Goal: Information Seeking & Learning: Learn about a topic

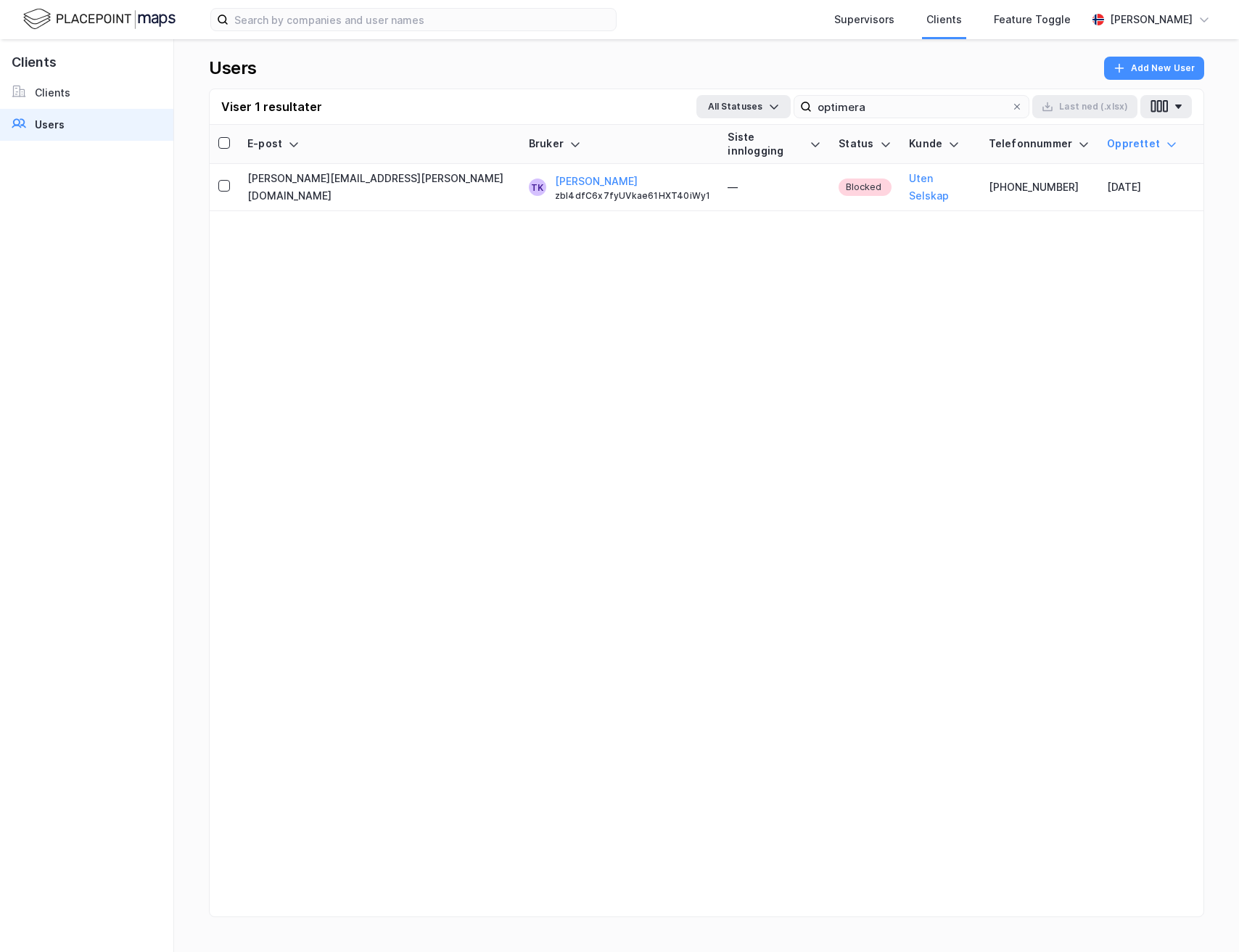
click at [150, 30] on img at bounding box center [100, 19] width 152 height 25
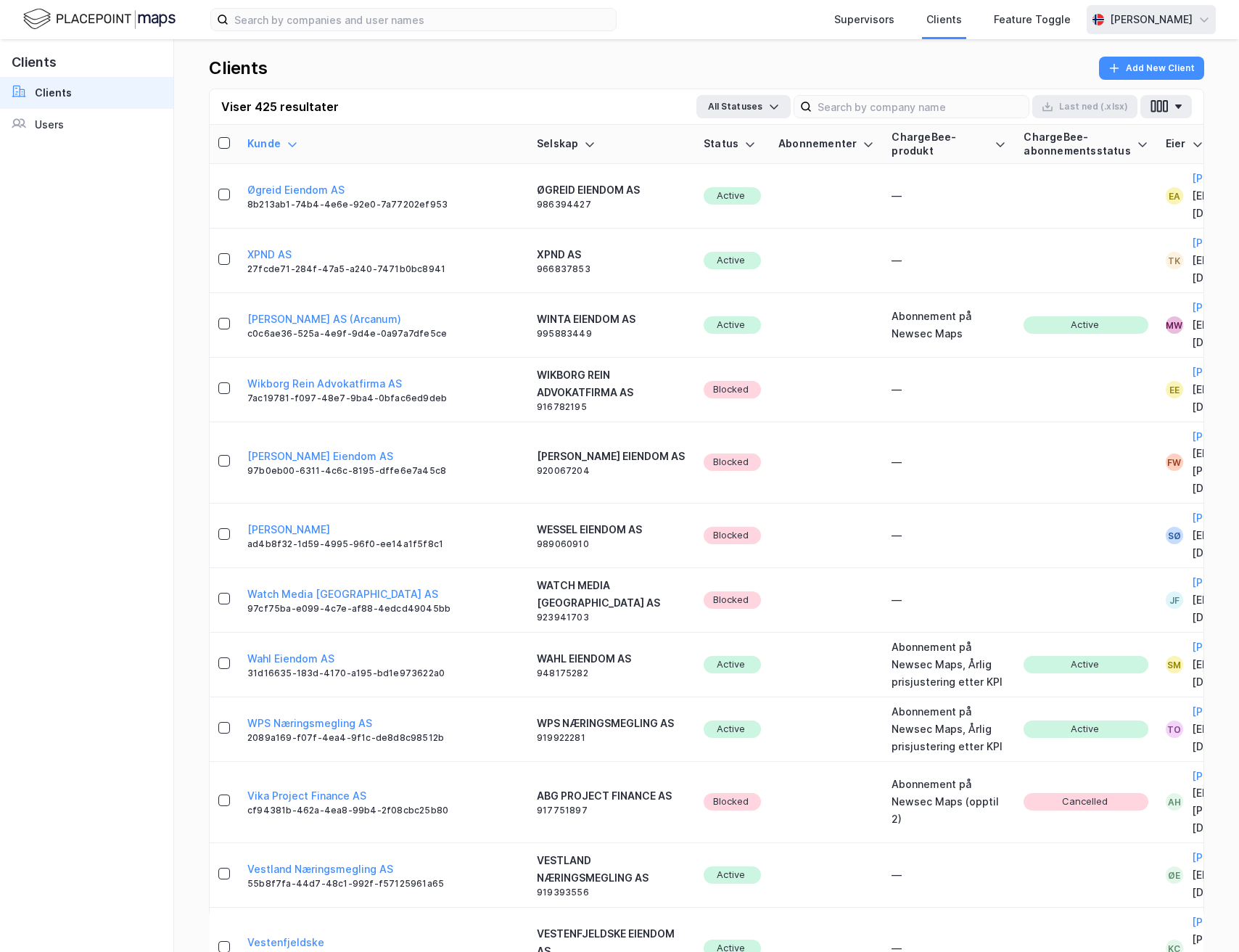
click at [1087, 8] on div "[PERSON_NAME]" at bounding box center [1151, 19] width 129 height 29
click at [1060, 90] on div "Logg ut" at bounding box center [1078, 89] width 39 height 18
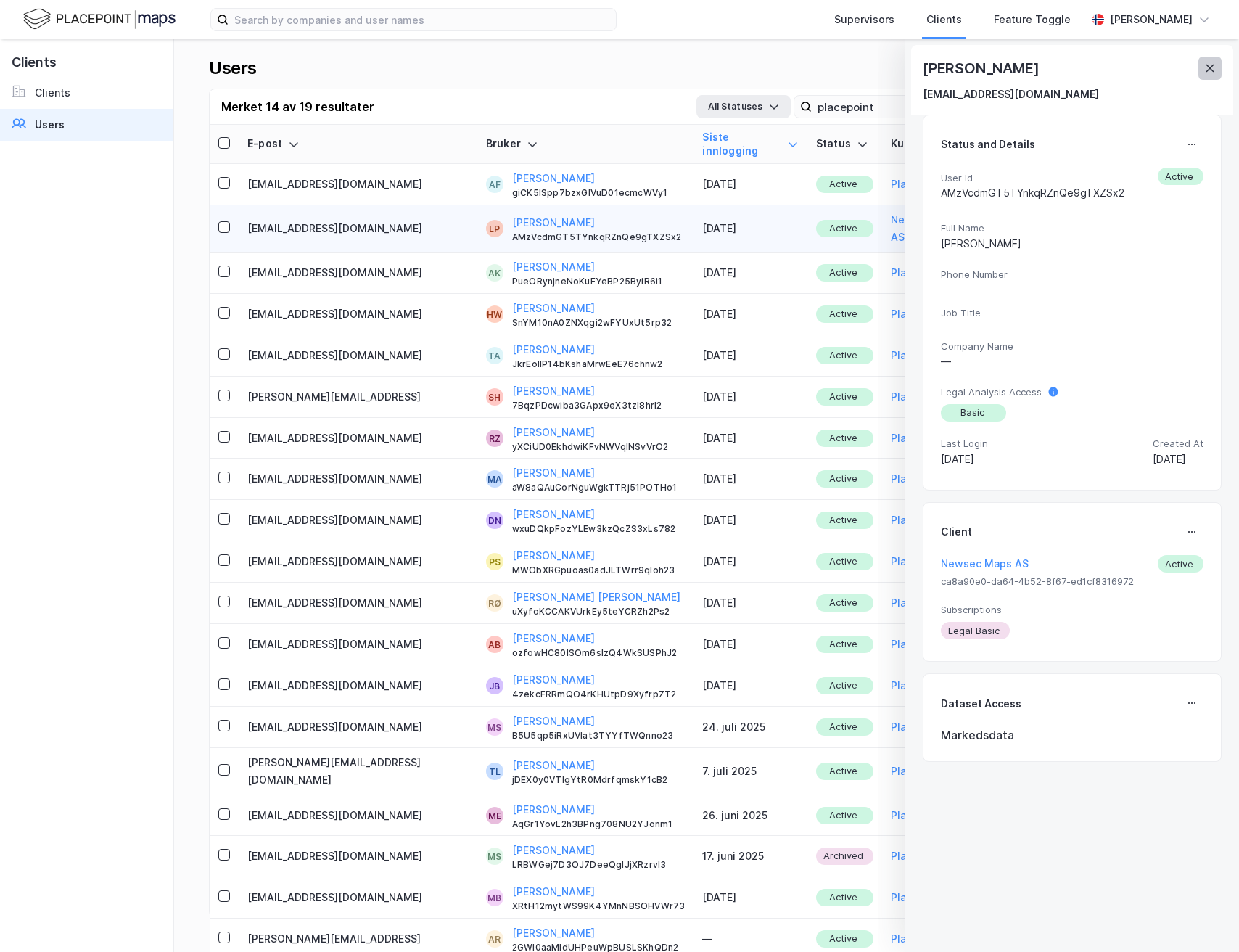
click at [1201, 62] on button at bounding box center [1211, 69] width 23 height 23
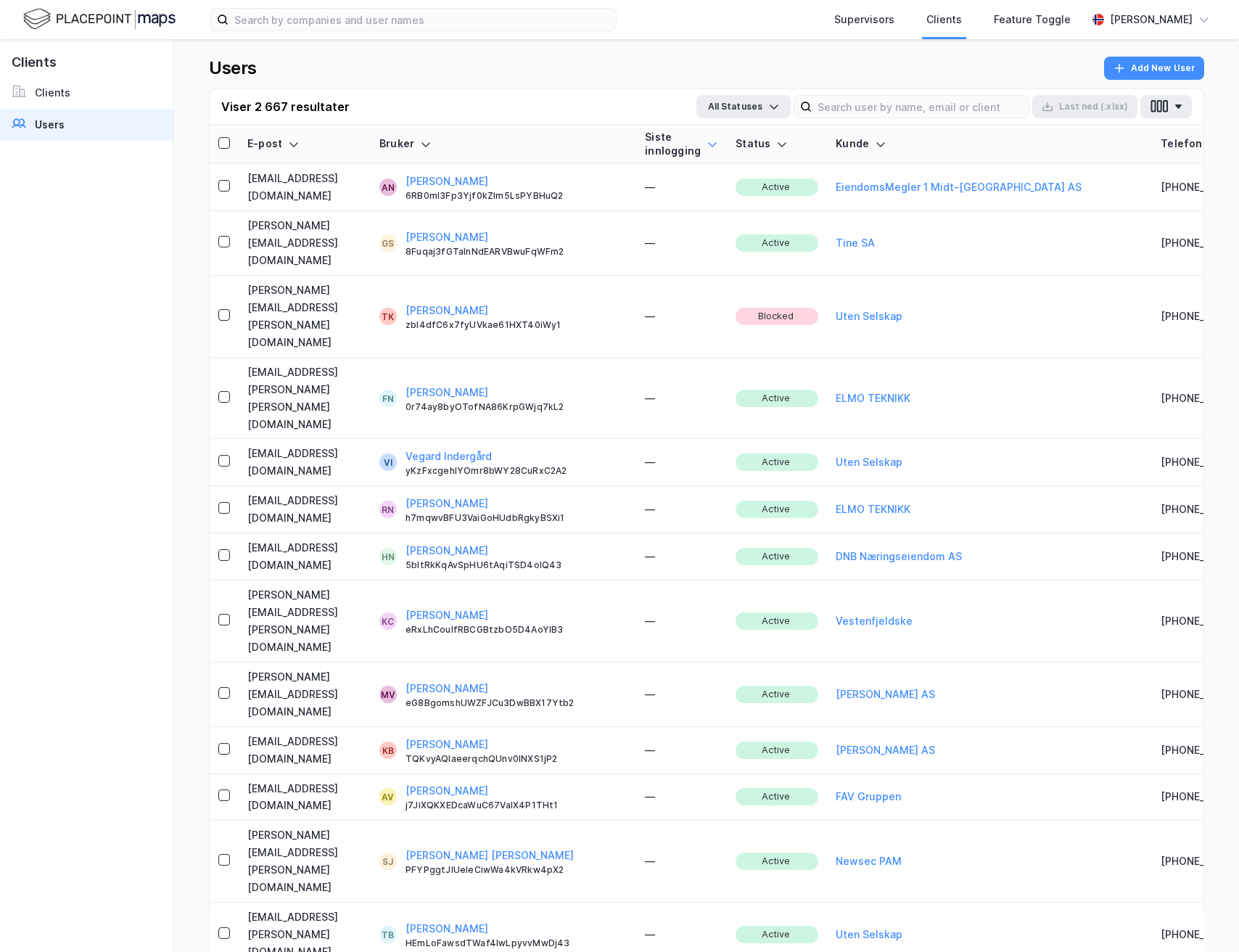
click at [719, 141] on icon at bounding box center [713, 145] width 12 height 12
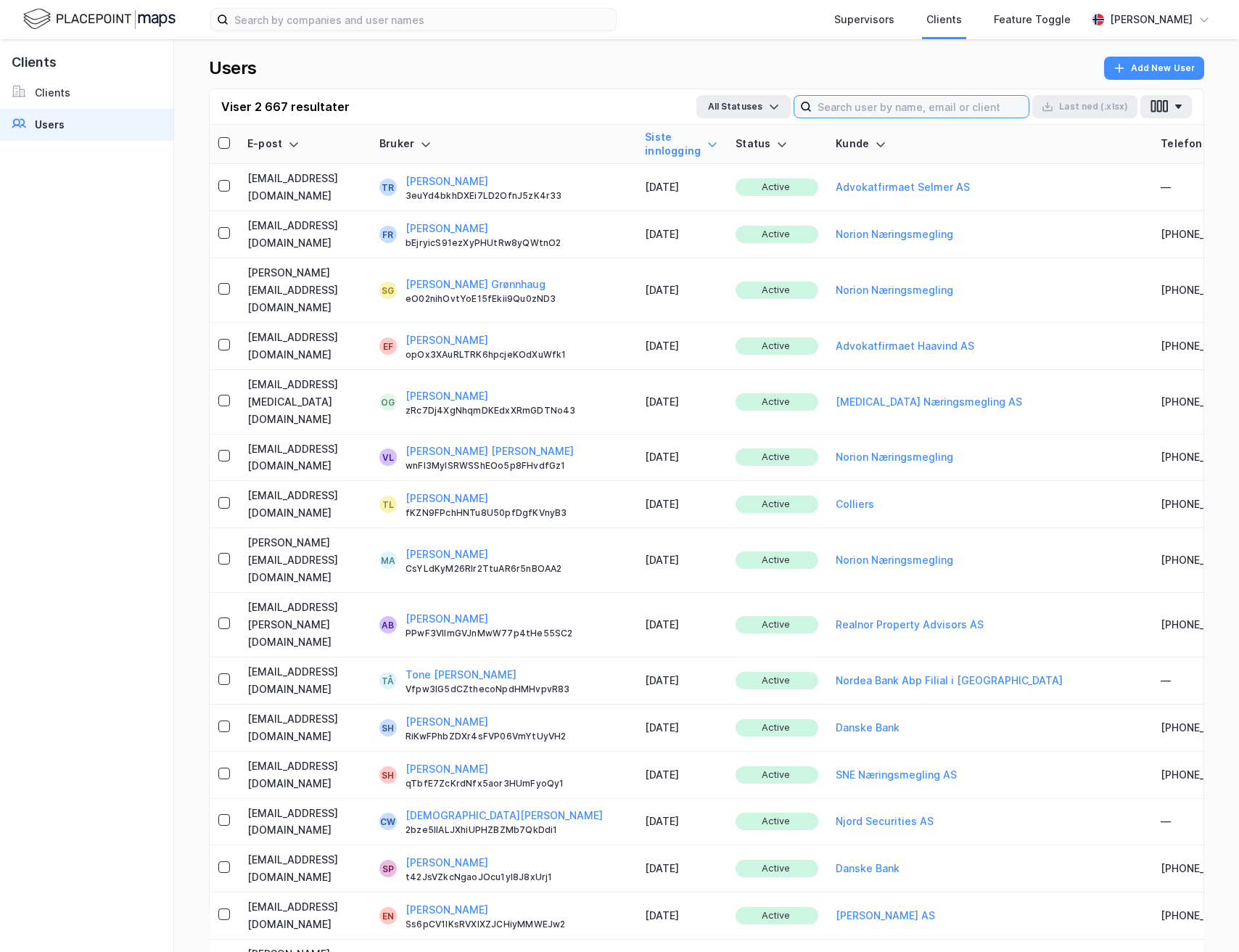
click at [827, 106] on input at bounding box center [919, 106] width 217 height 22
type input "metra"
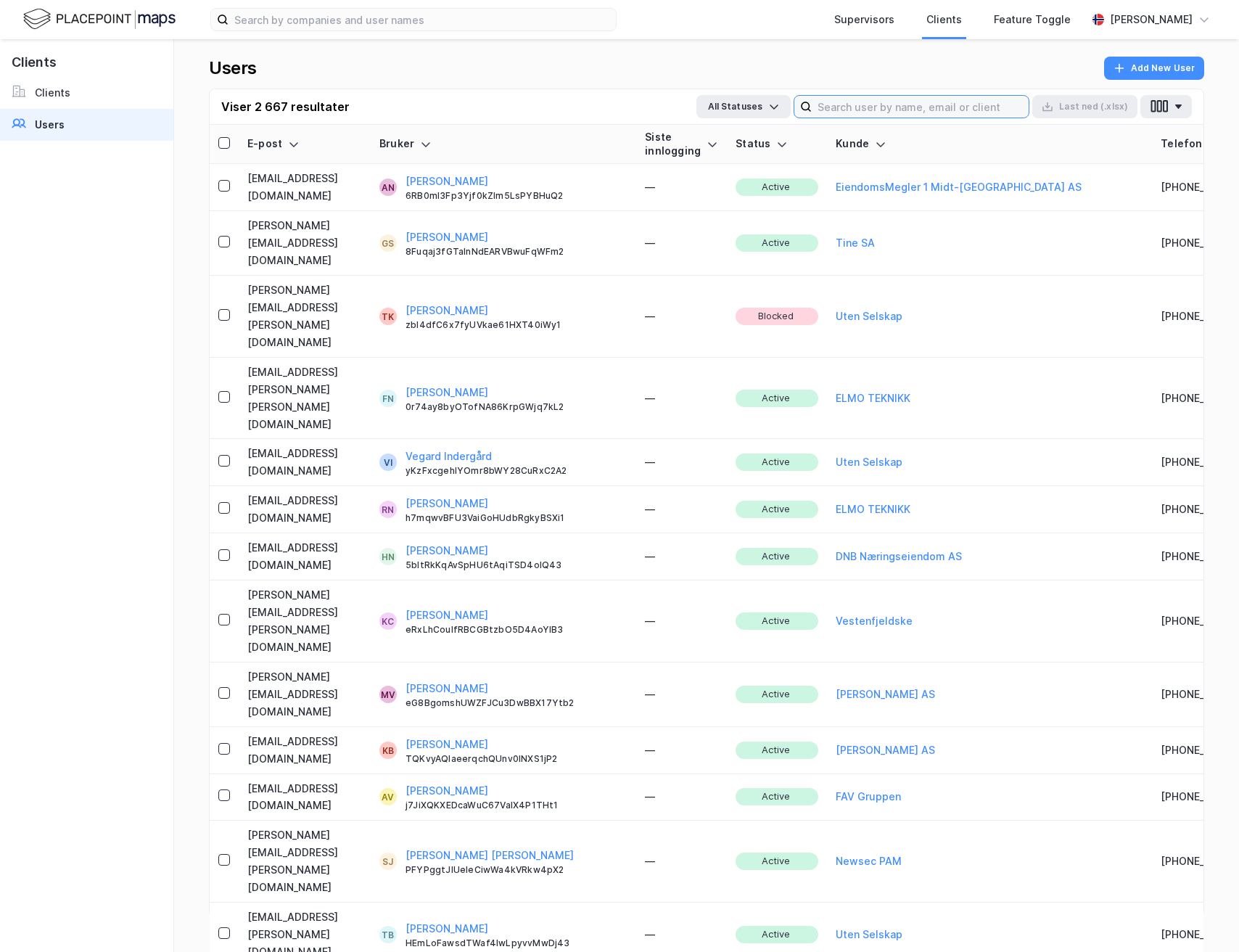
click at [856, 103] on input at bounding box center [919, 106] width 217 height 22
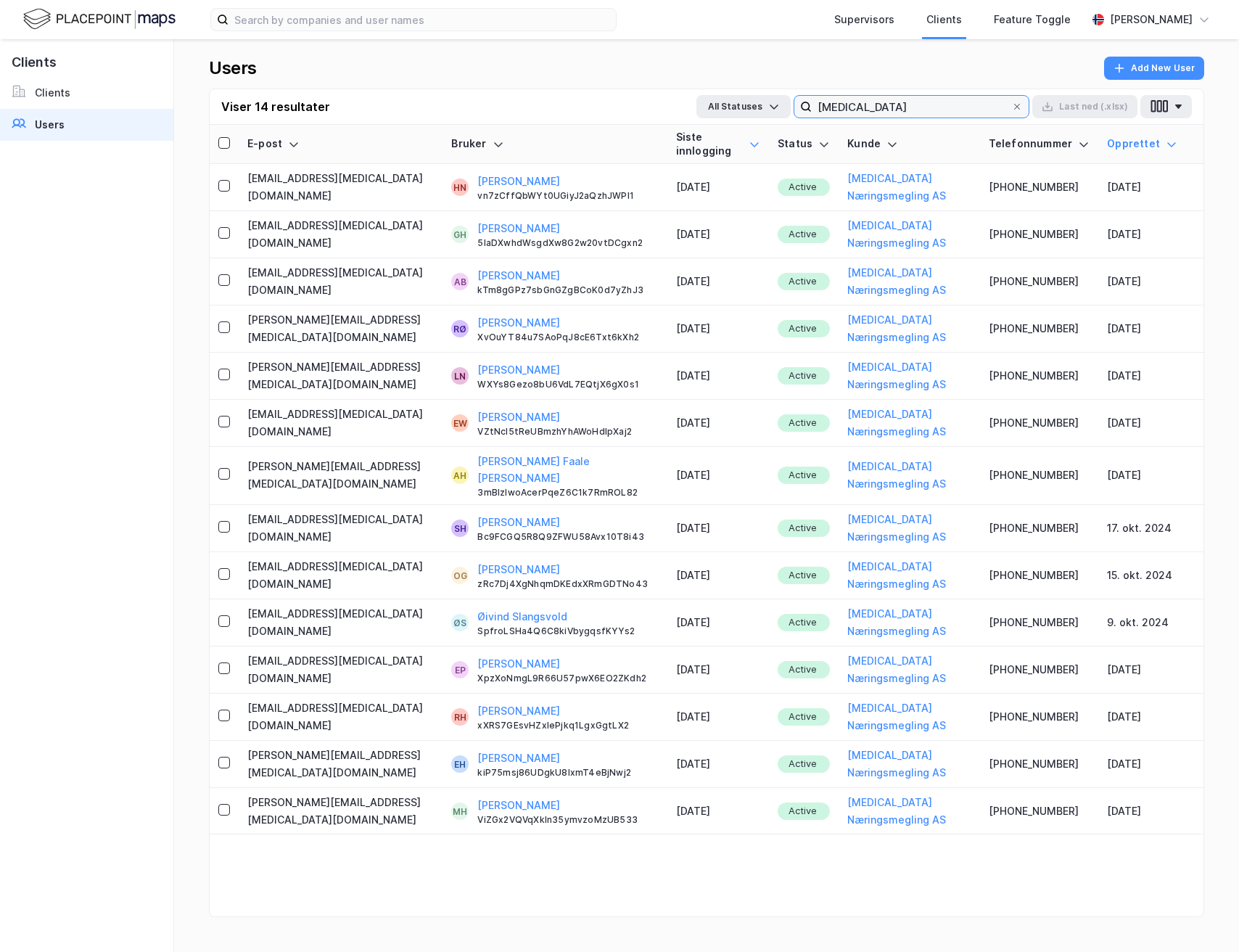
type input "metra"
click at [749, 141] on icon at bounding box center [755, 145] width 12 height 12
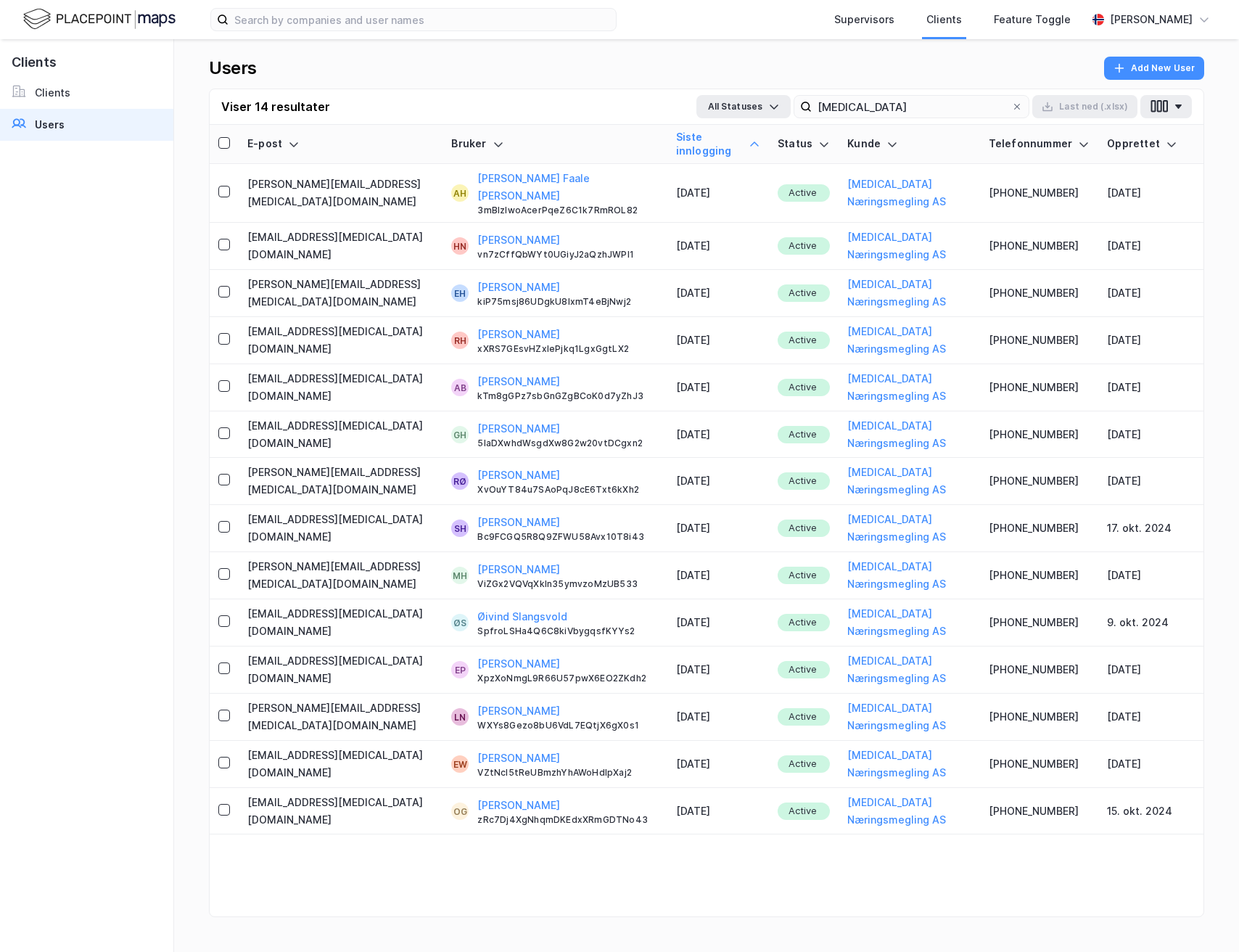
click at [749, 141] on icon at bounding box center [755, 145] width 12 height 12
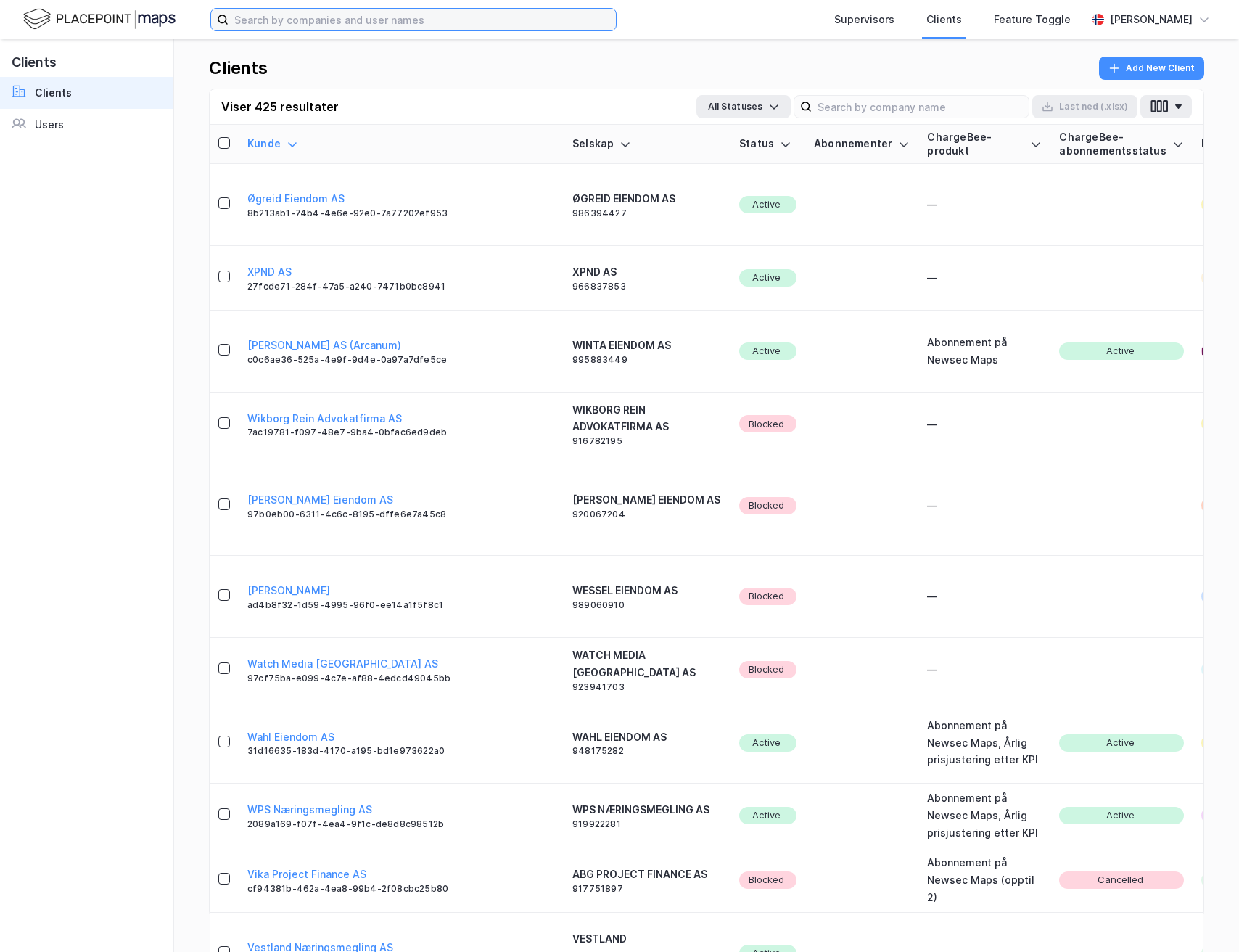
click at [385, 9] on input at bounding box center [422, 19] width 387 height 22
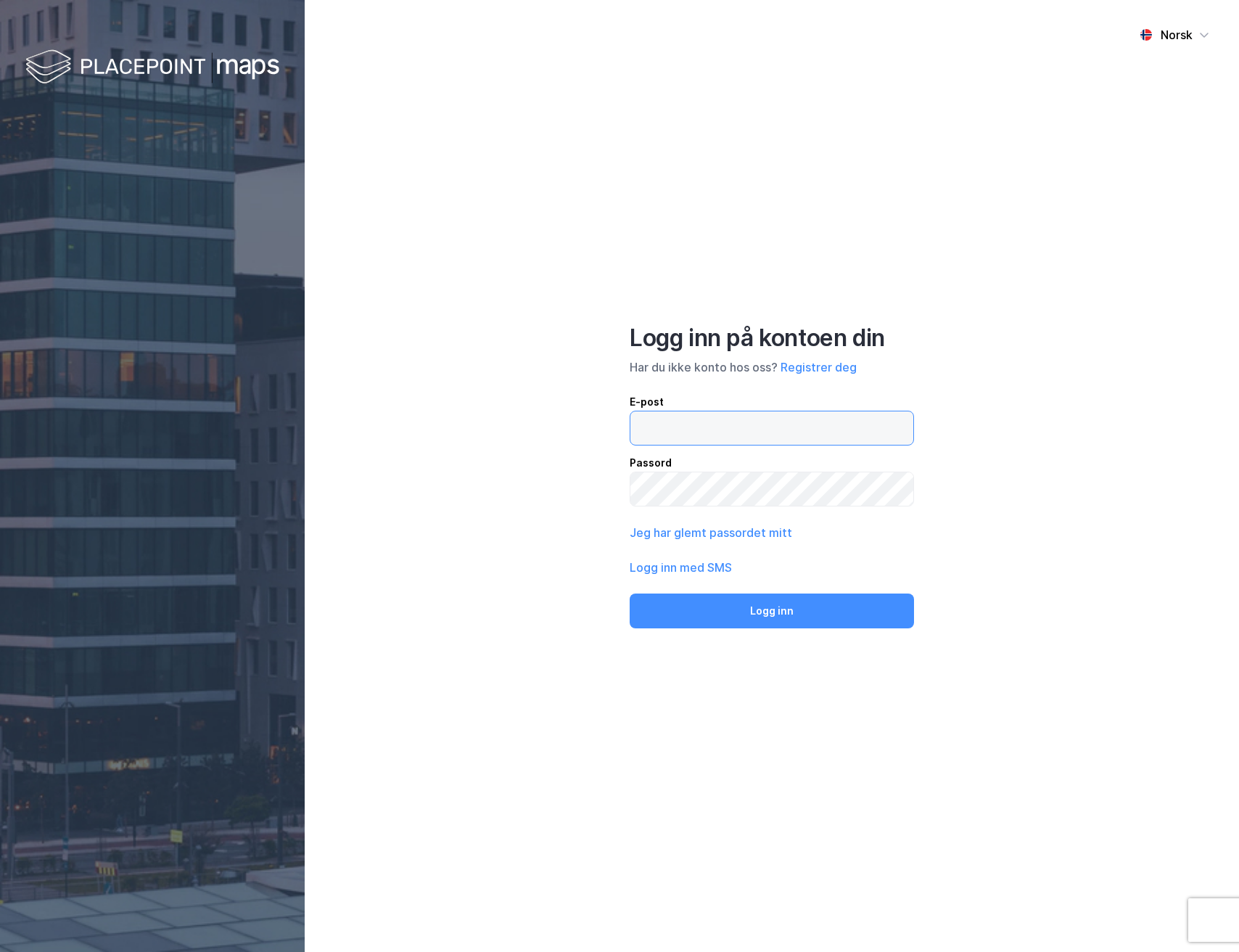
click at [646, 418] on input "email" at bounding box center [772, 428] width 283 height 33
type input "[PERSON_NAME][EMAIL_ADDRESS][DOMAIN_NAME]"
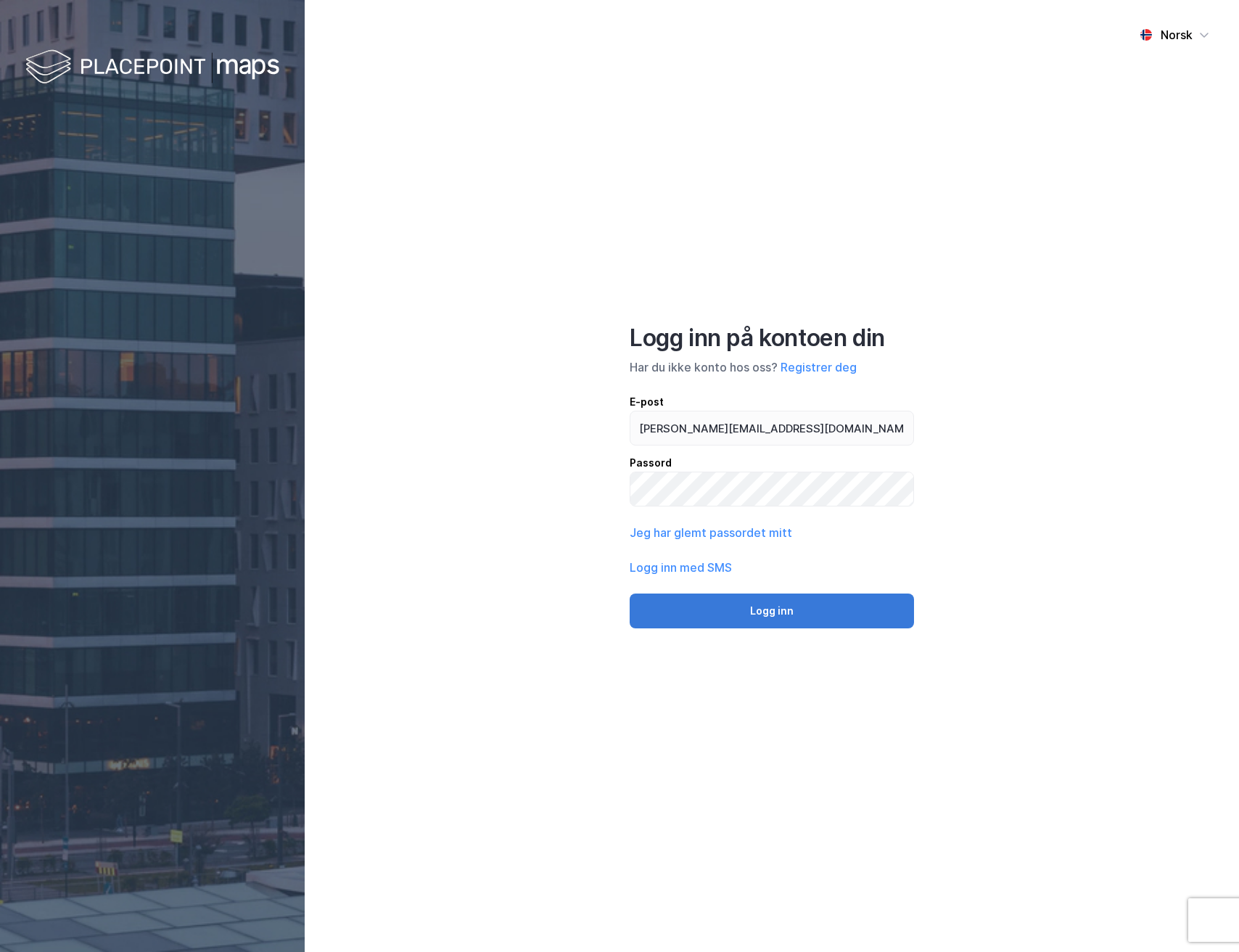
click at [761, 597] on button "Logg inn" at bounding box center [772, 611] width 284 height 35
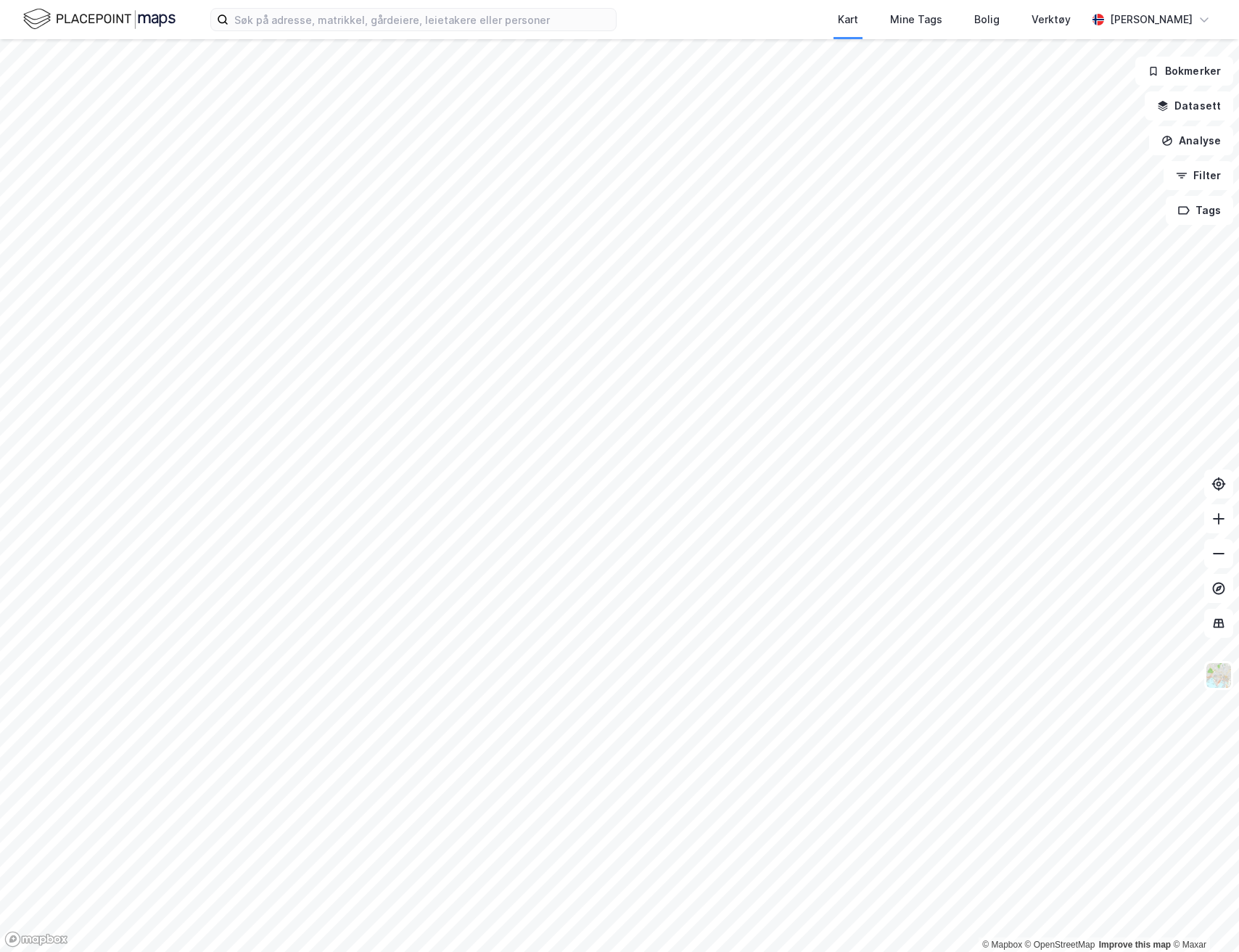
click at [497, 37] on div "Kart Mine Tags [PERSON_NAME] Verktøy [PERSON_NAME]" at bounding box center [619, 19] width 1239 height 39
click at [484, 32] on div "Kart Mine Tags [PERSON_NAME] Verktøy [PERSON_NAME]" at bounding box center [619, 19] width 1239 height 39
click at [478, 23] on input at bounding box center [422, 19] width 387 height 22
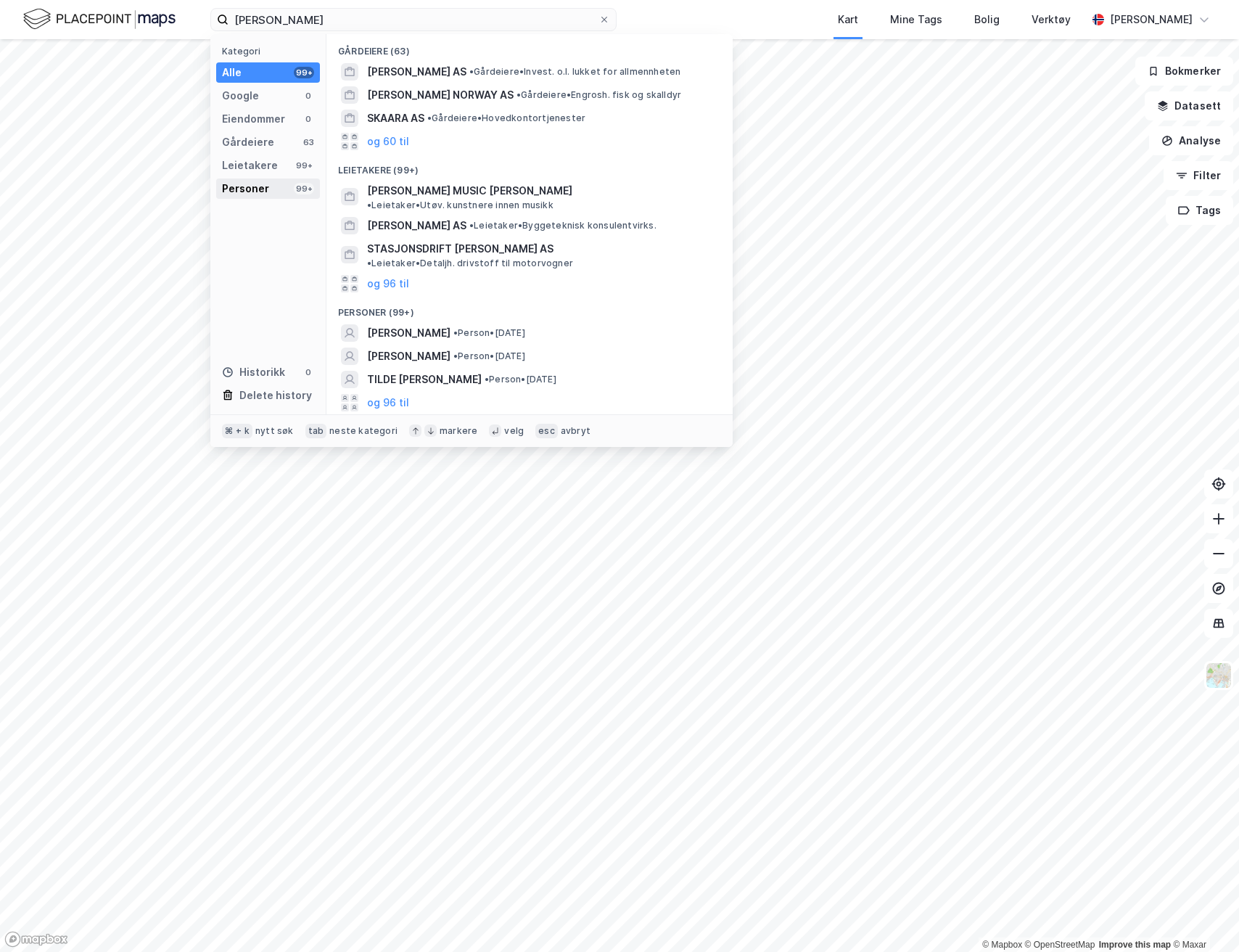
click at [267, 194] on div "Personer 99+" at bounding box center [268, 188] width 104 height 20
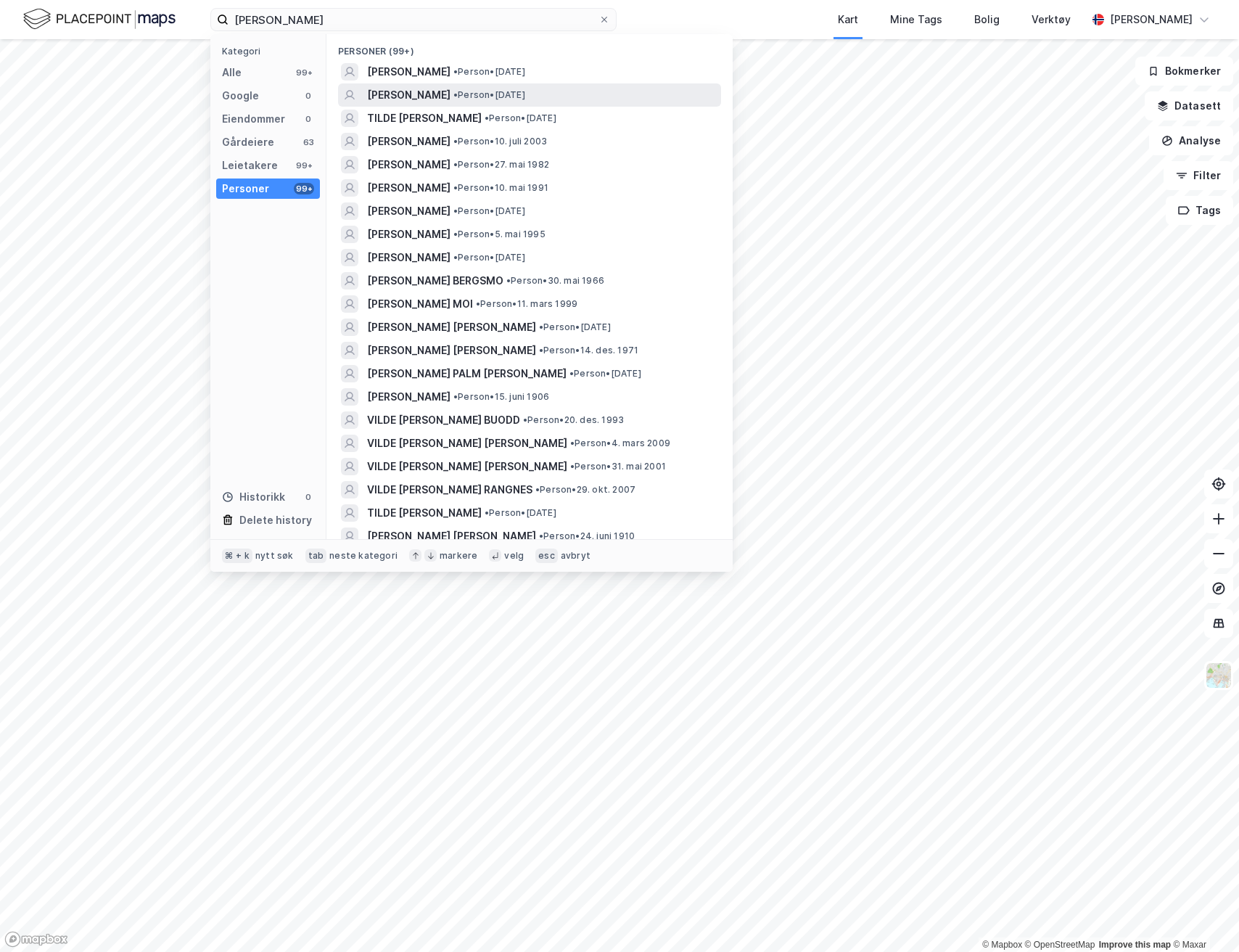
click at [472, 97] on div "[PERSON_NAME] • Person • [DATE]" at bounding box center [543, 95] width 351 height 18
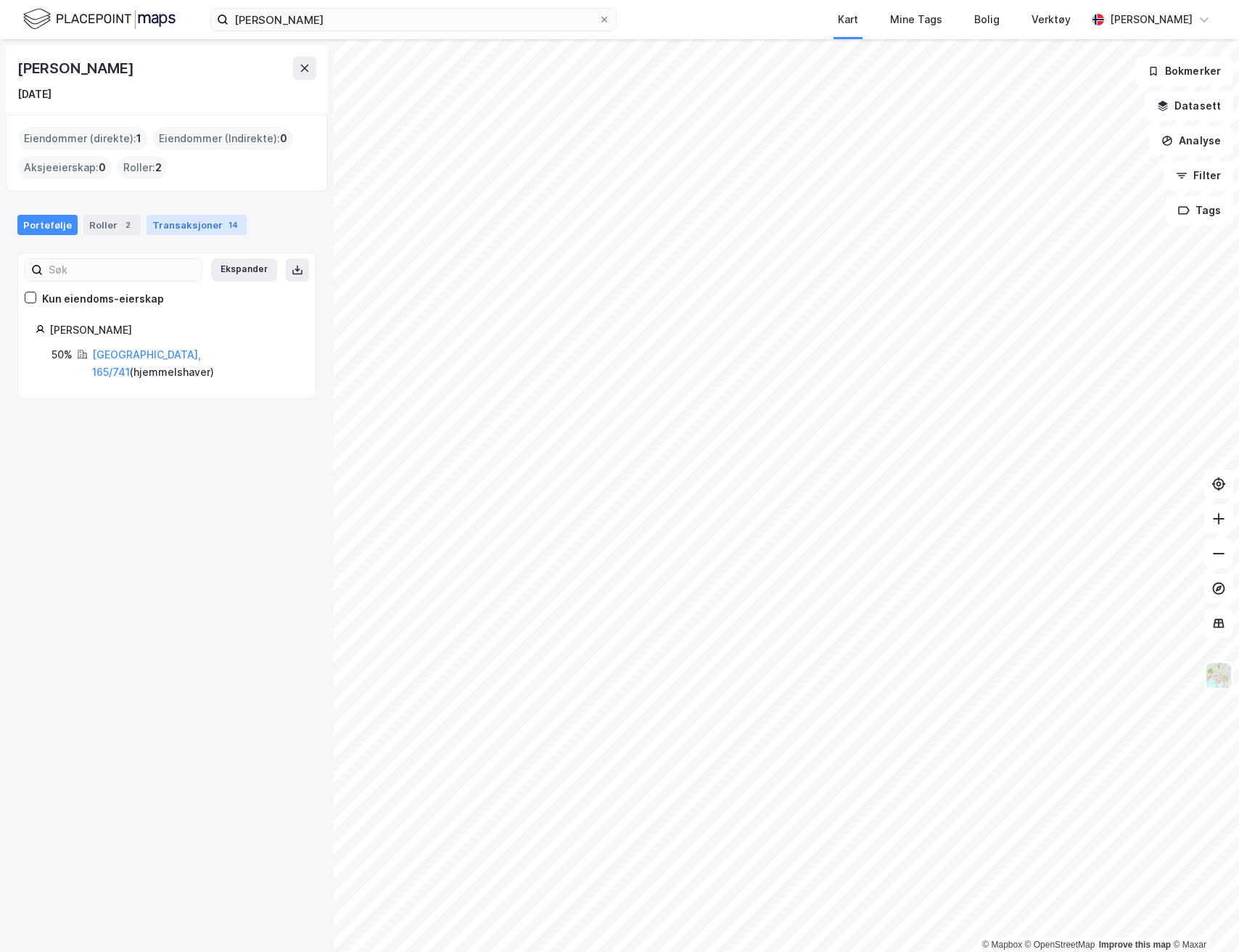
click at [179, 229] on div "Transaksjoner 14" at bounding box center [197, 225] width 100 height 20
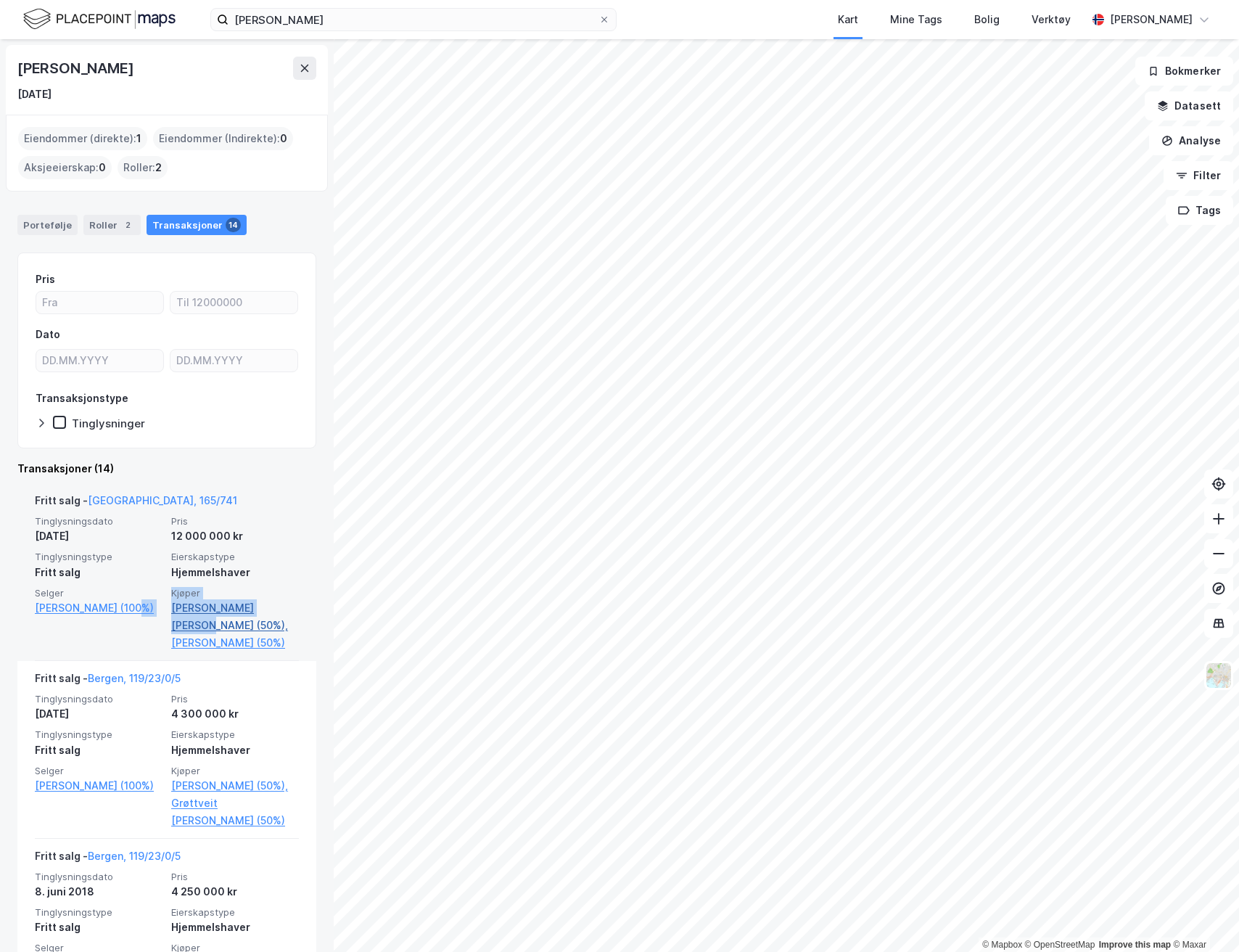
drag, startPoint x: 164, startPoint y: 610, endPoint x: 295, endPoint y: 603, distance: 131.2
click at [290, 604] on div "Tinglysningsdato [DATE] Pris 12 000 000 kr Tinglysningstype Fritt salg Eierskap…" at bounding box center [167, 583] width 264 height 136
click at [295, 604] on link "[PERSON_NAME] [PERSON_NAME] (50%)," at bounding box center [235, 617] width 128 height 35
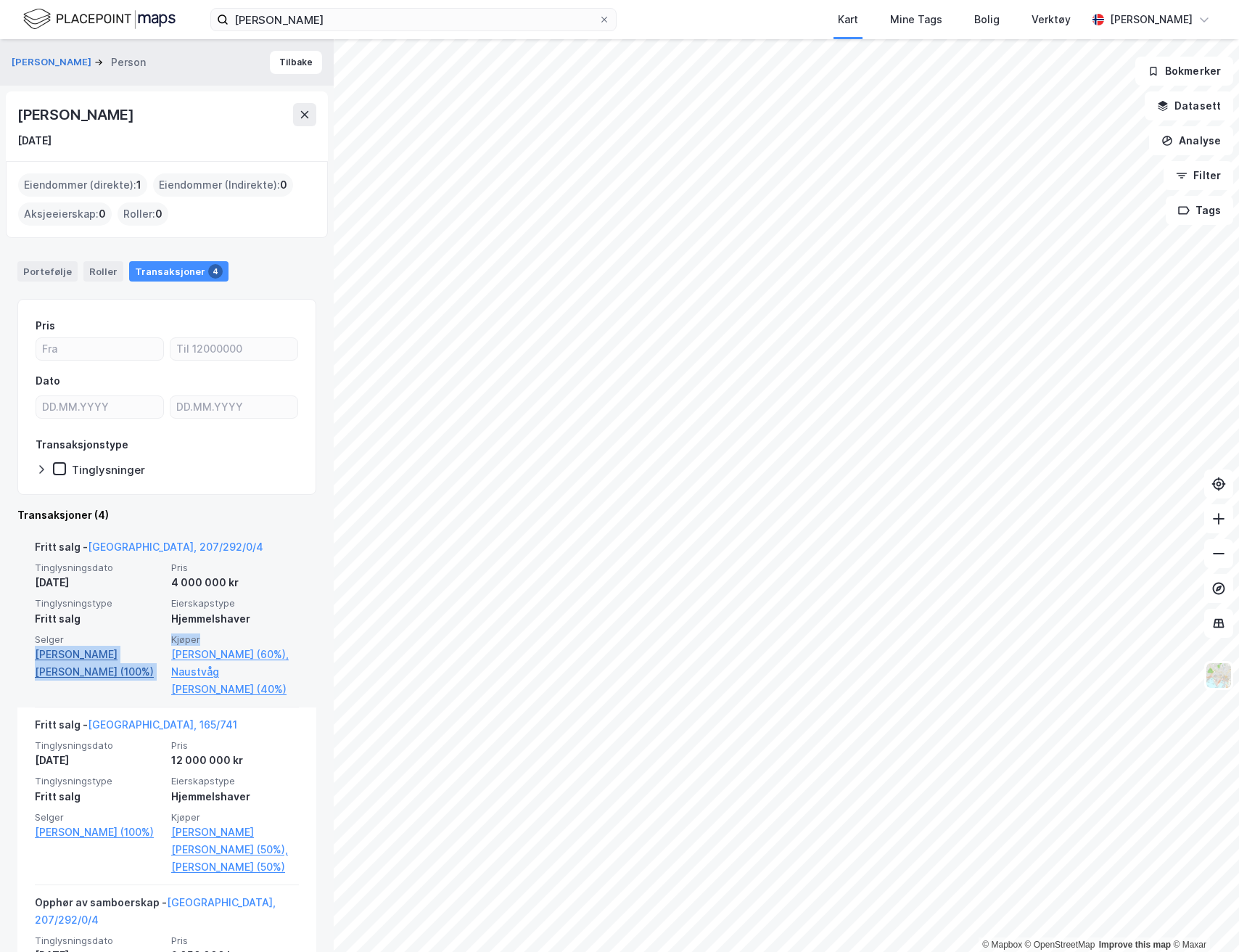
click at [122, 674] on link "[PERSON_NAME] [PERSON_NAME] (100%)" at bounding box center [99, 663] width 128 height 35
drag, startPoint x: 29, startPoint y: 643, endPoint x: 156, endPoint y: 661, distance: 128.3
click at [157, 661] on div "Fritt [PERSON_NAME][GEOGRAPHIC_DATA], 207/292/0/4 Tinglysningsdato [DATE] Pris …" at bounding box center [166, 618] width 299 height 177
click at [131, 637] on span "Selger" at bounding box center [99, 639] width 128 height 13
drag, startPoint x: 28, startPoint y: 658, endPoint x: 160, endPoint y: 658, distance: 132.0
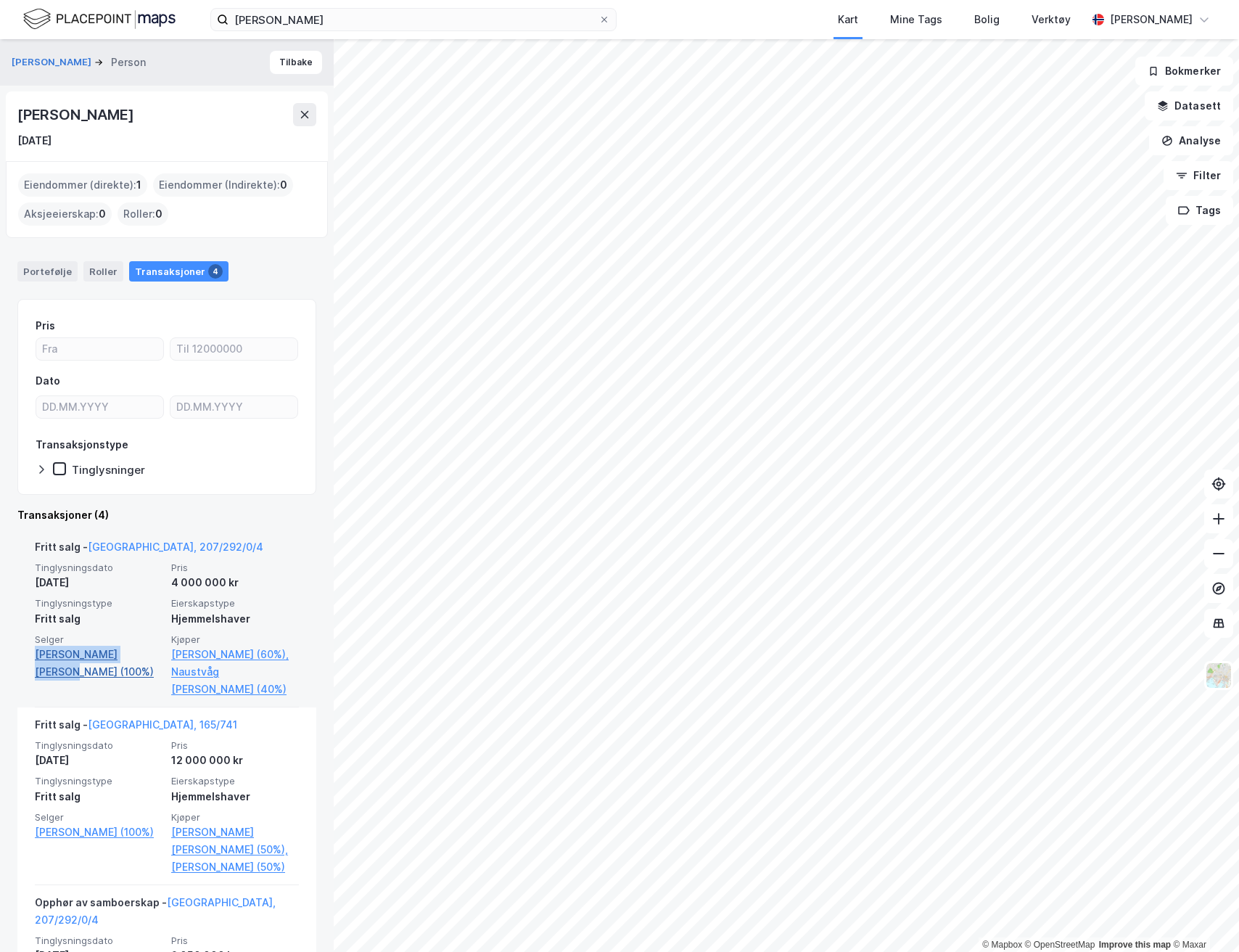
click at [160, 658] on div "Fritt [PERSON_NAME][GEOGRAPHIC_DATA], 207/292/0/4 Tinglysningsdato [DATE] Pris …" at bounding box center [166, 618] width 299 height 177
click at [113, 664] on link "[PERSON_NAME] [PERSON_NAME] (100%)" at bounding box center [99, 663] width 128 height 35
copy link "[PERSON_NAME] [PERSON_NAME]"
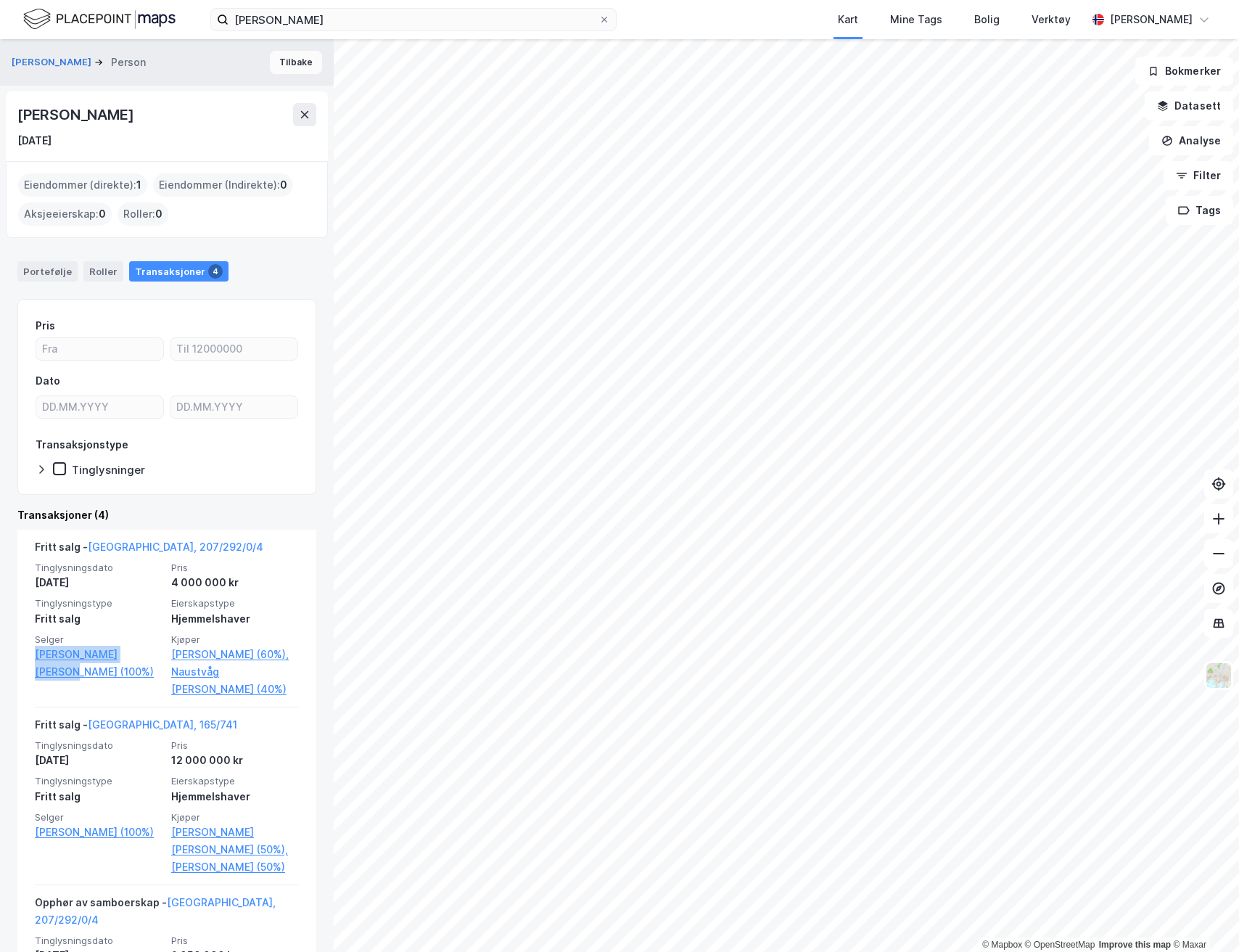
click at [292, 54] on button "Tilbake" at bounding box center [296, 63] width 52 height 23
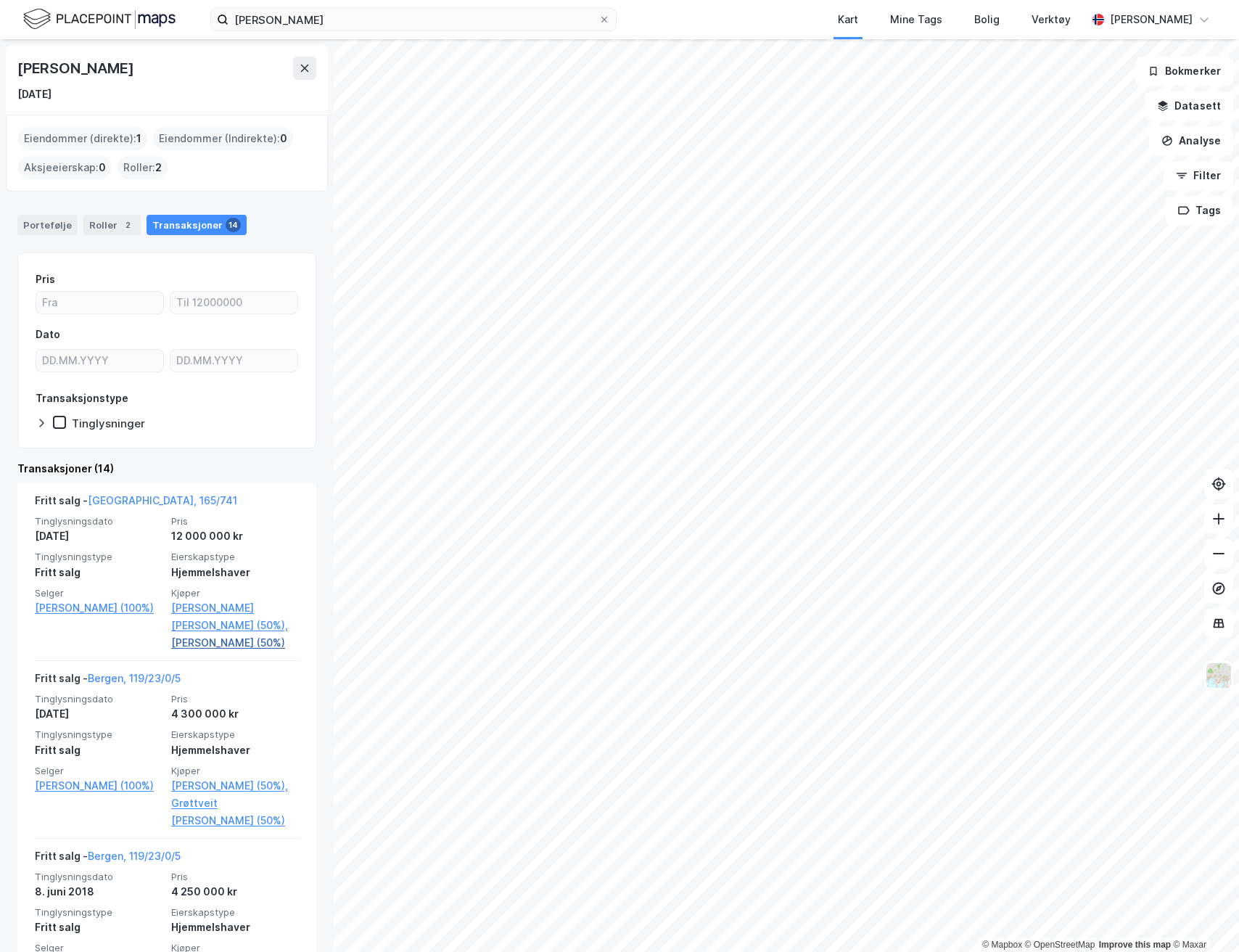
click at [210, 648] on link "[PERSON_NAME] (50%)" at bounding box center [235, 642] width 128 height 18
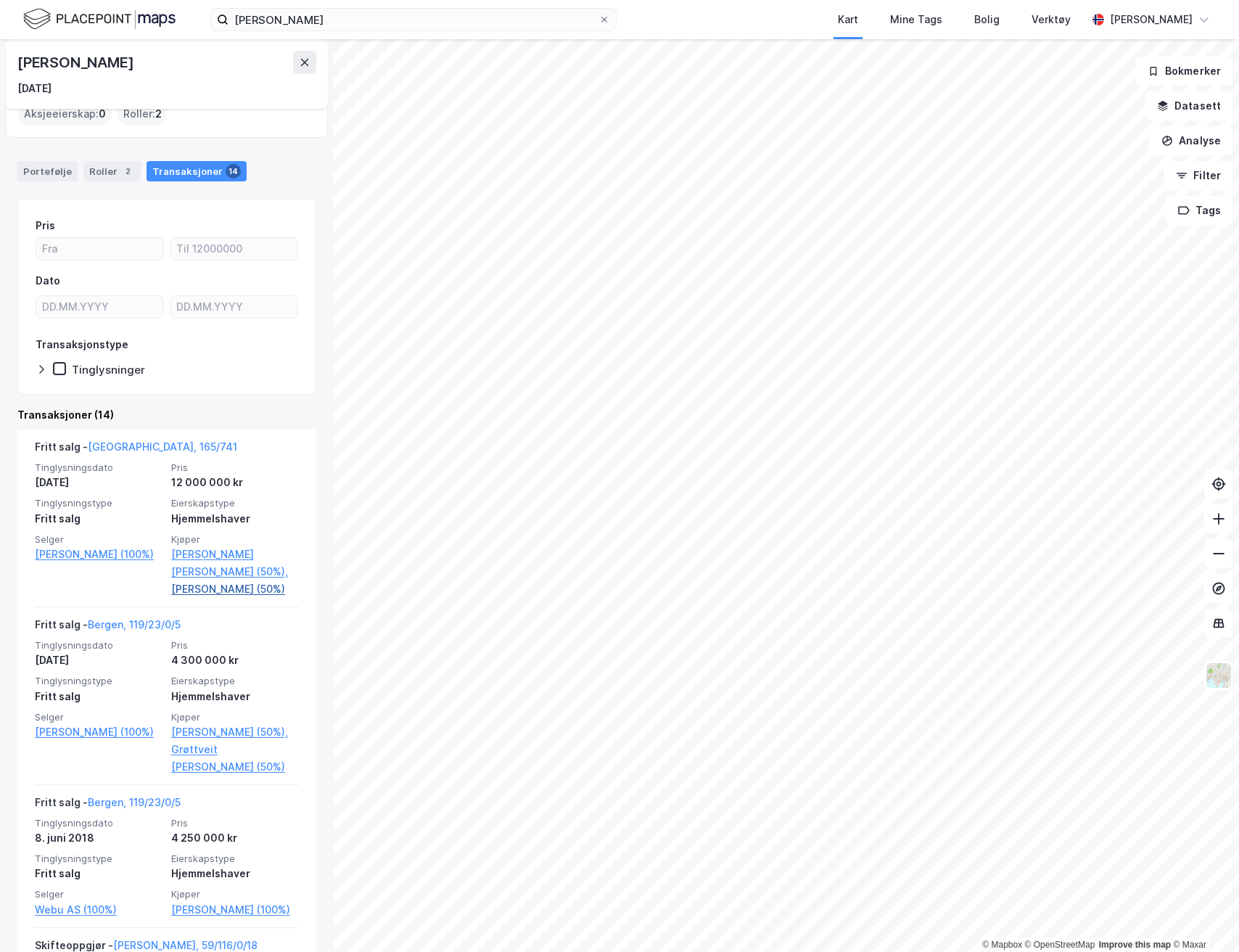
click at [197, 587] on link "[PERSON_NAME] (50%)" at bounding box center [235, 589] width 128 height 18
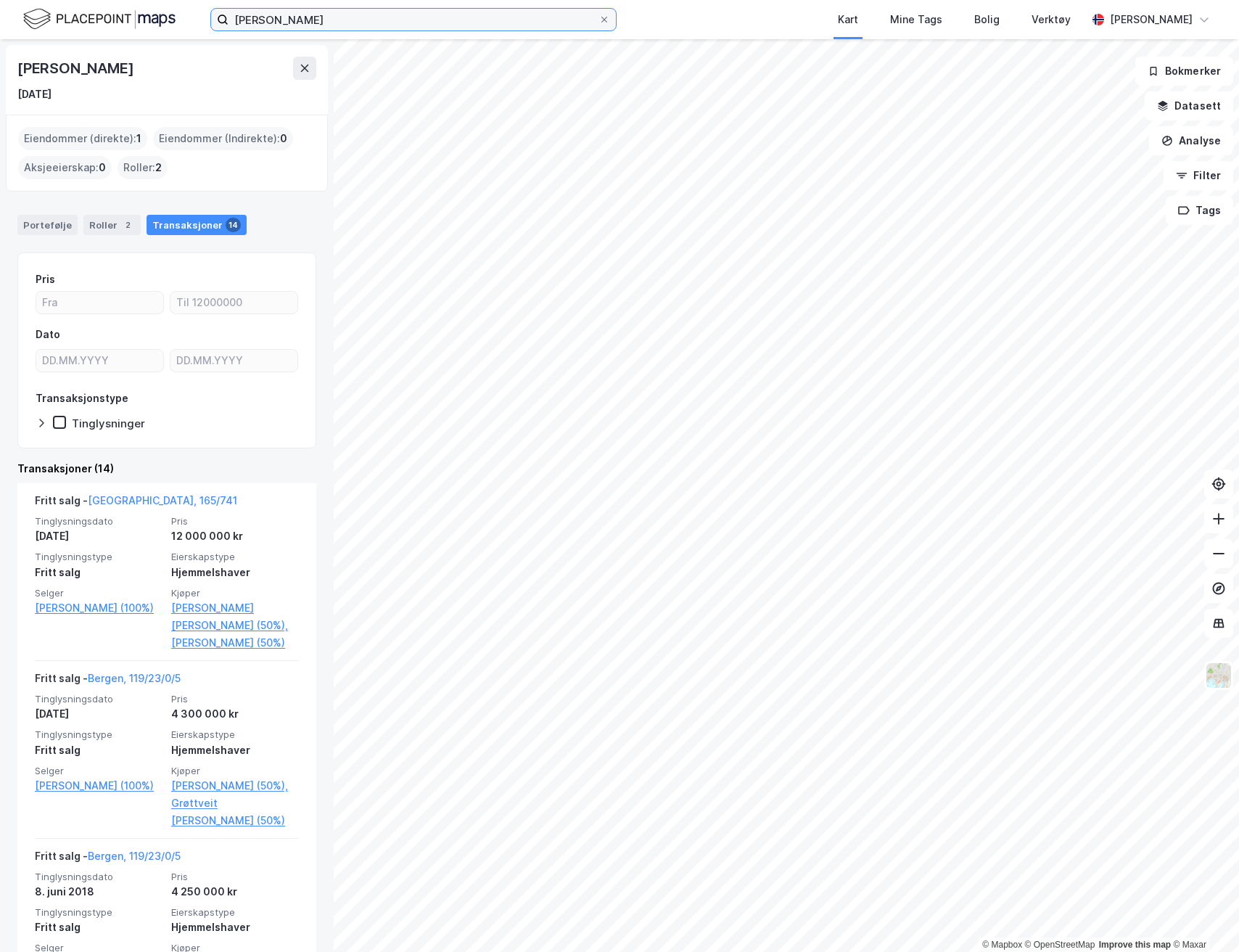
click at [259, 20] on input "[PERSON_NAME]" at bounding box center [413, 19] width 370 height 22
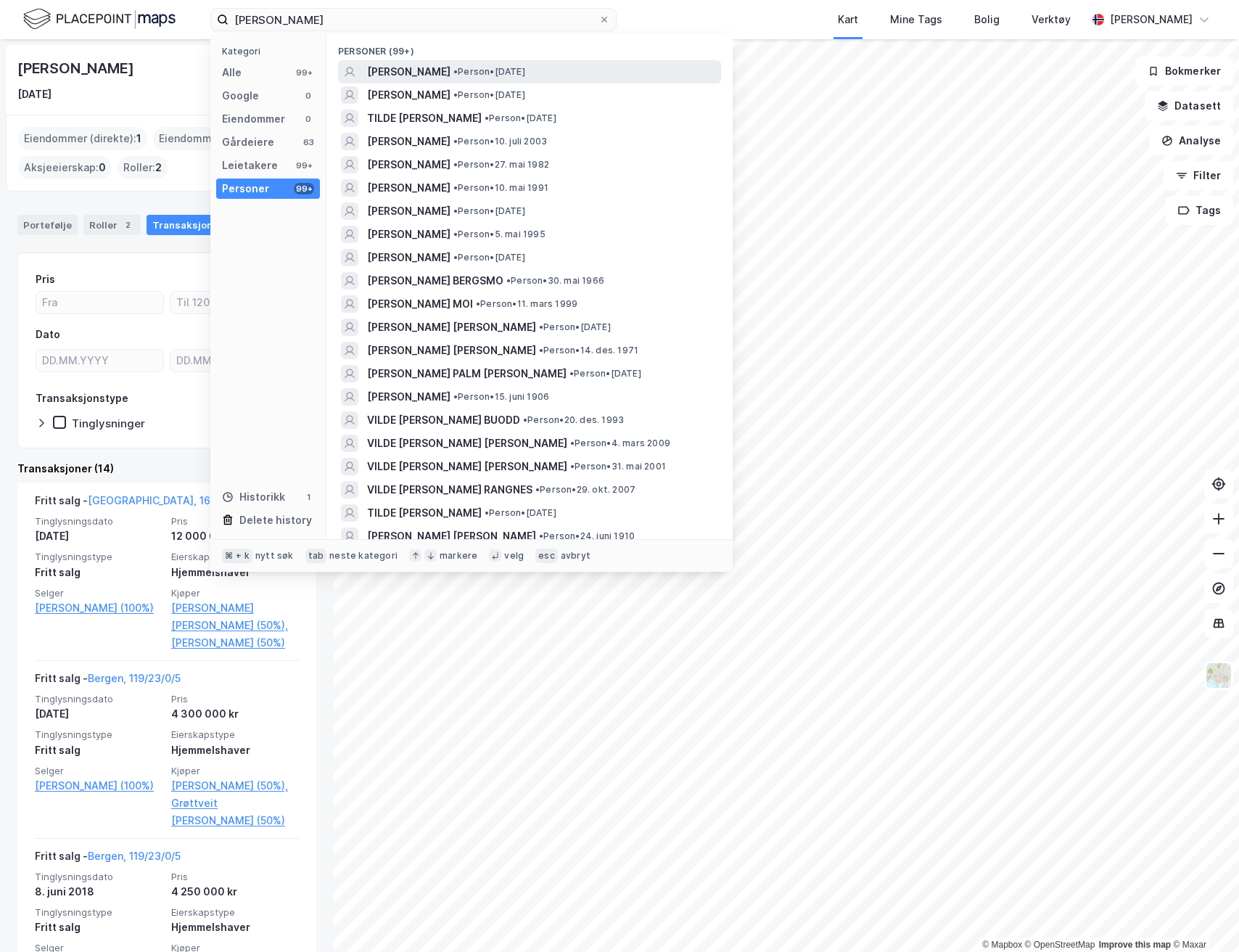
click at [363, 69] on div "[PERSON_NAME] • Person • [DATE]" at bounding box center [530, 72] width 383 height 23
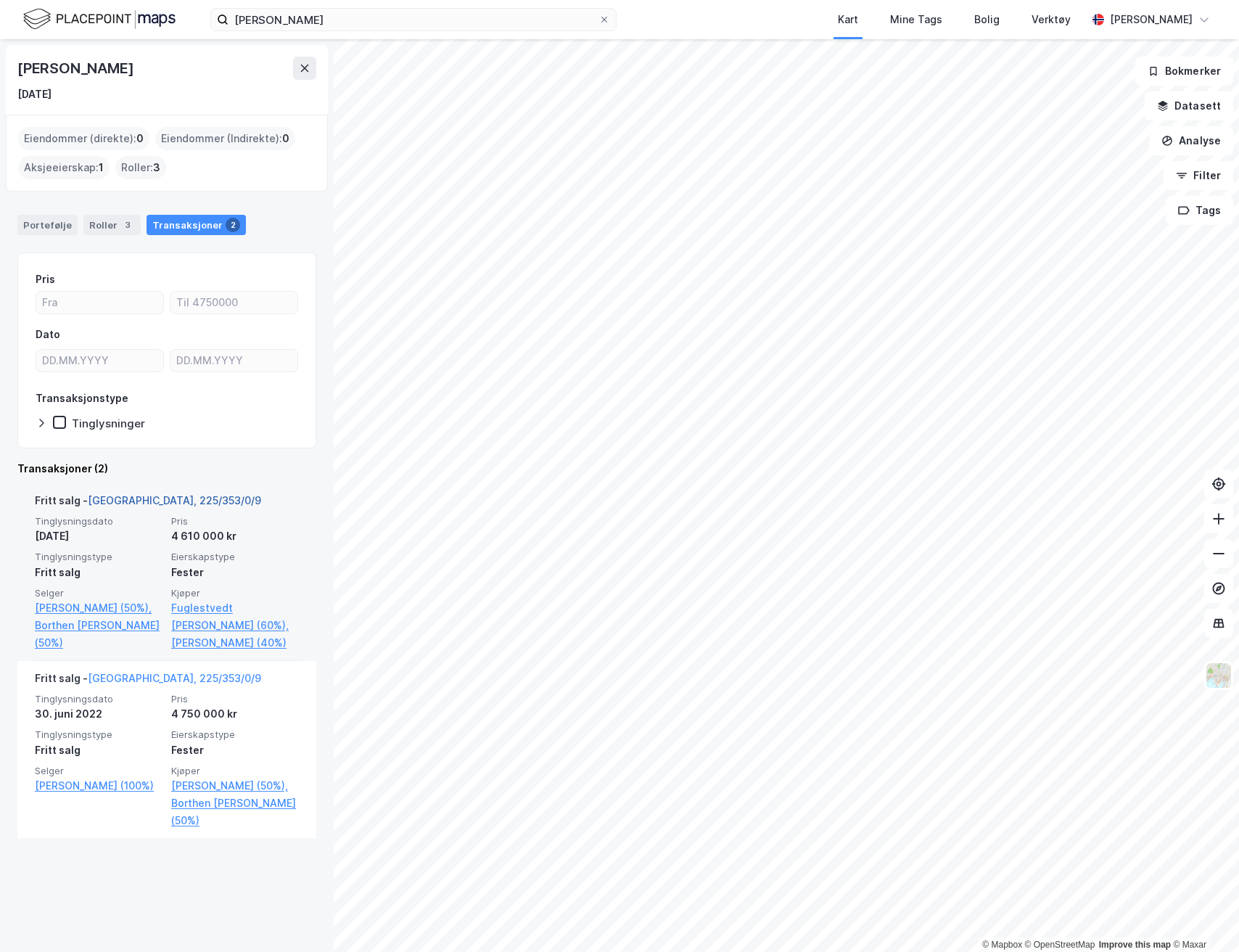
click at [165, 499] on link "[GEOGRAPHIC_DATA], 225/353/0/9" at bounding box center [174, 500] width 173 height 13
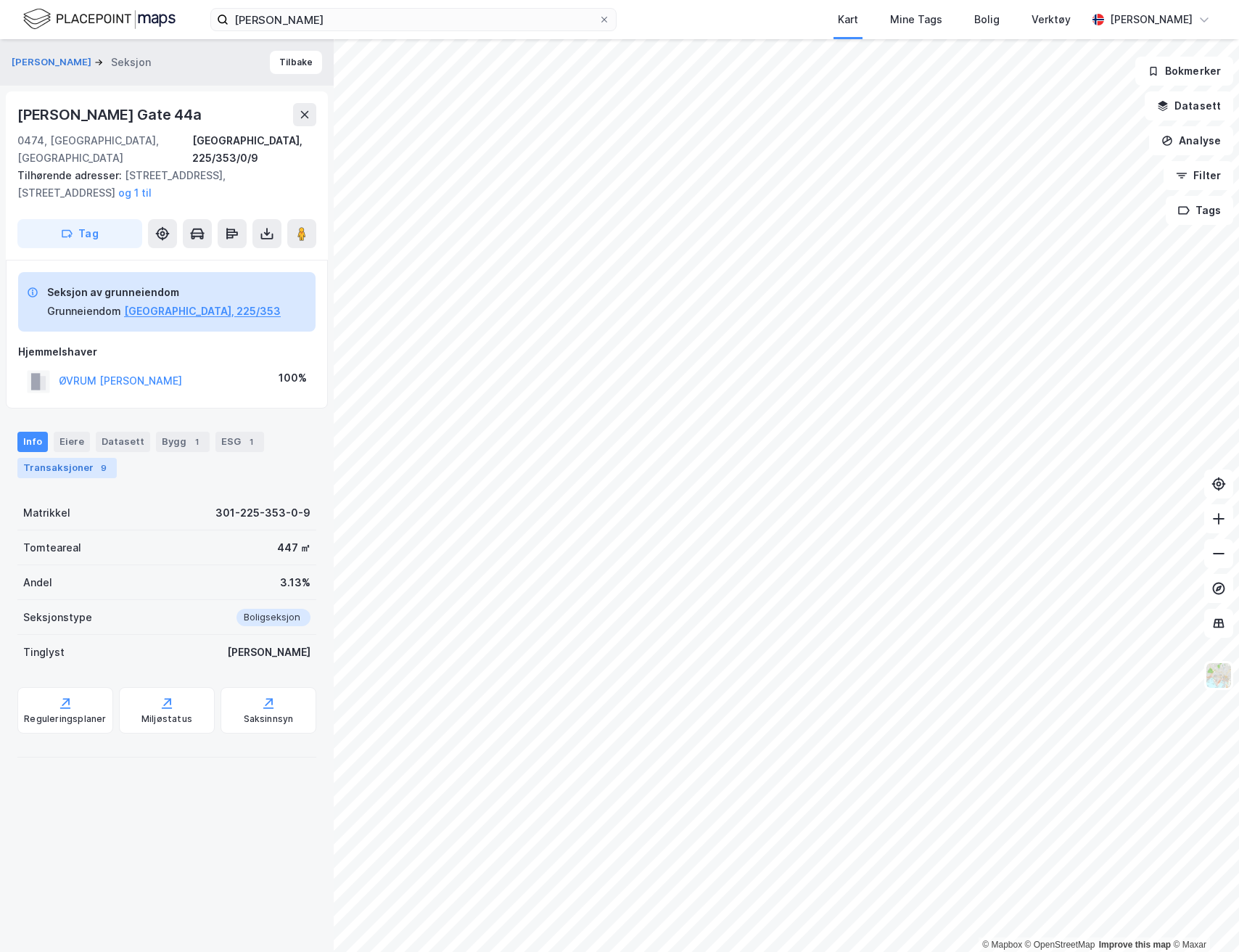
click at [80, 458] on div "Transaksjoner 9" at bounding box center [67, 468] width 100 height 20
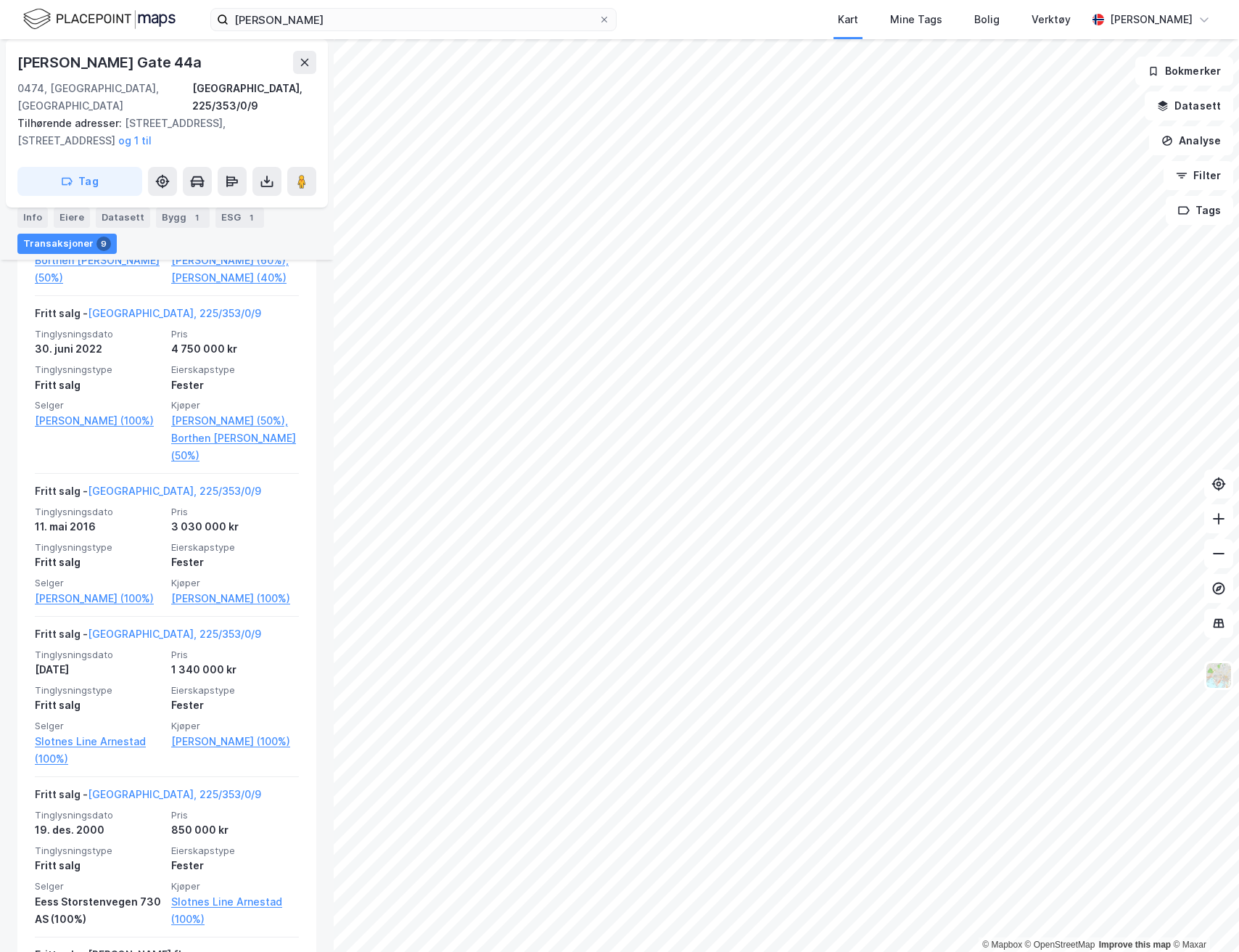
scroll to position [642, 0]
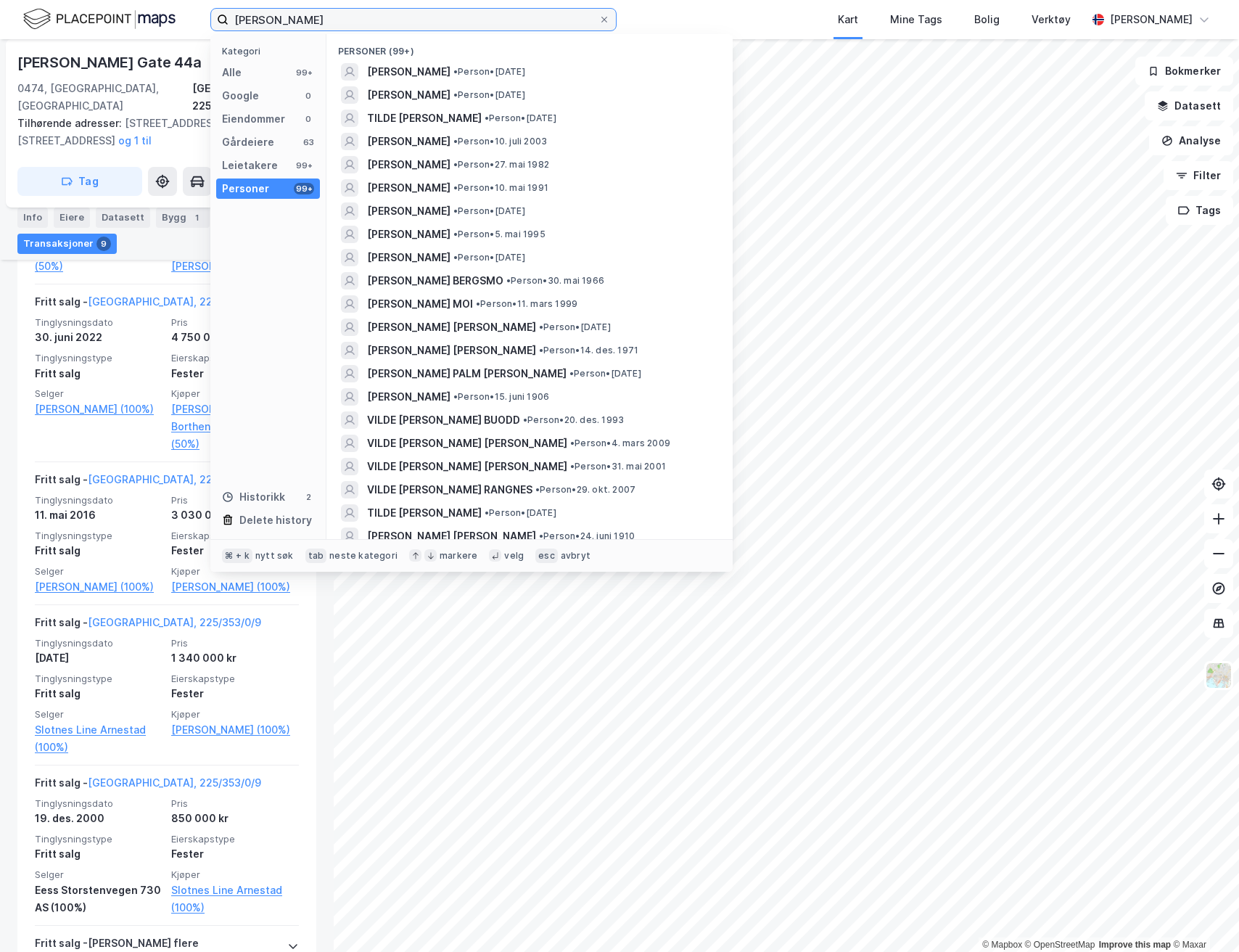
click at [318, 20] on input "[PERSON_NAME]" at bounding box center [413, 19] width 370 height 22
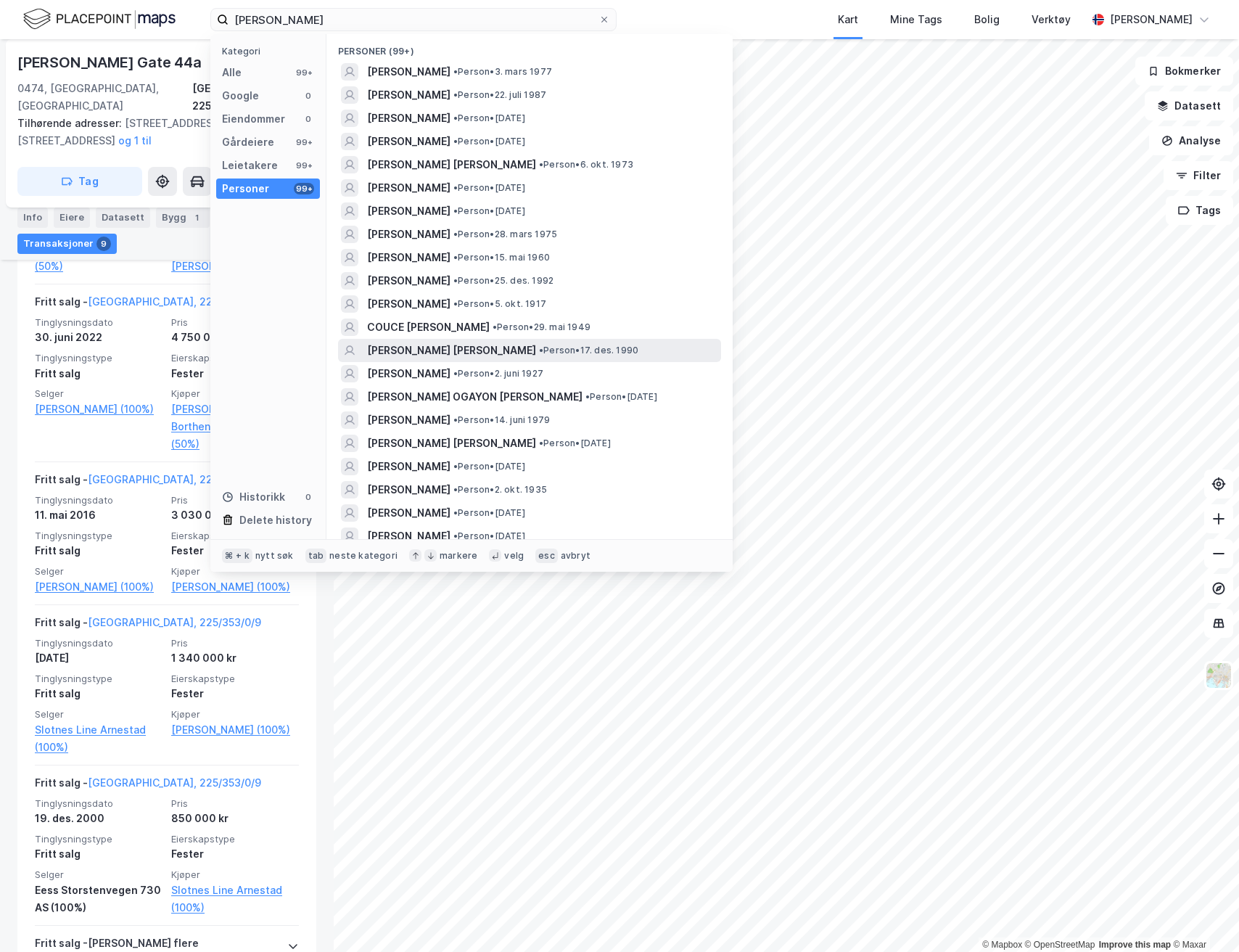
click at [456, 351] on span "[PERSON_NAME] [PERSON_NAME]" at bounding box center [452, 350] width 169 height 18
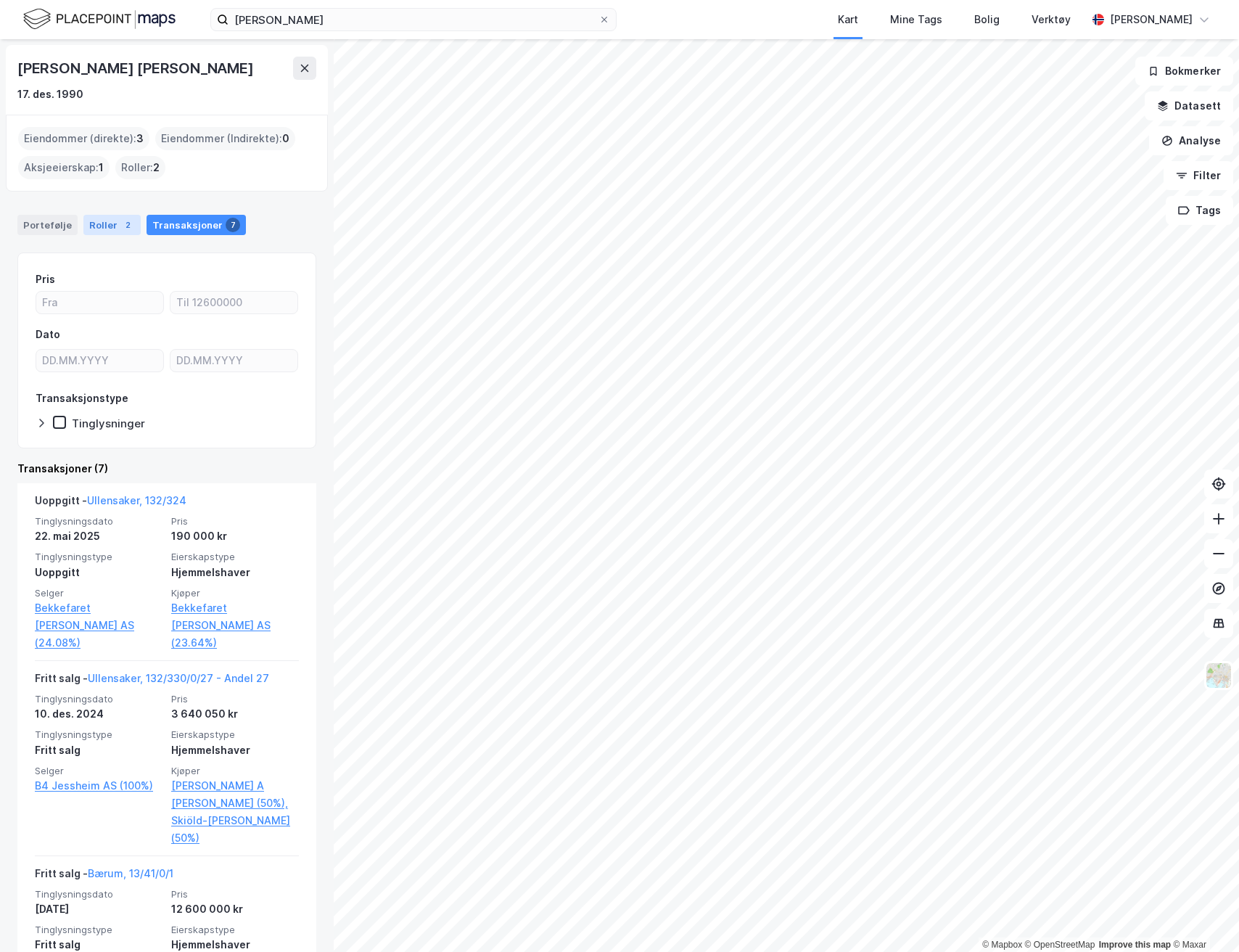
click at [123, 226] on div "2" at bounding box center [127, 224] width 14 height 14
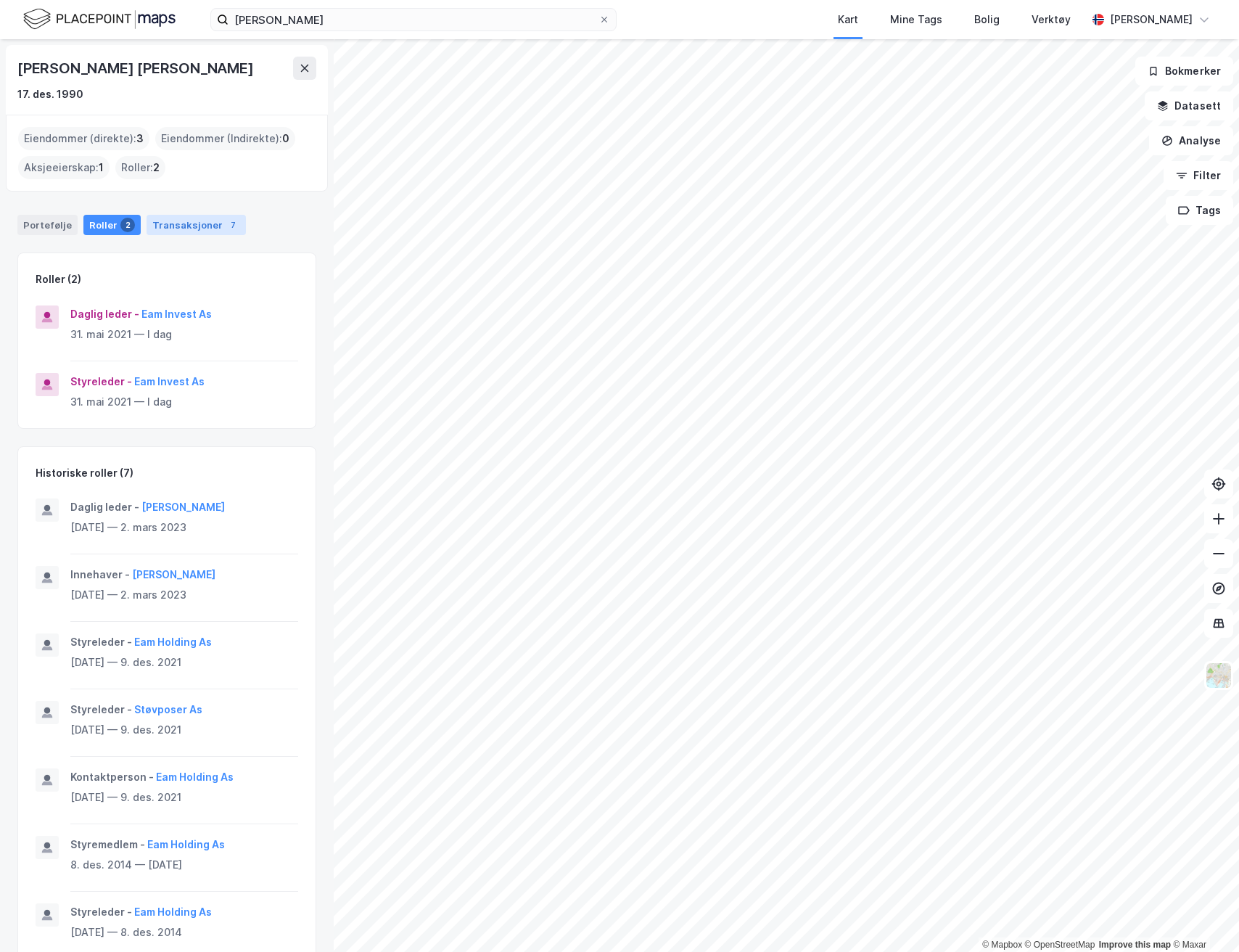
click at [172, 232] on div "Transaksjoner 7" at bounding box center [196, 225] width 100 height 20
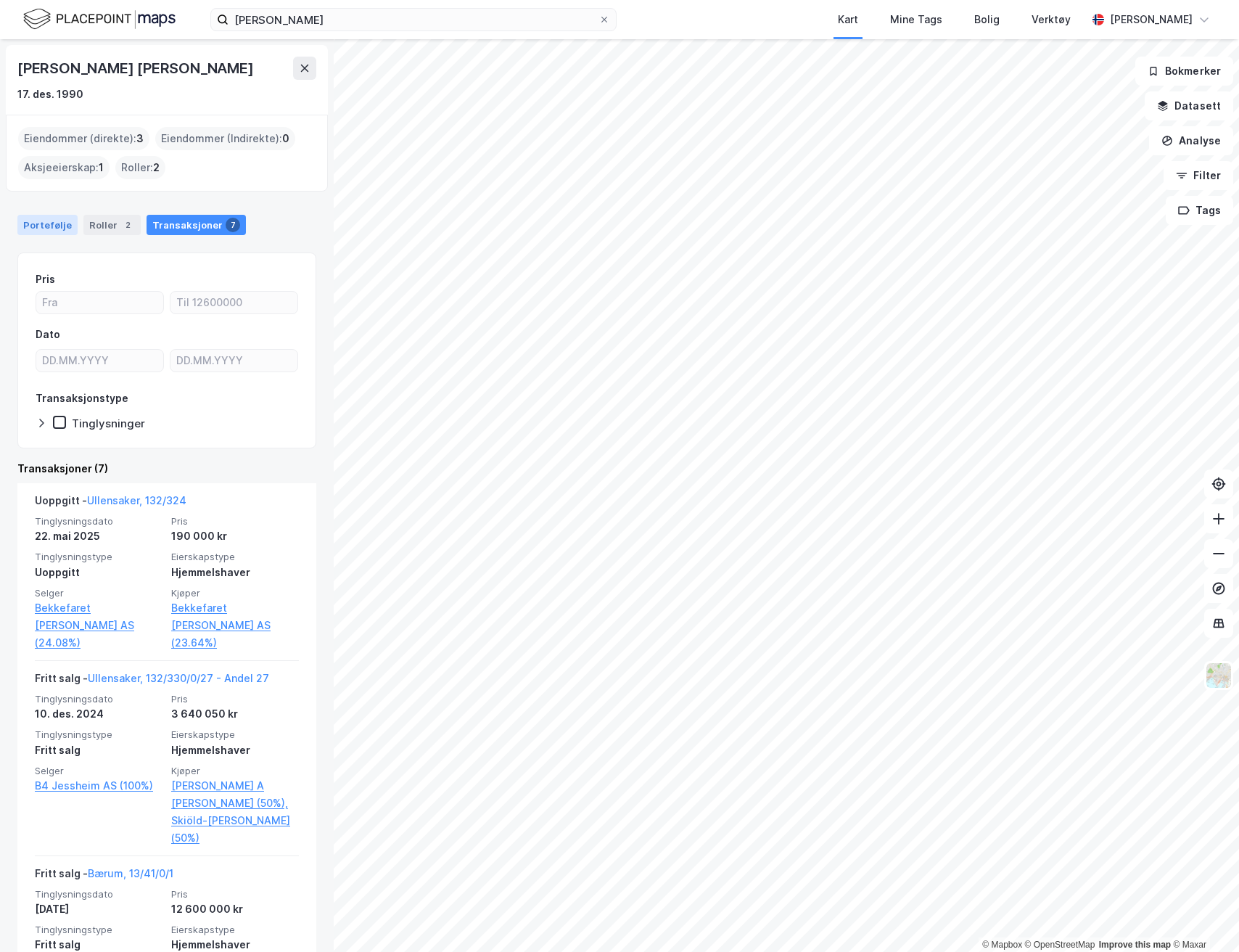
click at [59, 216] on div "Portefølje" at bounding box center [48, 225] width 60 height 20
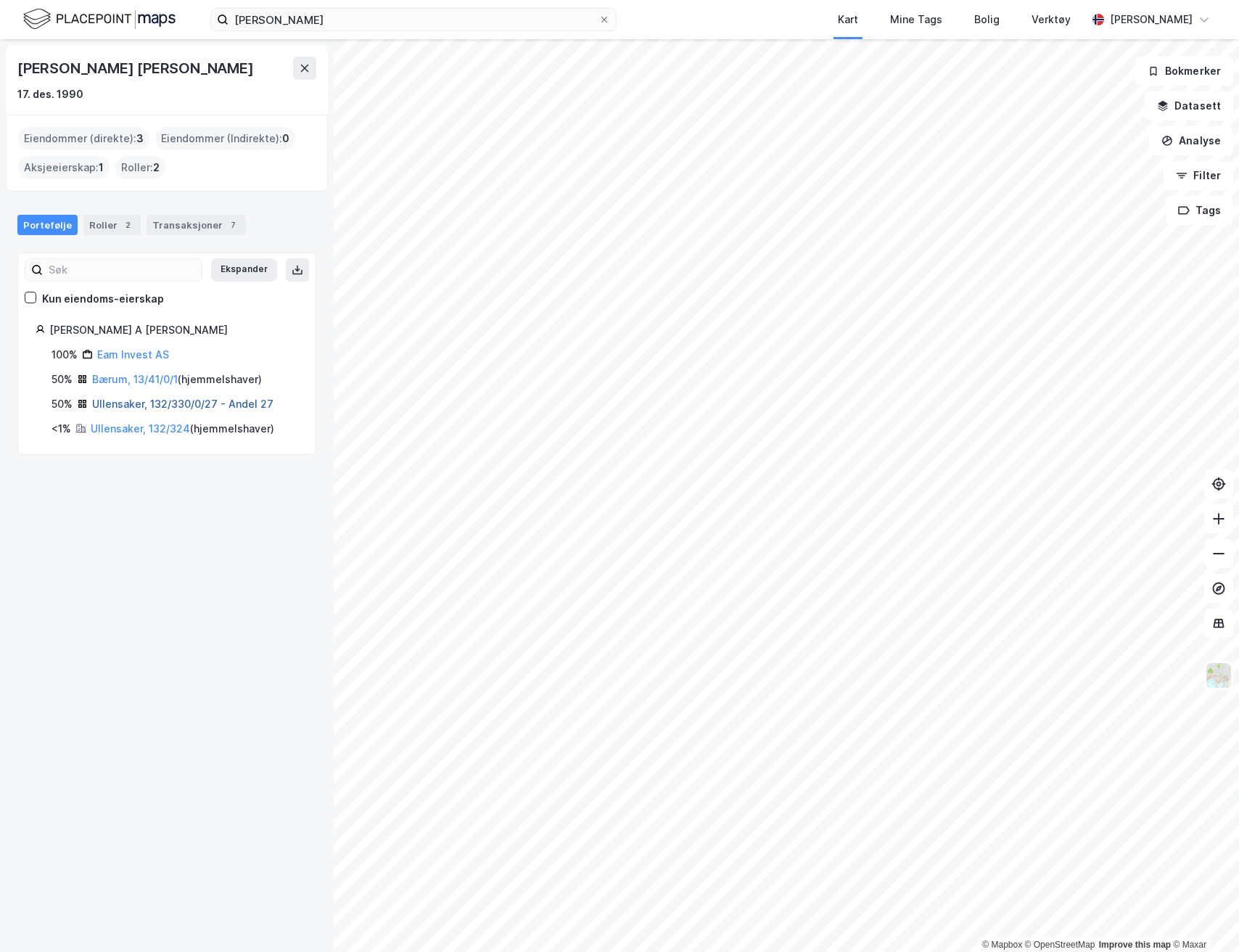
click at [173, 406] on link "Ullensaker, 132/330/0/27 - Andel 27" at bounding box center [182, 403] width 182 height 13
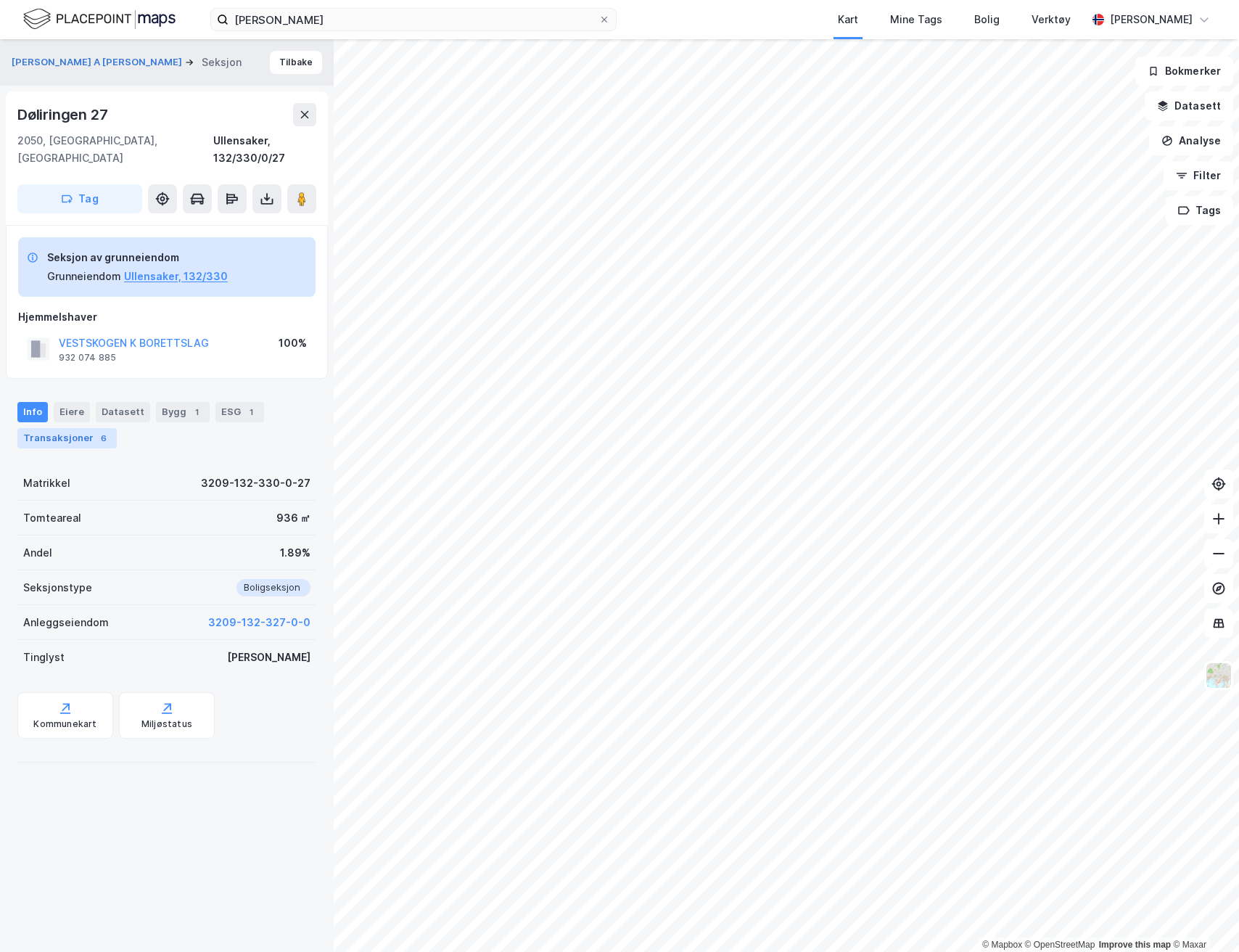
click at [78, 428] on div "Transaksjoner 6" at bounding box center [67, 438] width 100 height 20
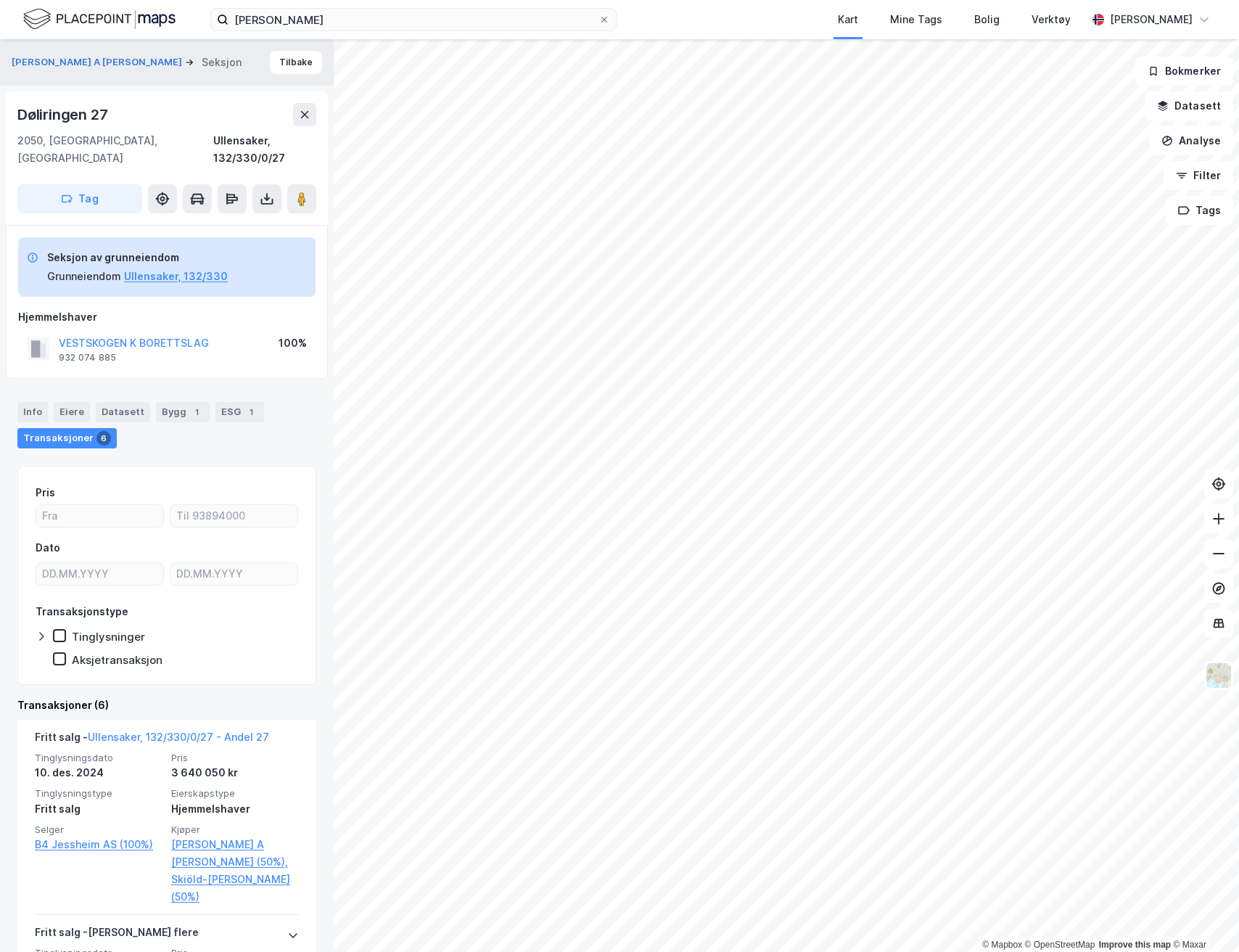
click at [309, 74] on div "[PERSON_NAME] A [PERSON_NAME] Seksjon Tilbake" at bounding box center [166, 63] width 334 height 47
click at [305, 67] on button "Tilbake" at bounding box center [296, 63] width 52 height 23
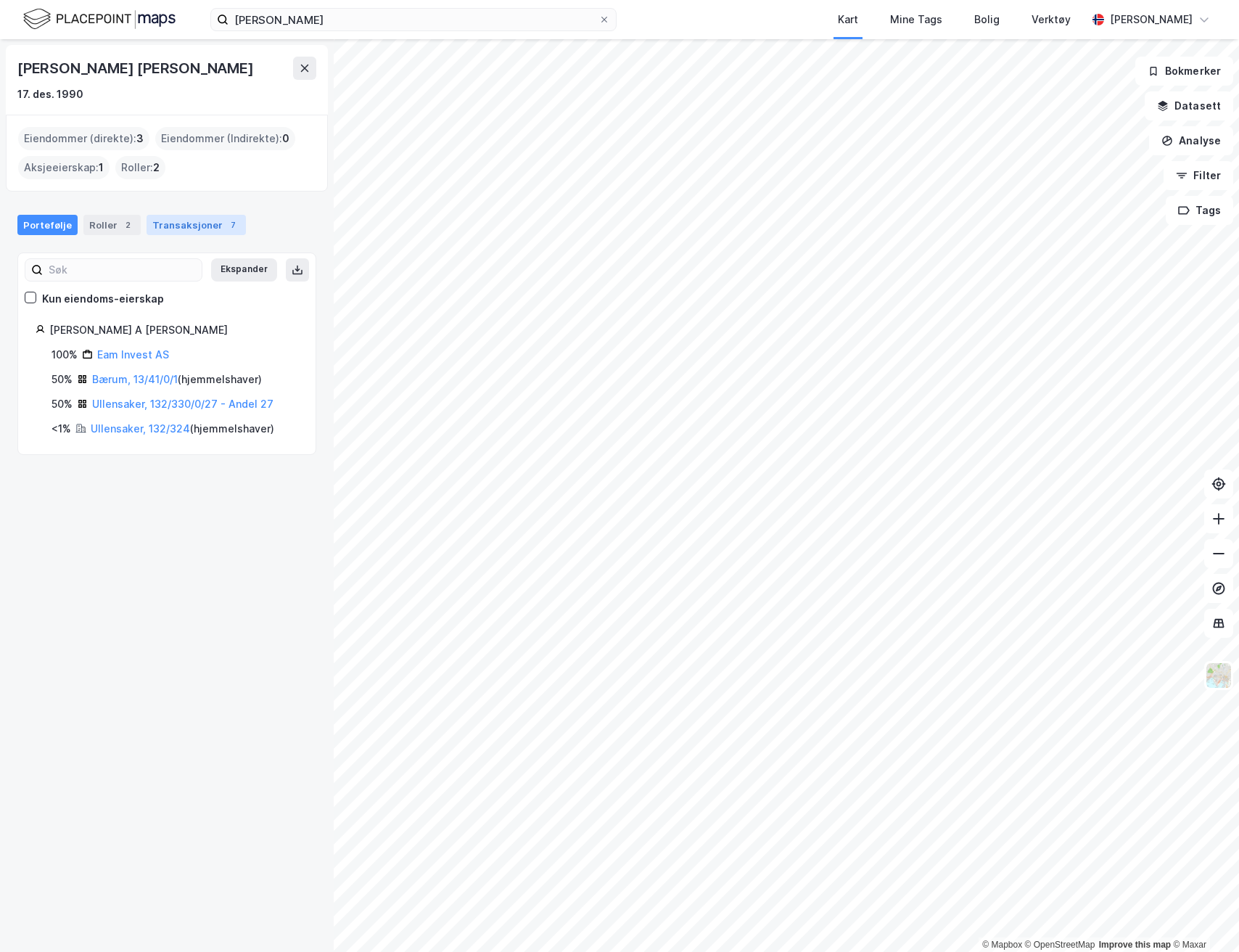
click at [173, 223] on div "Transaksjoner 7" at bounding box center [196, 225] width 100 height 20
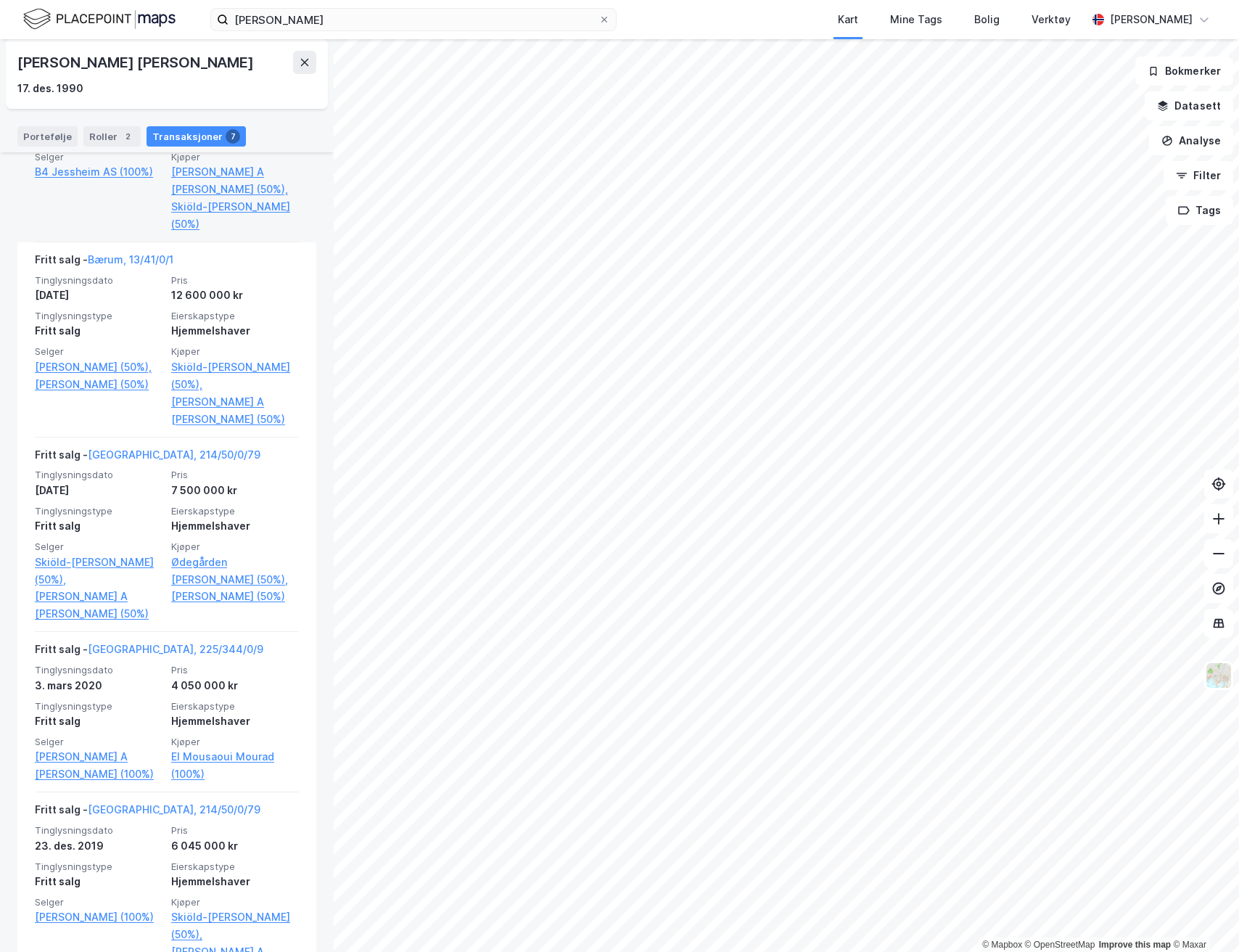
scroll to position [619, 0]
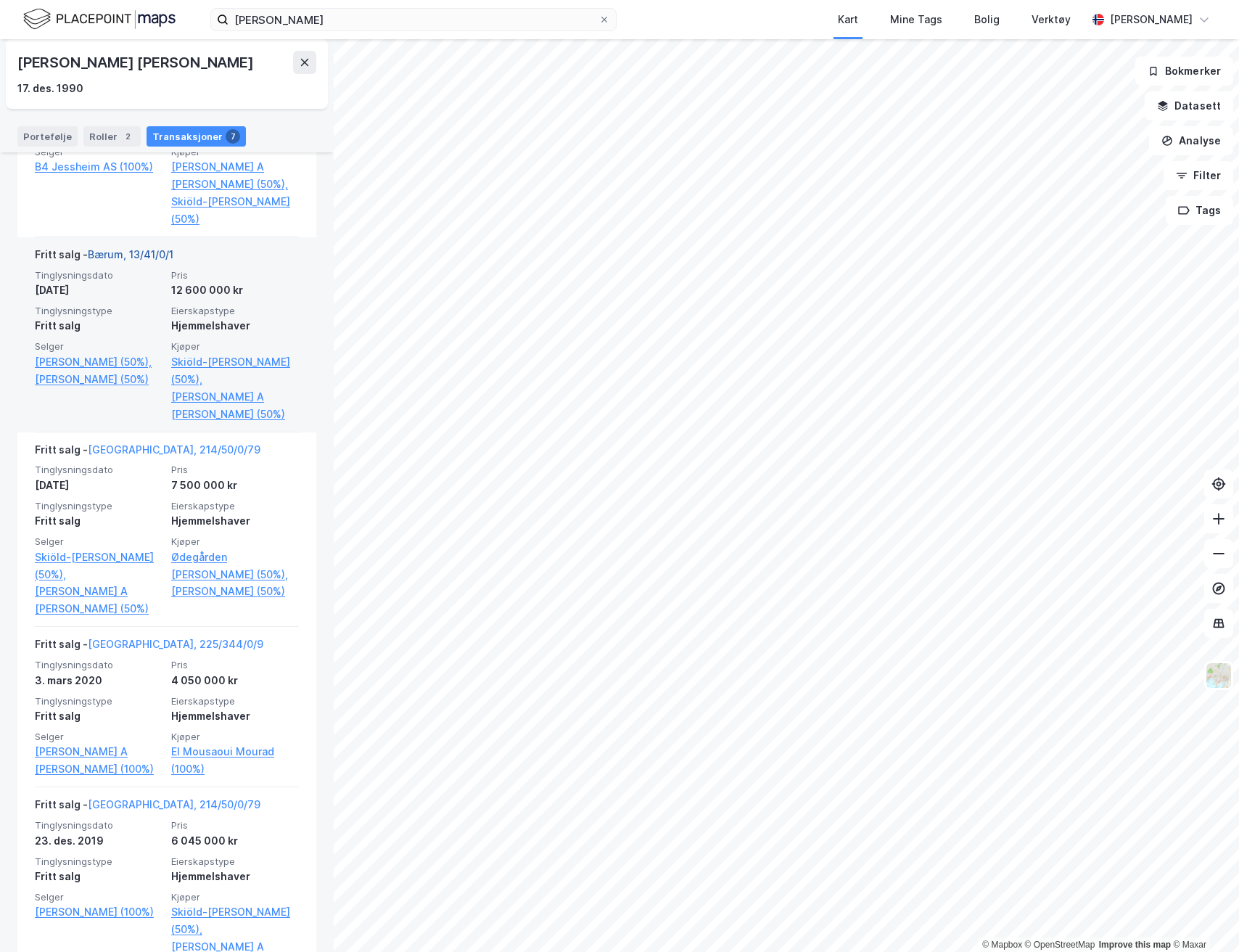
click at [161, 248] on link "Bærum, 13/41/0/1" at bounding box center [131, 254] width 85 height 13
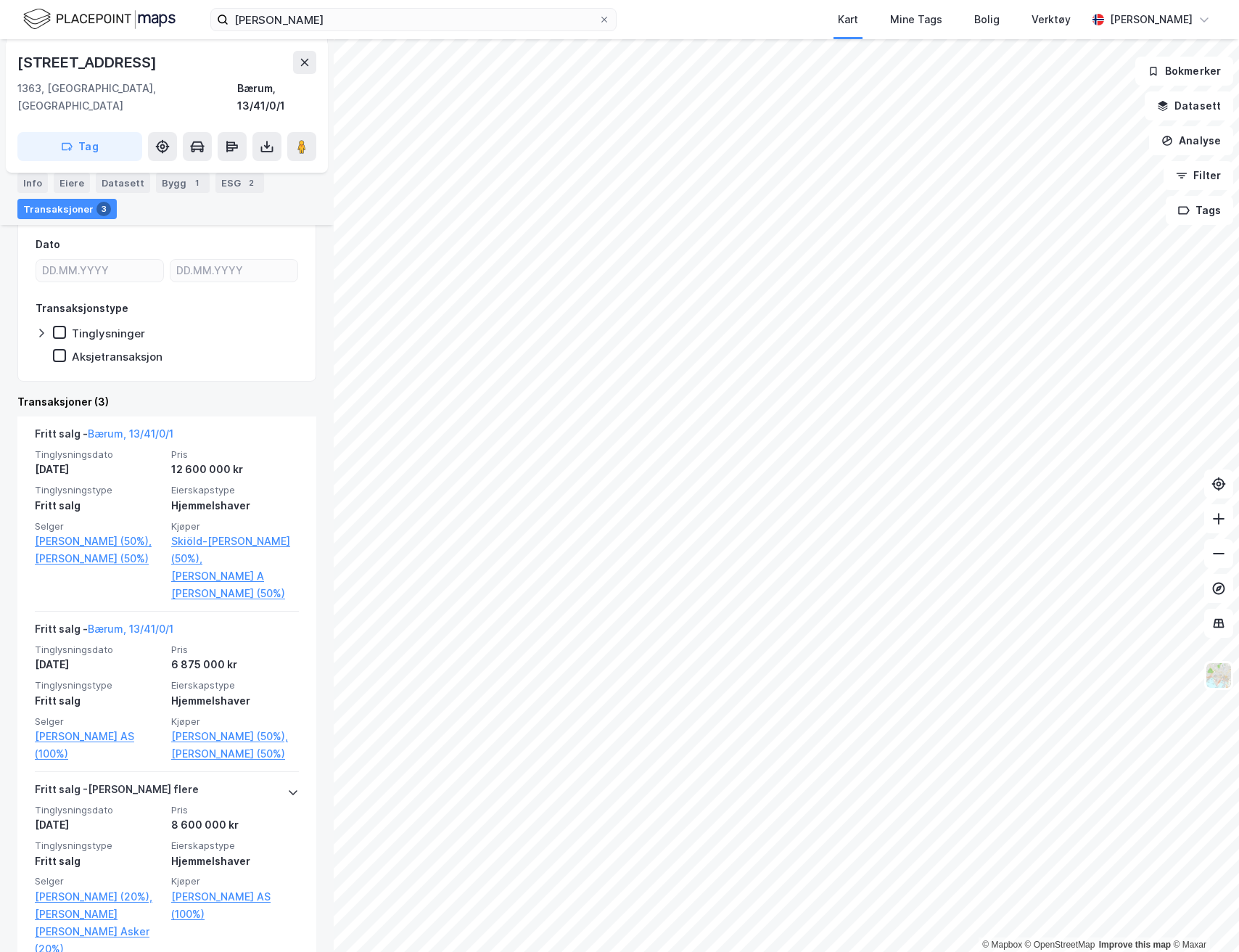
scroll to position [395, 0]
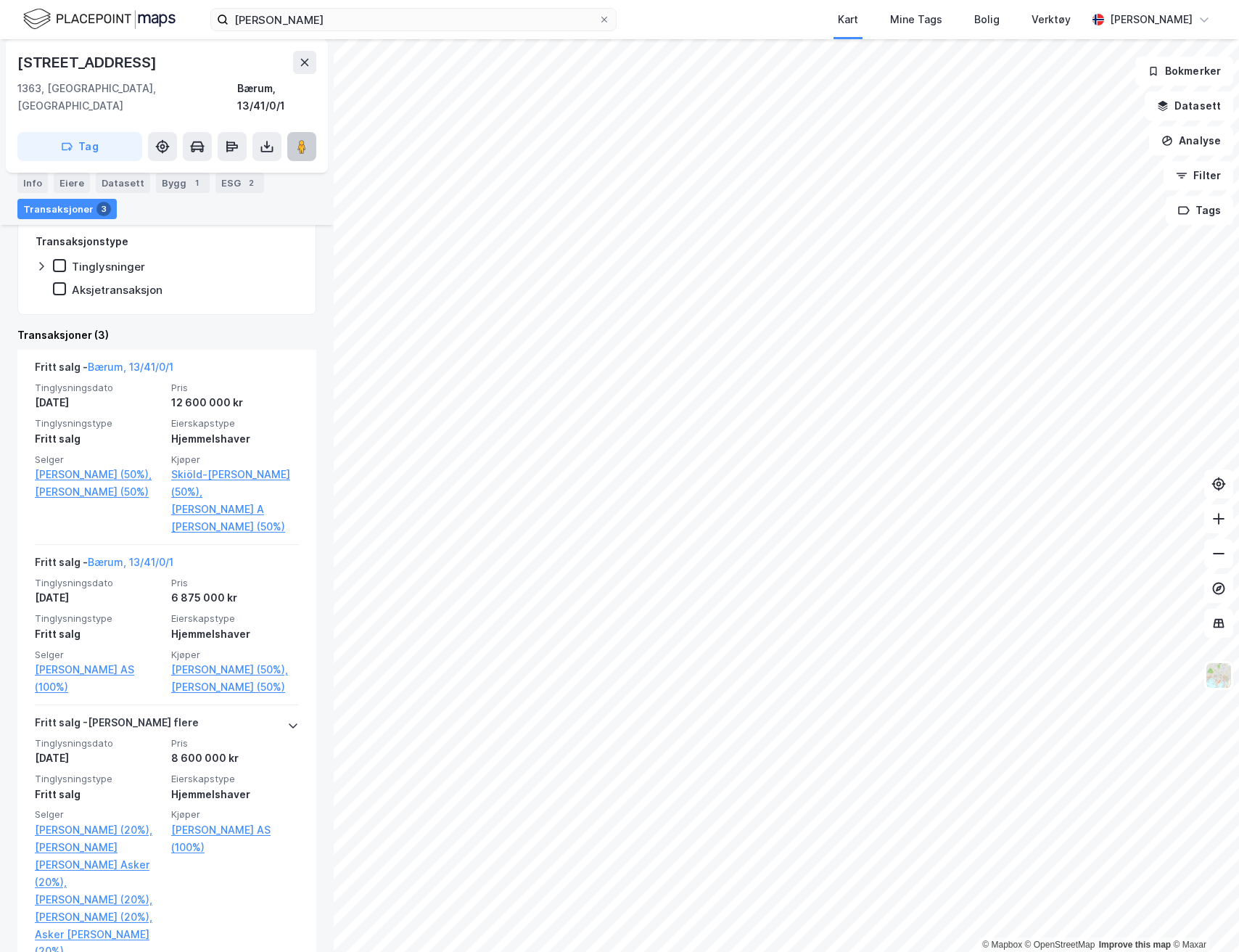
click at [289, 132] on button at bounding box center [301, 146] width 29 height 29
click at [387, 6] on div "[PERSON_NAME] Kart Mine Tags [PERSON_NAME] Verktøy [PERSON_NAME]" at bounding box center [619, 19] width 1239 height 39
click at [376, 24] on input "[PERSON_NAME]" at bounding box center [413, 19] width 370 height 22
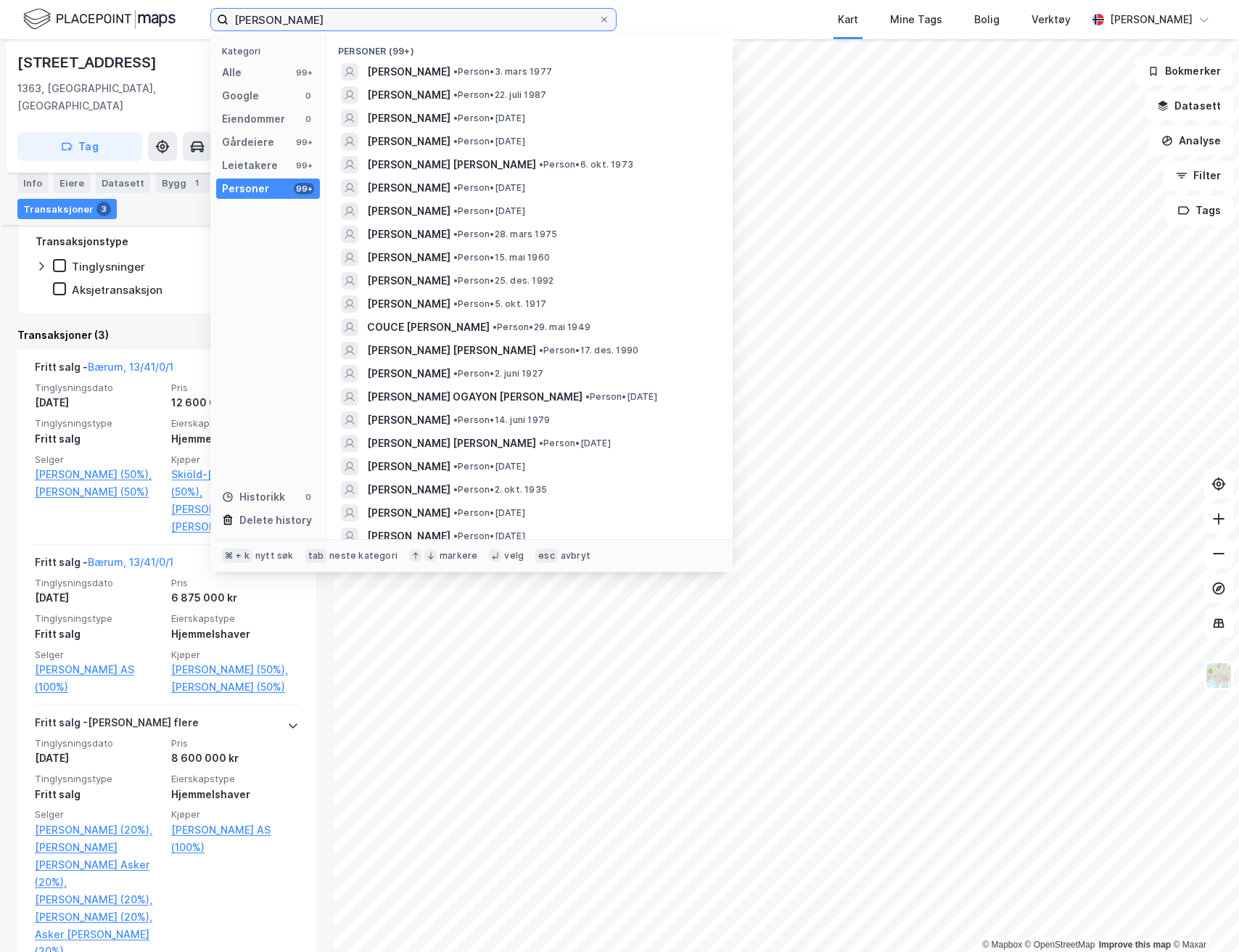
click at [376, 24] on input "[PERSON_NAME]" at bounding box center [413, 19] width 370 height 22
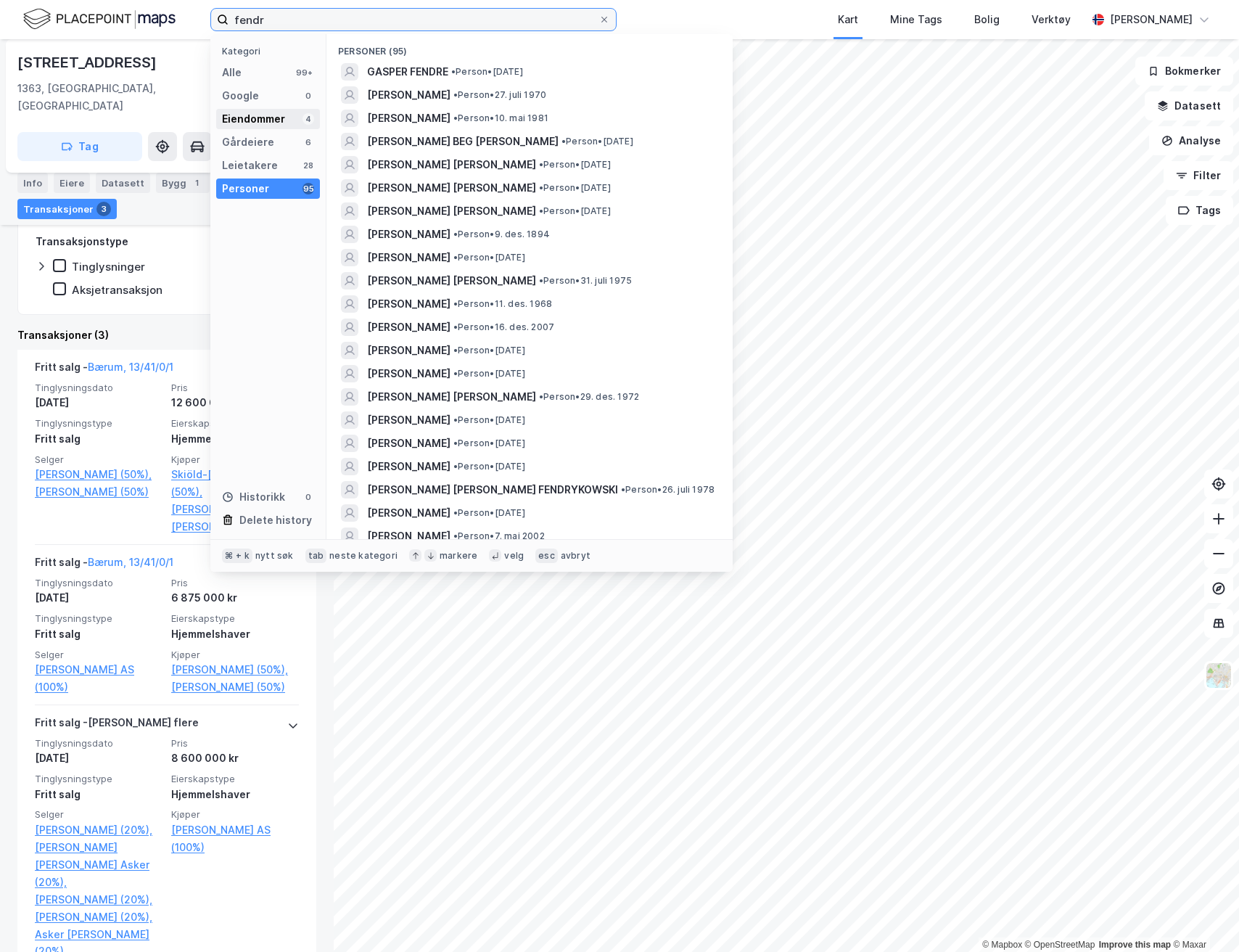
type input "fendr"
click at [267, 128] on div "Eiendommer 4" at bounding box center [268, 119] width 104 height 20
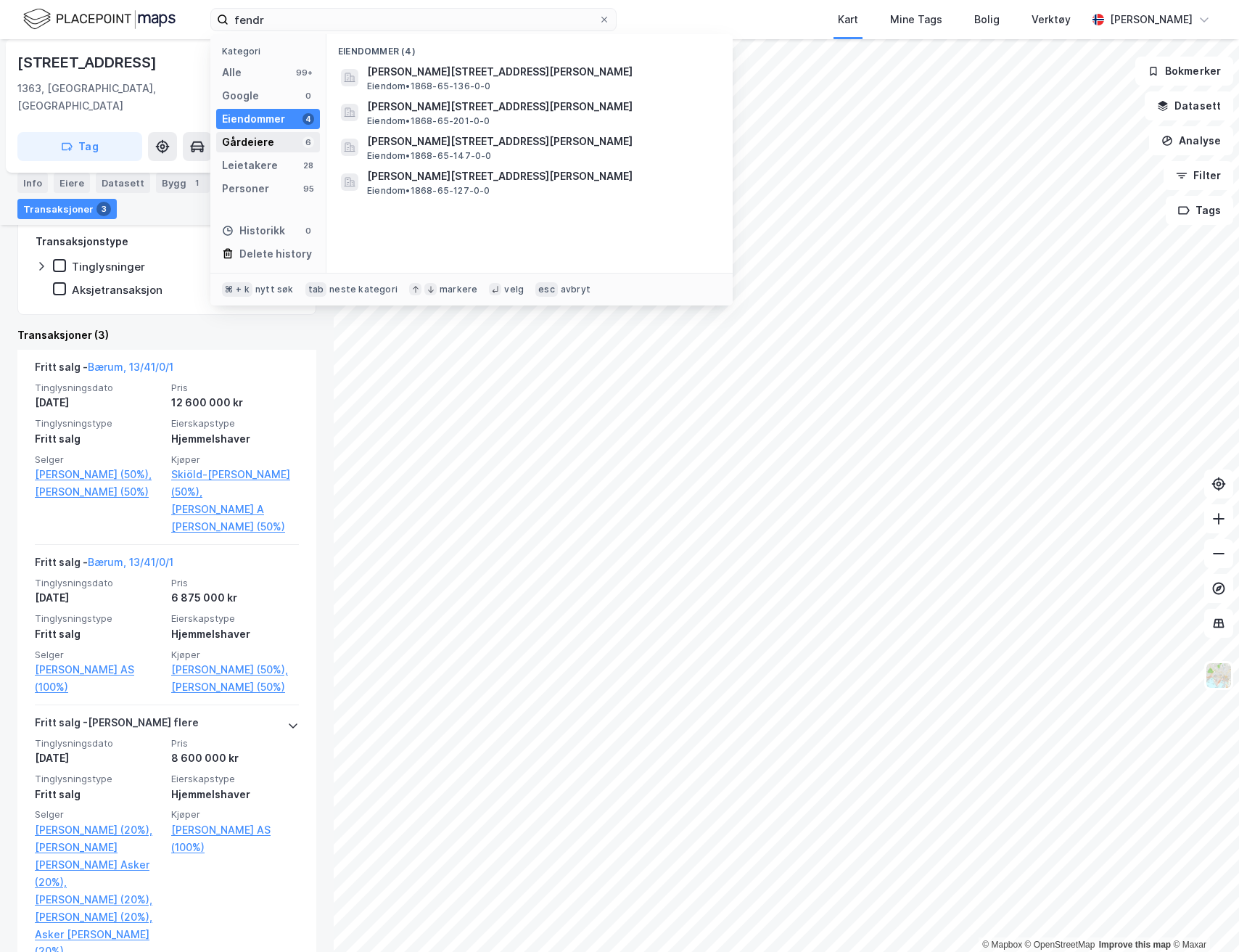
click at [267, 140] on div "Gårdeiere" at bounding box center [248, 142] width 52 height 18
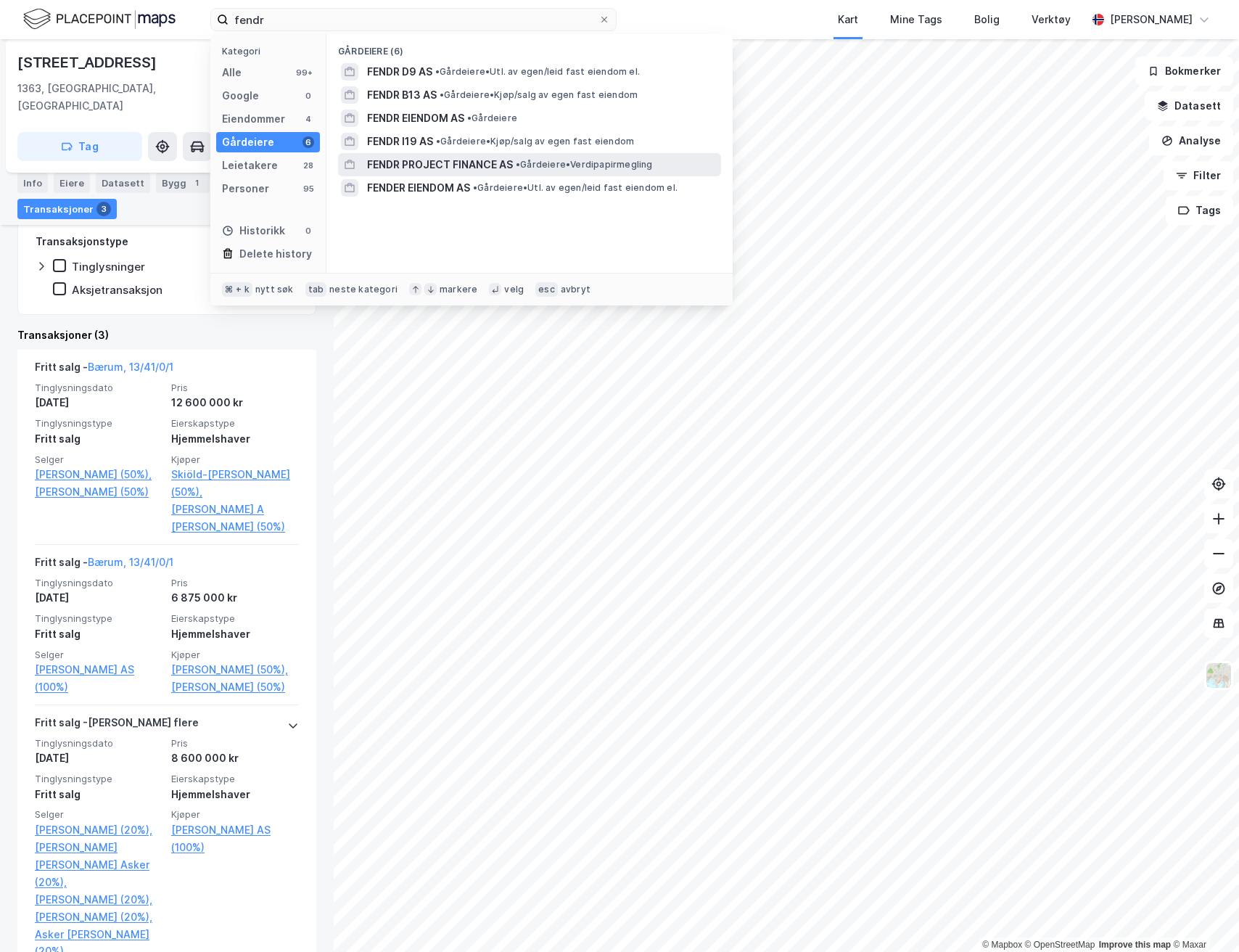
click at [408, 156] on span "FENDR PROJECT FINANCE AS" at bounding box center [440, 164] width 146 height 18
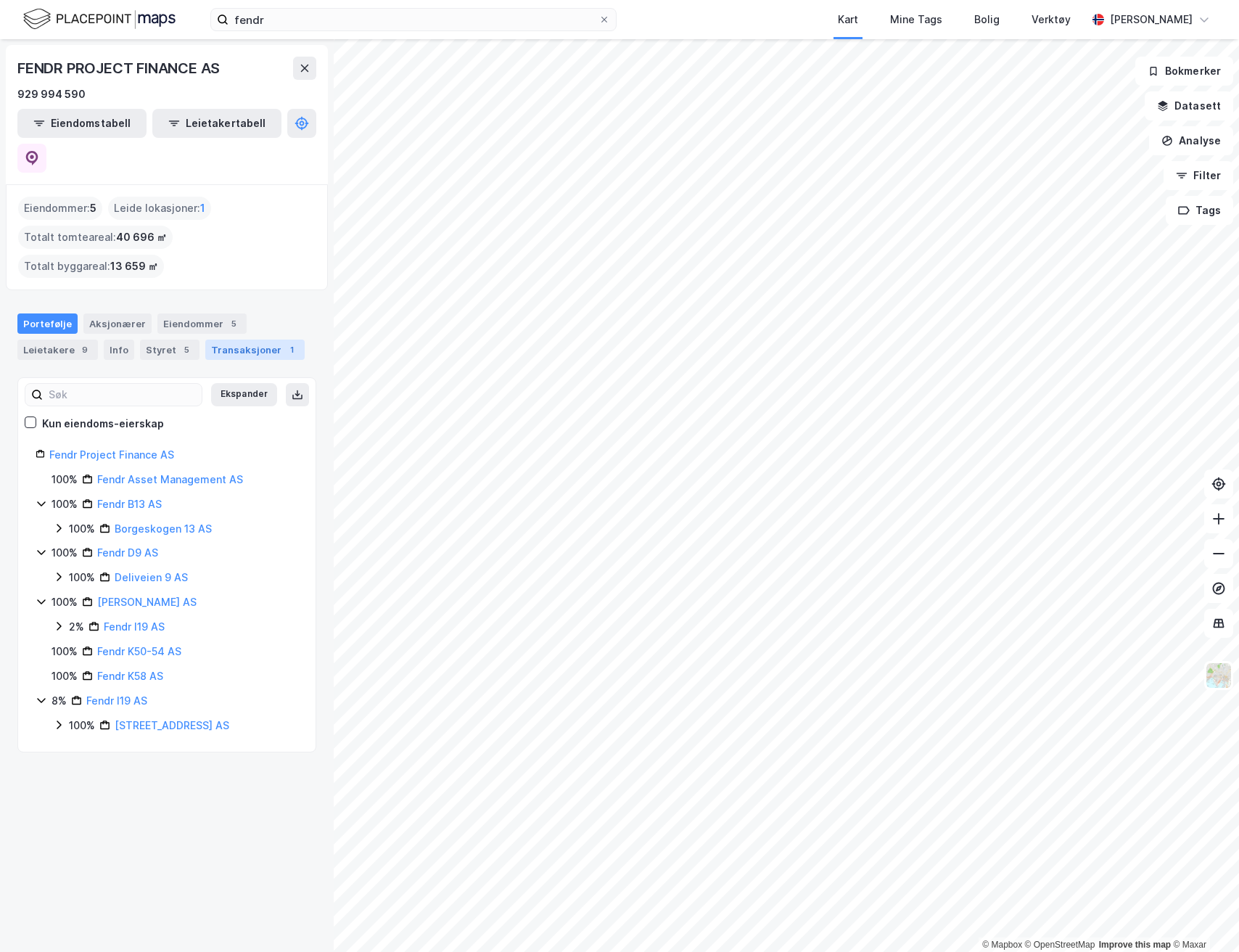
click at [221, 340] on div "Transaksjoner 1" at bounding box center [254, 350] width 100 height 20
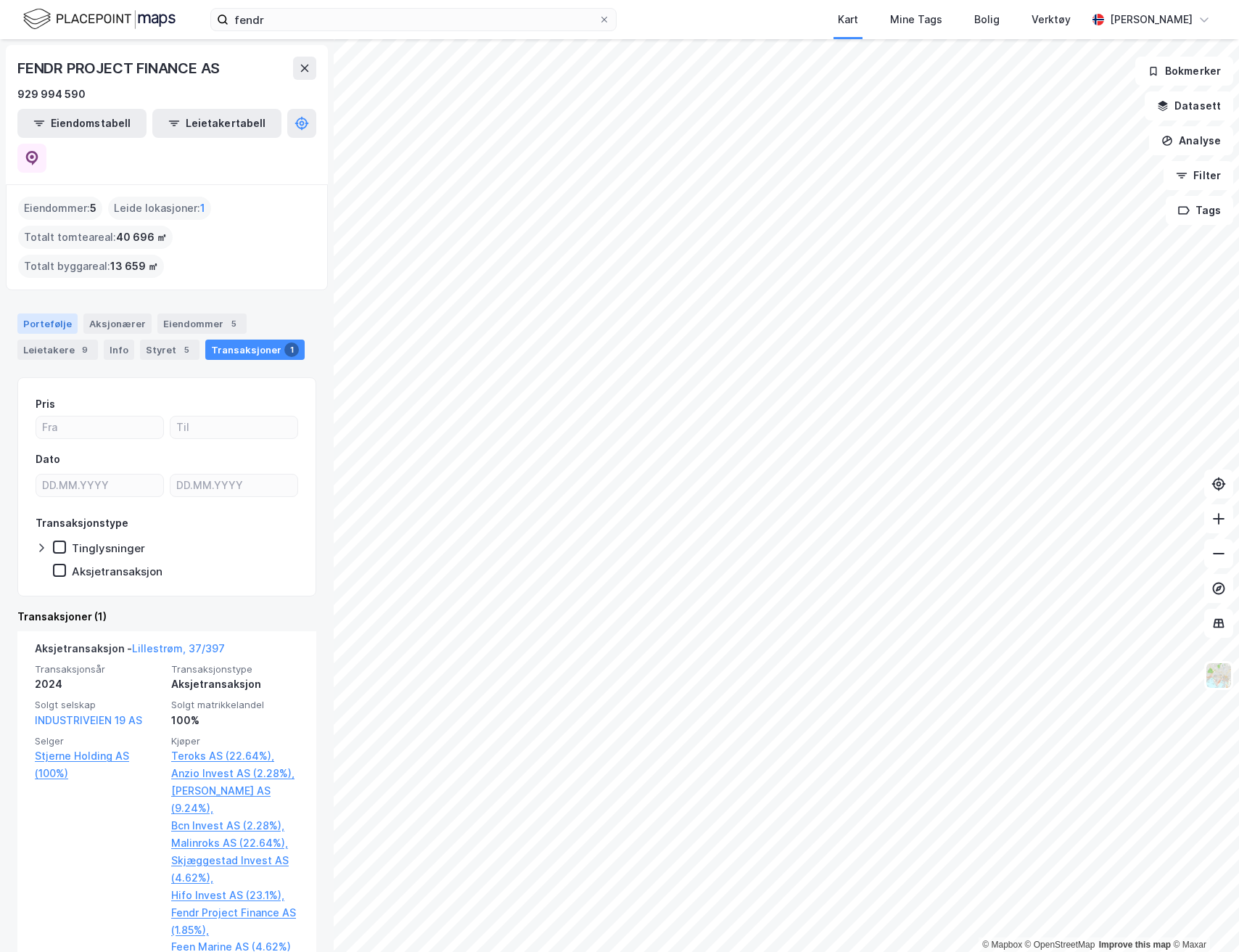
click at [49, 314] on div "Portefølje" at bounding box center [48, 324] width 60 height 20
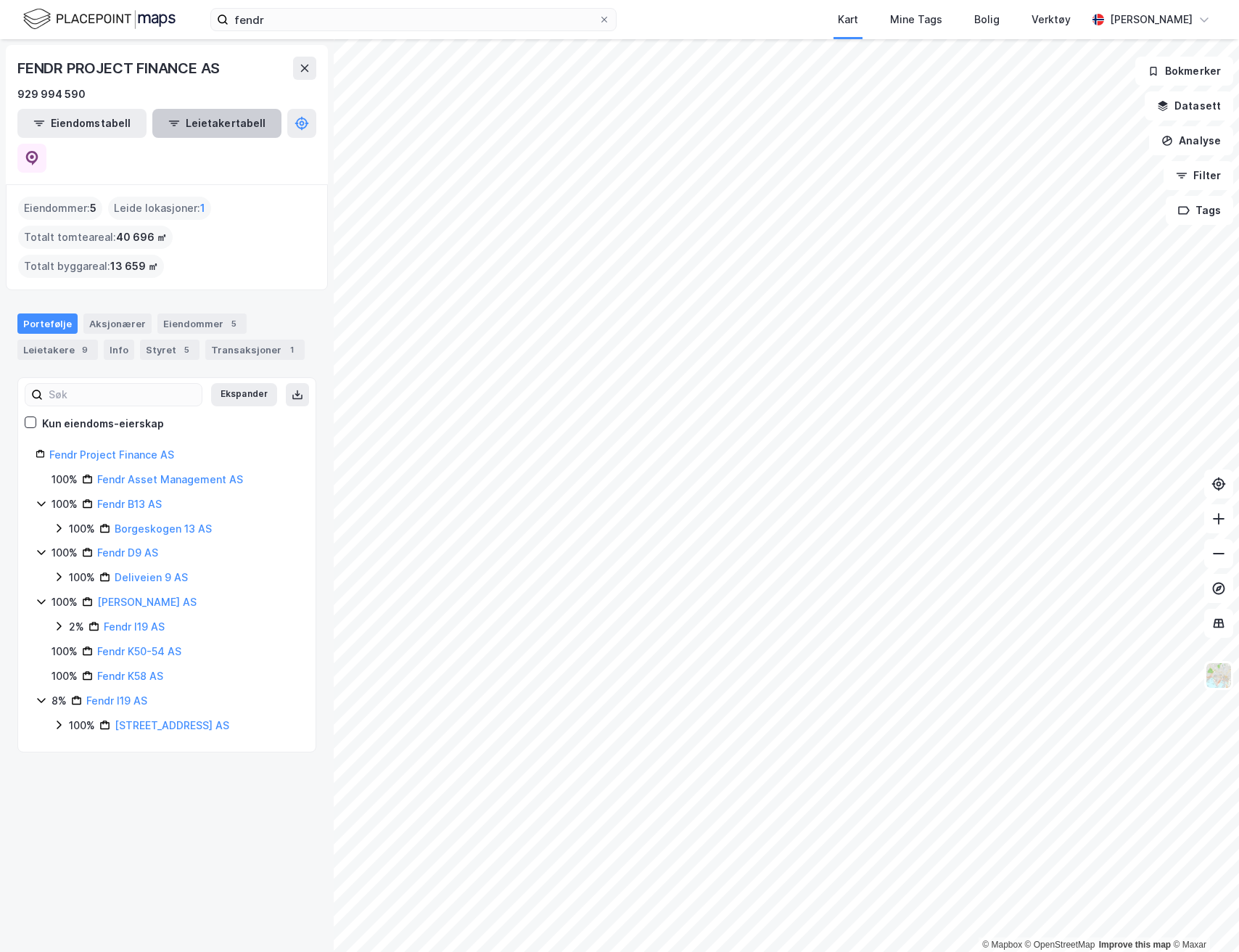
click at [192, 120] on button "Leietakertabell" at bounding box center [217, 123] width 129 height 29
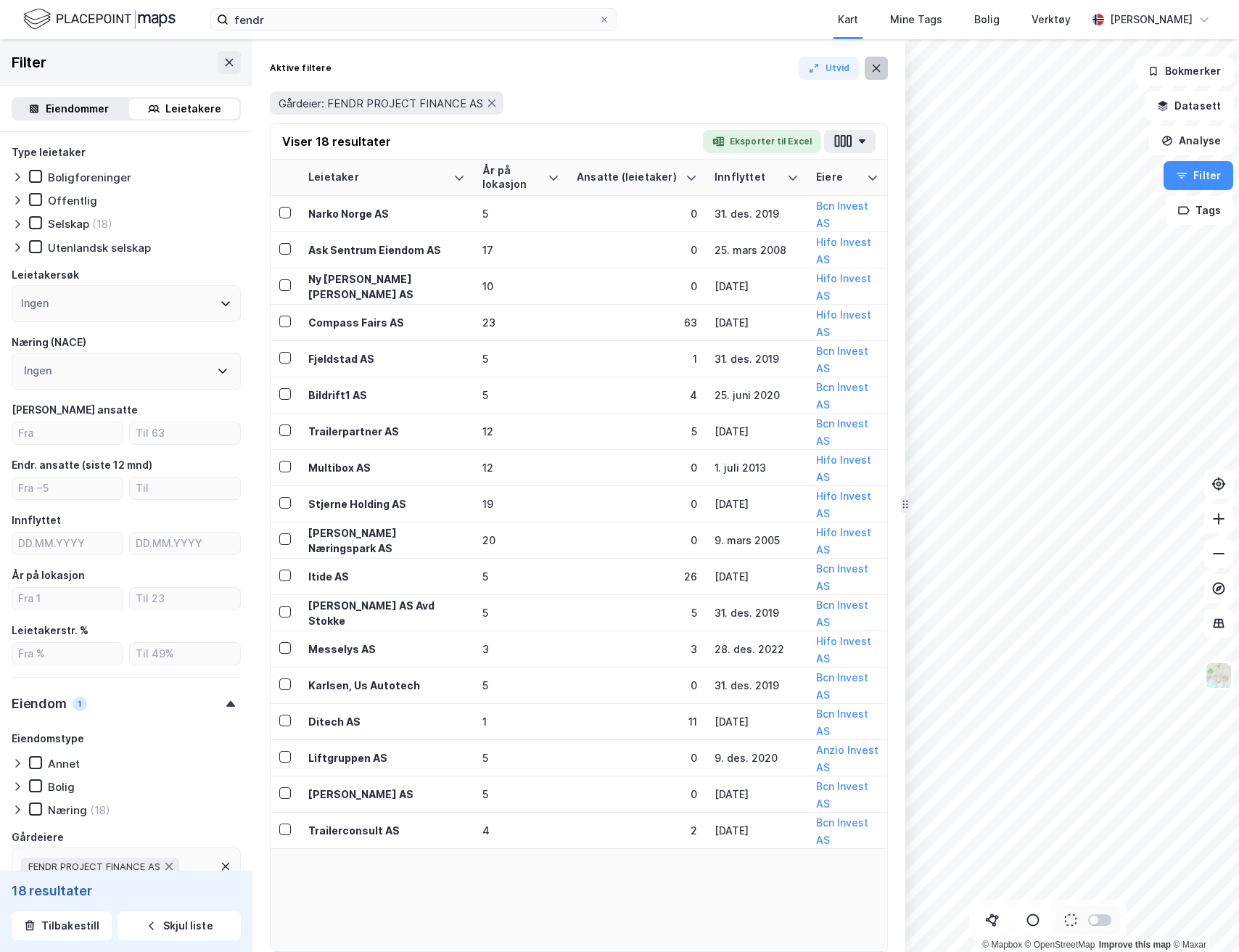
click at [883, 66] on button at bounding box center [877, 69] width 23 height 23
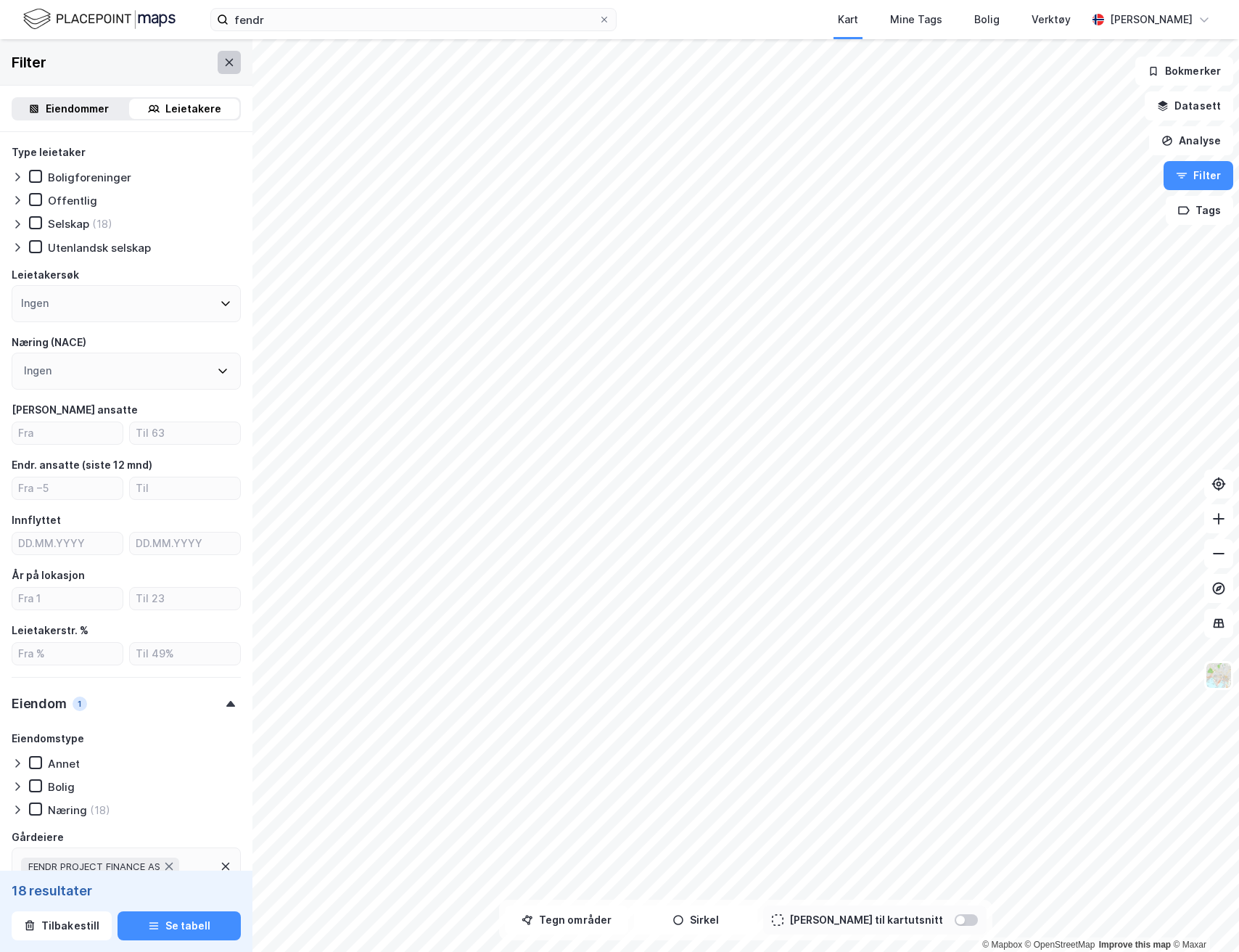
click at [223, 58] on icon at bounding box center [229, 63] width 12 height 12
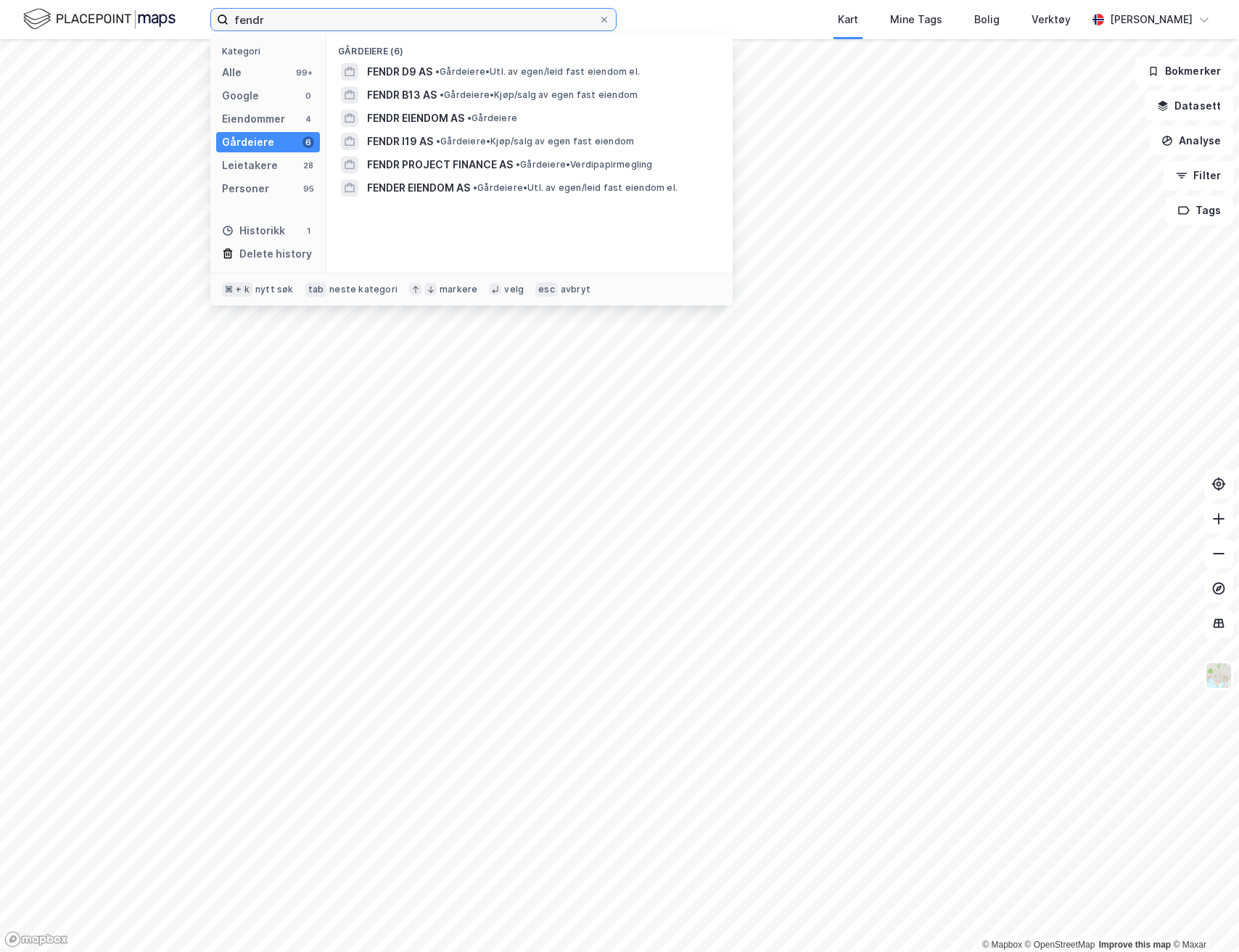
click at [309, 25] on input "fendr" at bounding box center [413, 19] width 370 height 22
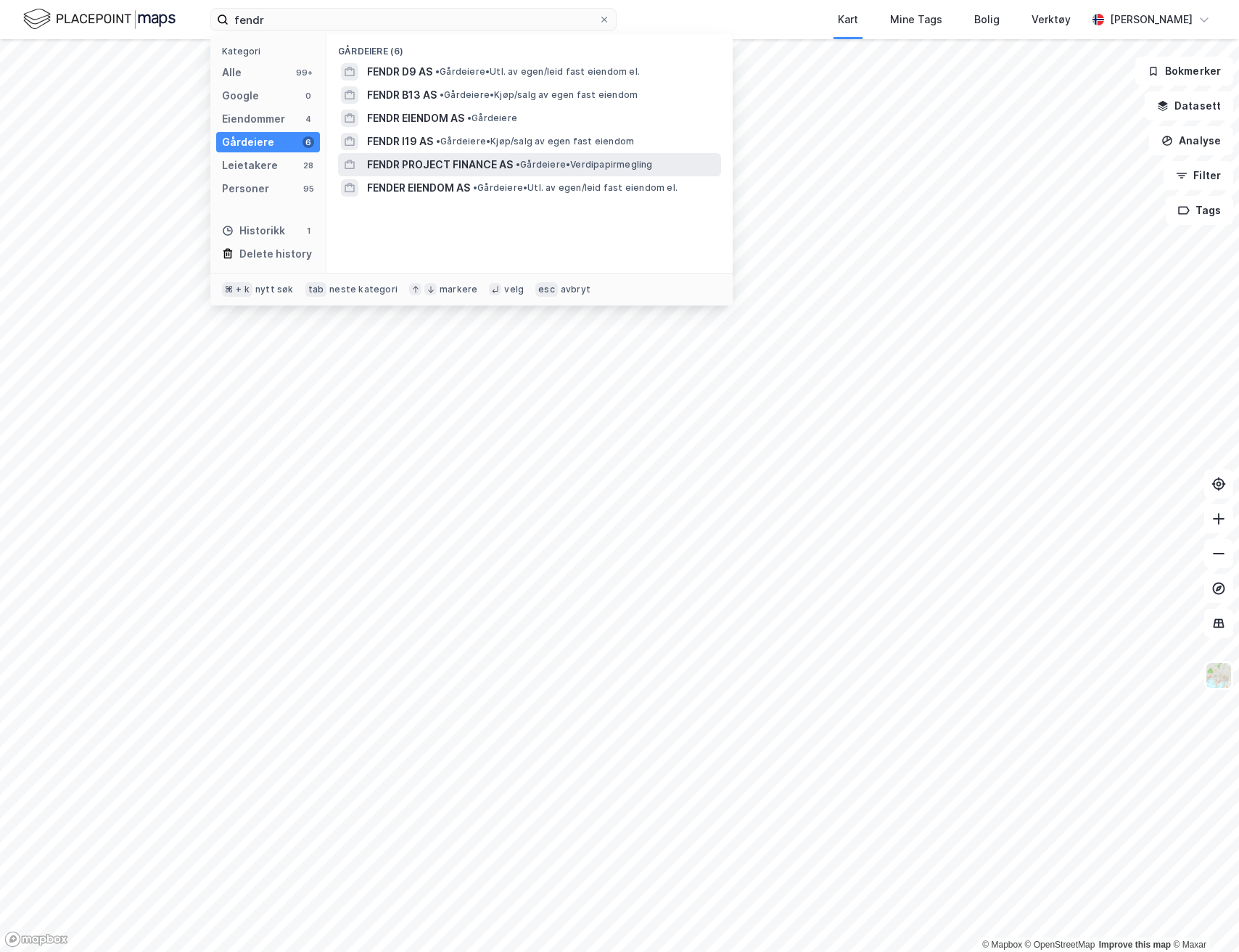
click at [429, 153] on div "FENDR PROJECT FINANCE AS • Gårdeiere • Verdipapirmegling" at bounding box center [530, 165] width 383 height 23
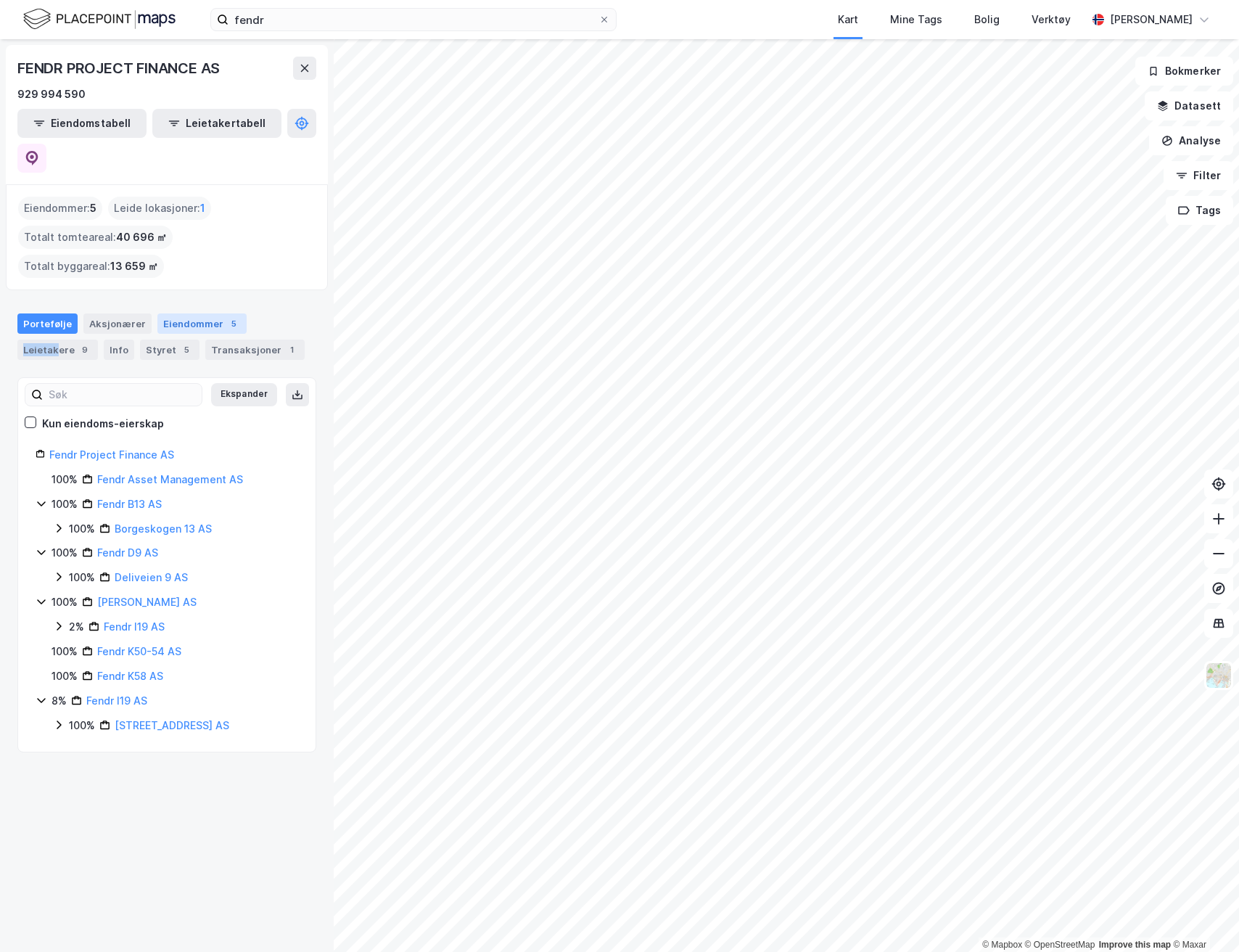
drag, startPoint x: 56, startPoint y: 284, endPoint x: 180, endPoint y: 269, distance: 124.9
click at [181, 314] on div "Portefølje Aksjonærer Eiendommer 5 Leietakere 9 Info Styret 5 Transaksjoner 1" at bounding box center [166, 337] width 299 height 47
click at [163, 197] on div "Leide lokasjoner : 1" at bounding box center [159, 208] width 103 height 23
click at [204, 199] on span "1" at bounding box center [202, 207] width 5 height 18
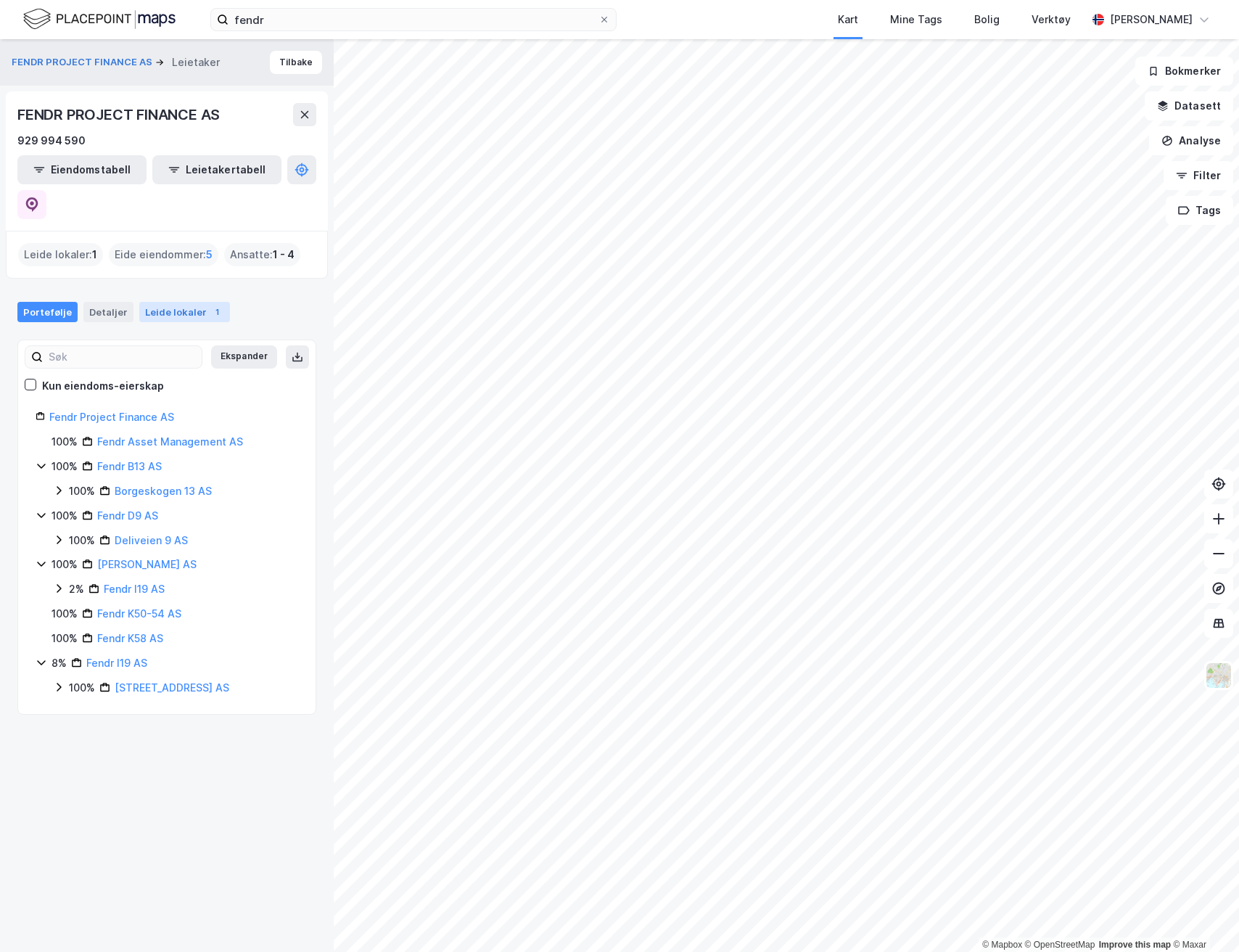
click at [210, 305] on div "1" at bounding box center [217, 311] width 14 height 14
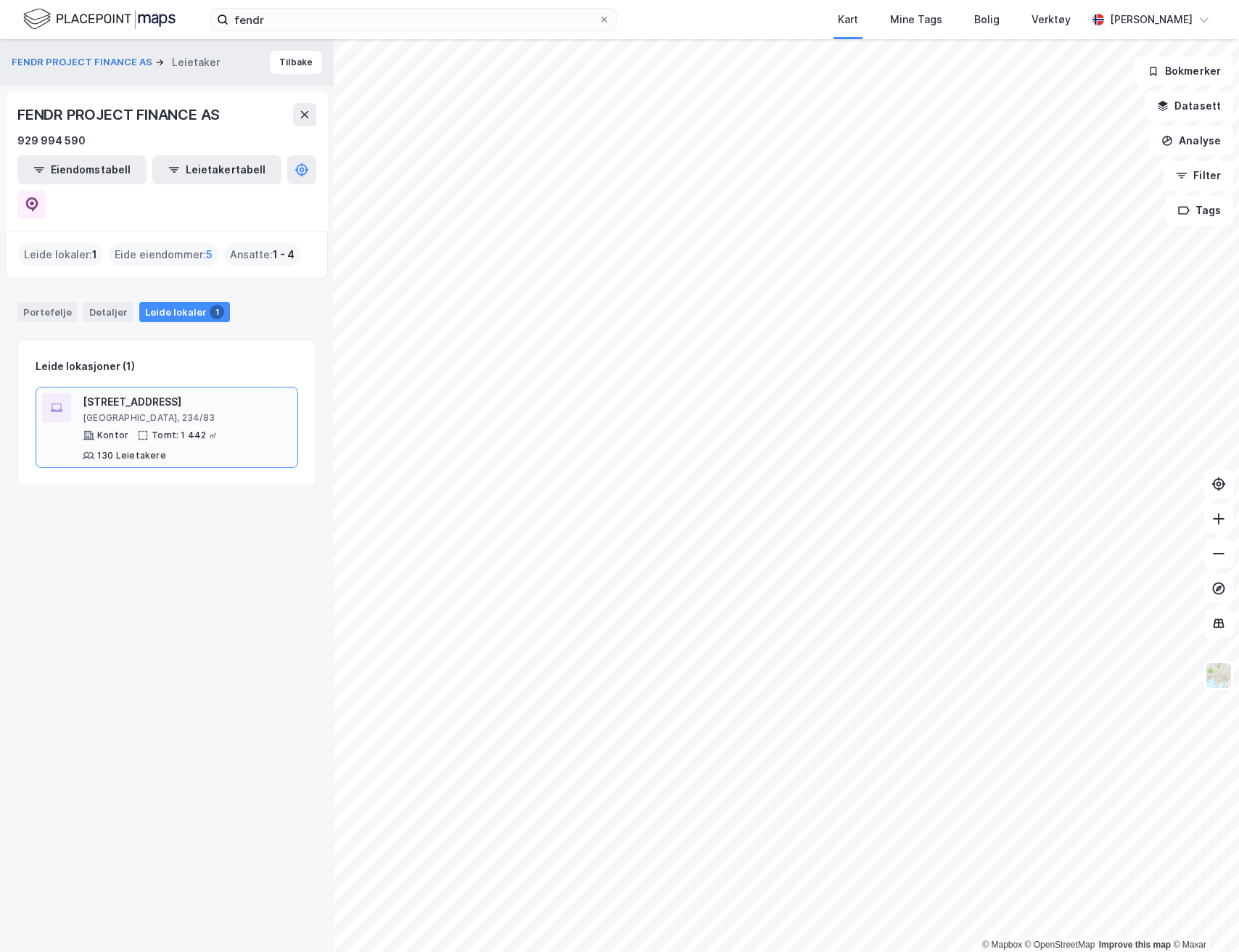
click at [201, 429] on div "Kontor Tomt: 1 442 ㎡ 130 Leietakere" at bounding box center [187, 445] width 209 height 32
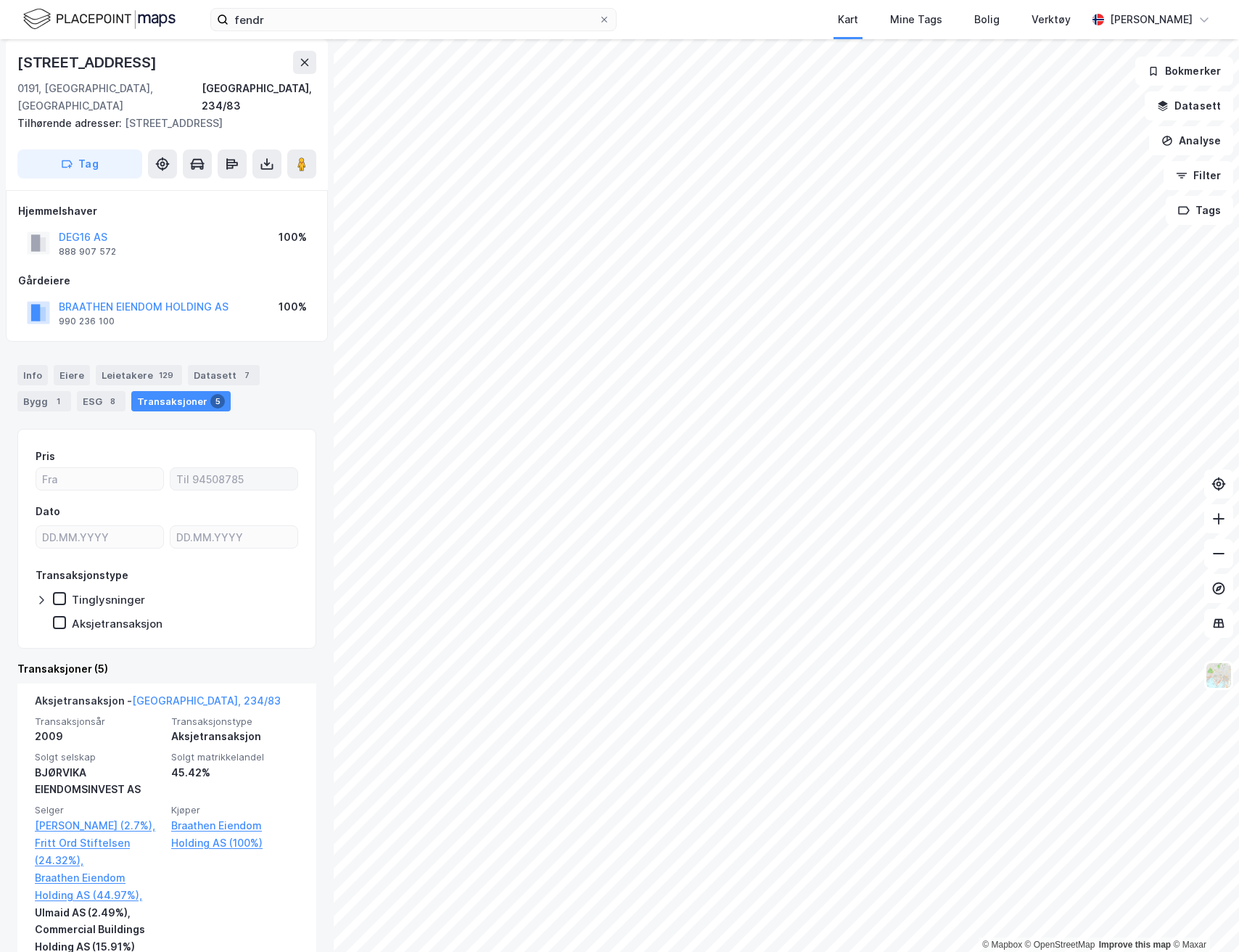
scroll to position [2, 0]
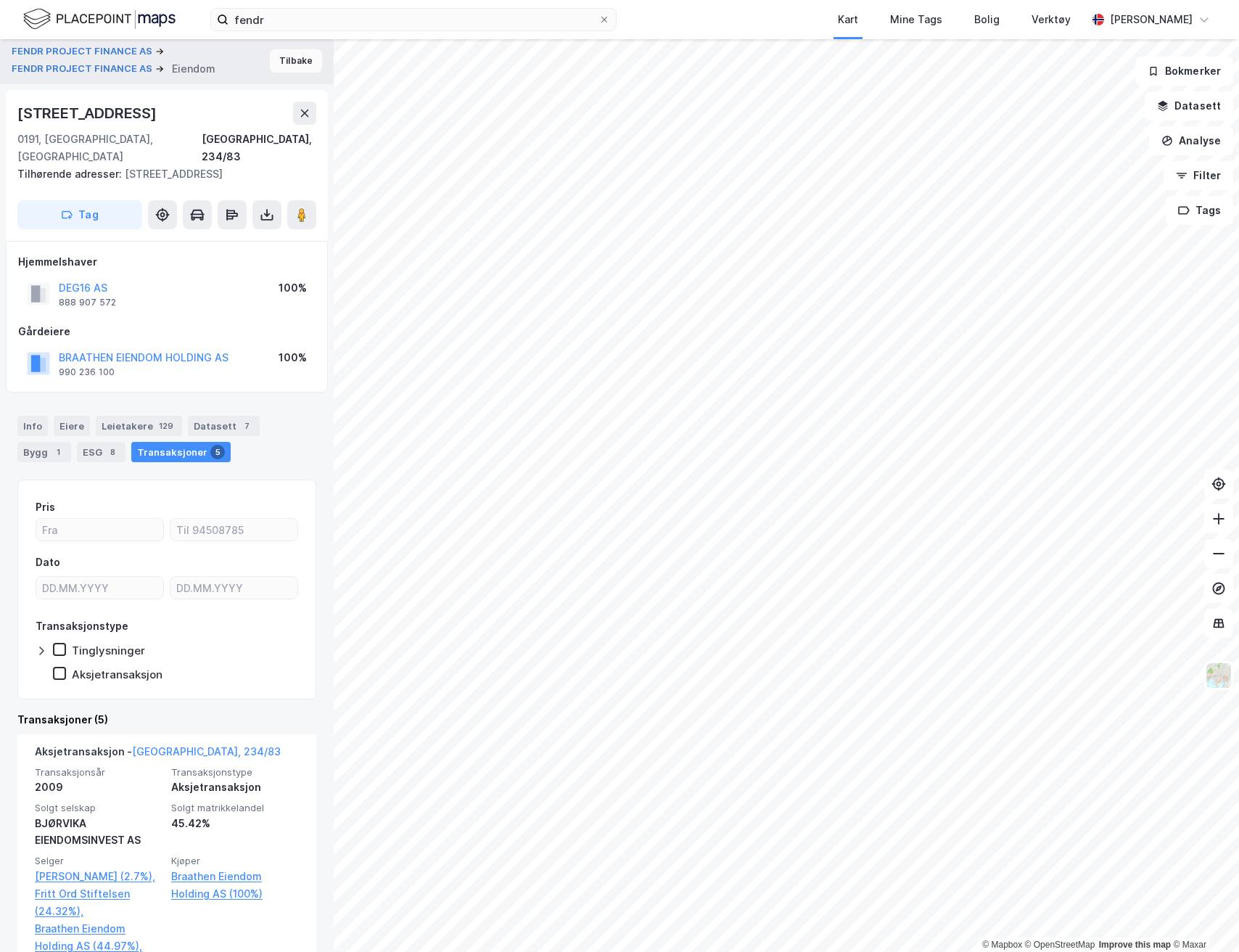
click at [297, 52] on button "Tilbake" at bounding box center [296, 61] width 52 height 23
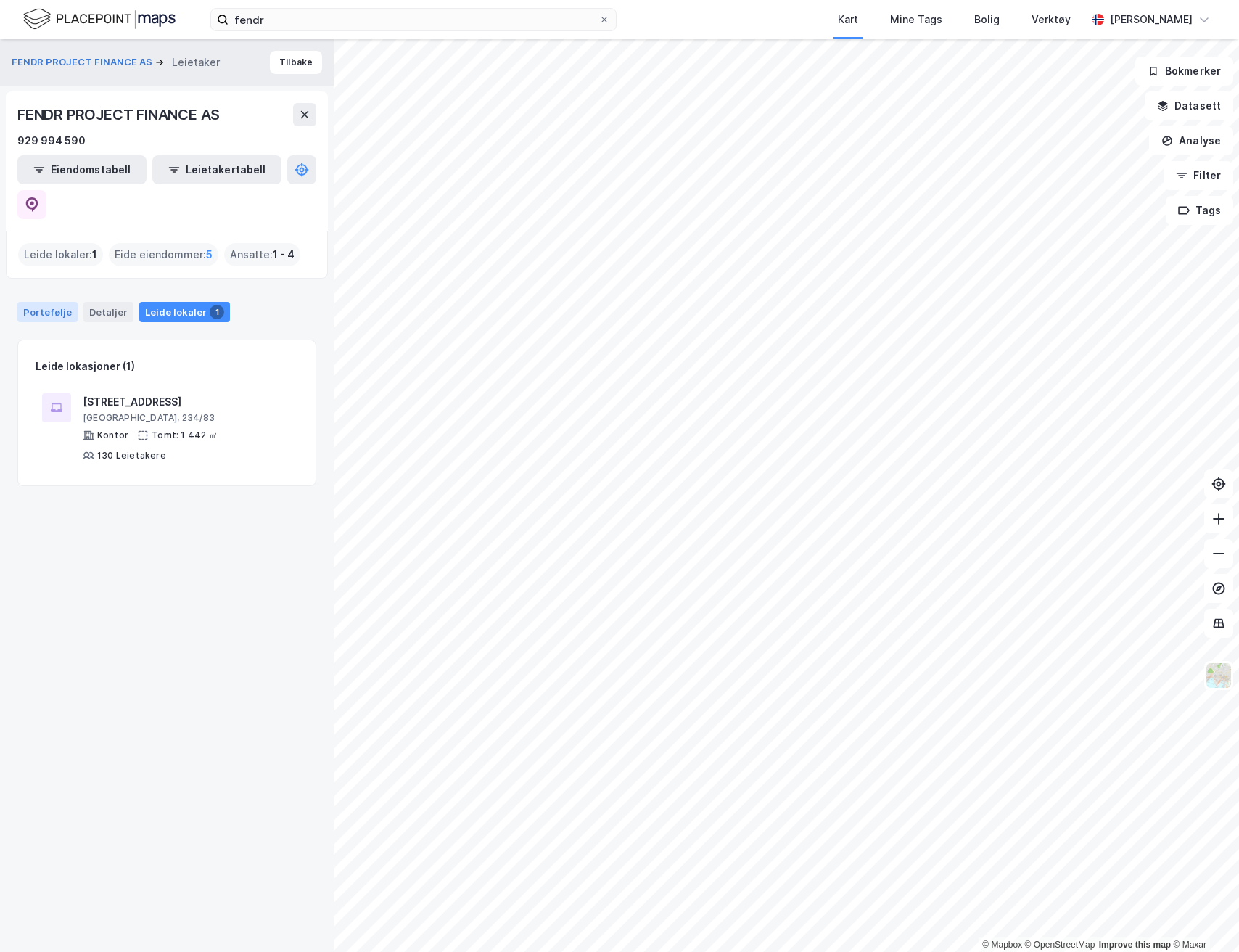
click at [56, 302] on div "Portefølje" at bounding box center [48, 312] width 60 height 20
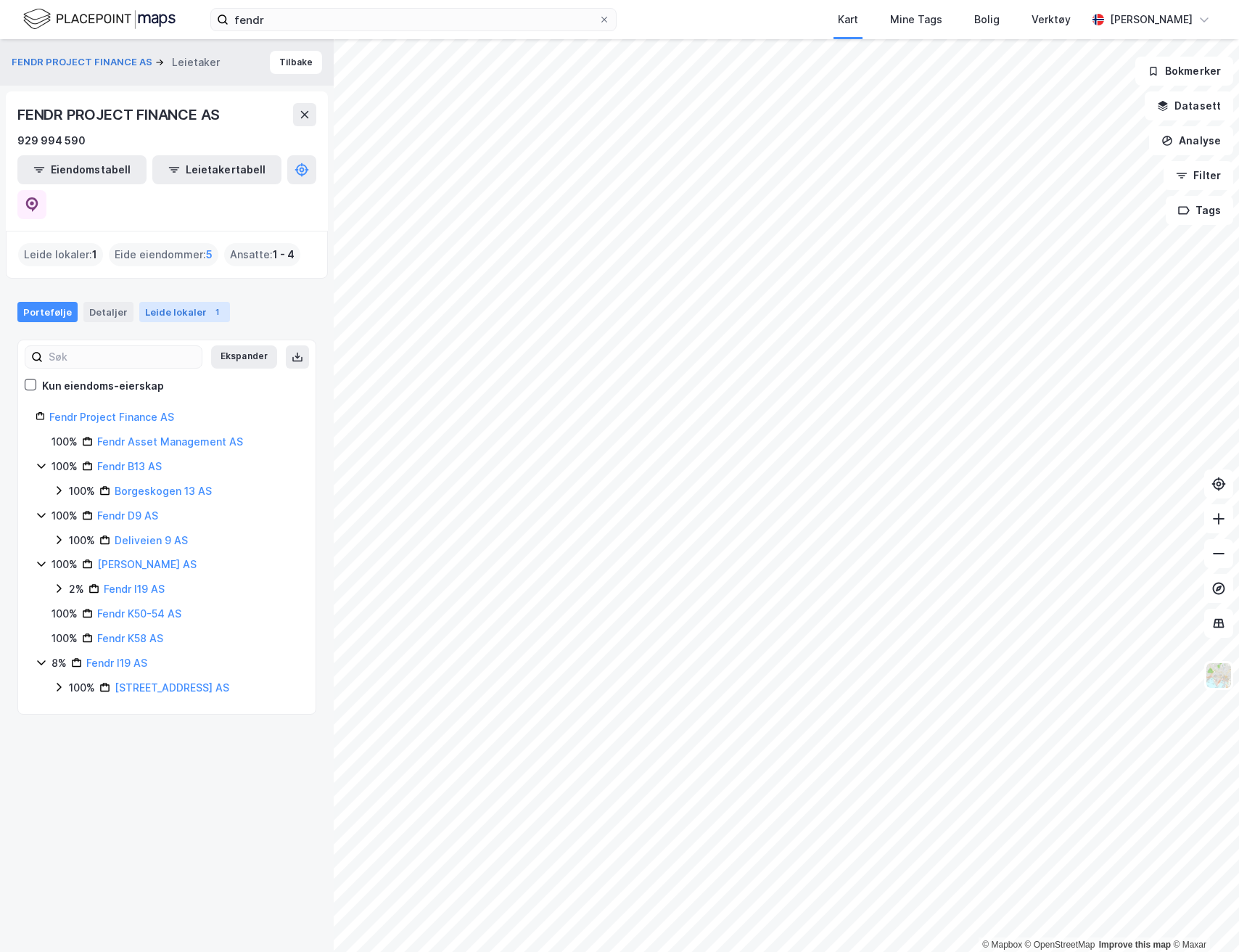
click at [200, 302] on div "Leide lokaler 1" at bounding box center [185, 312] width 90 height 20
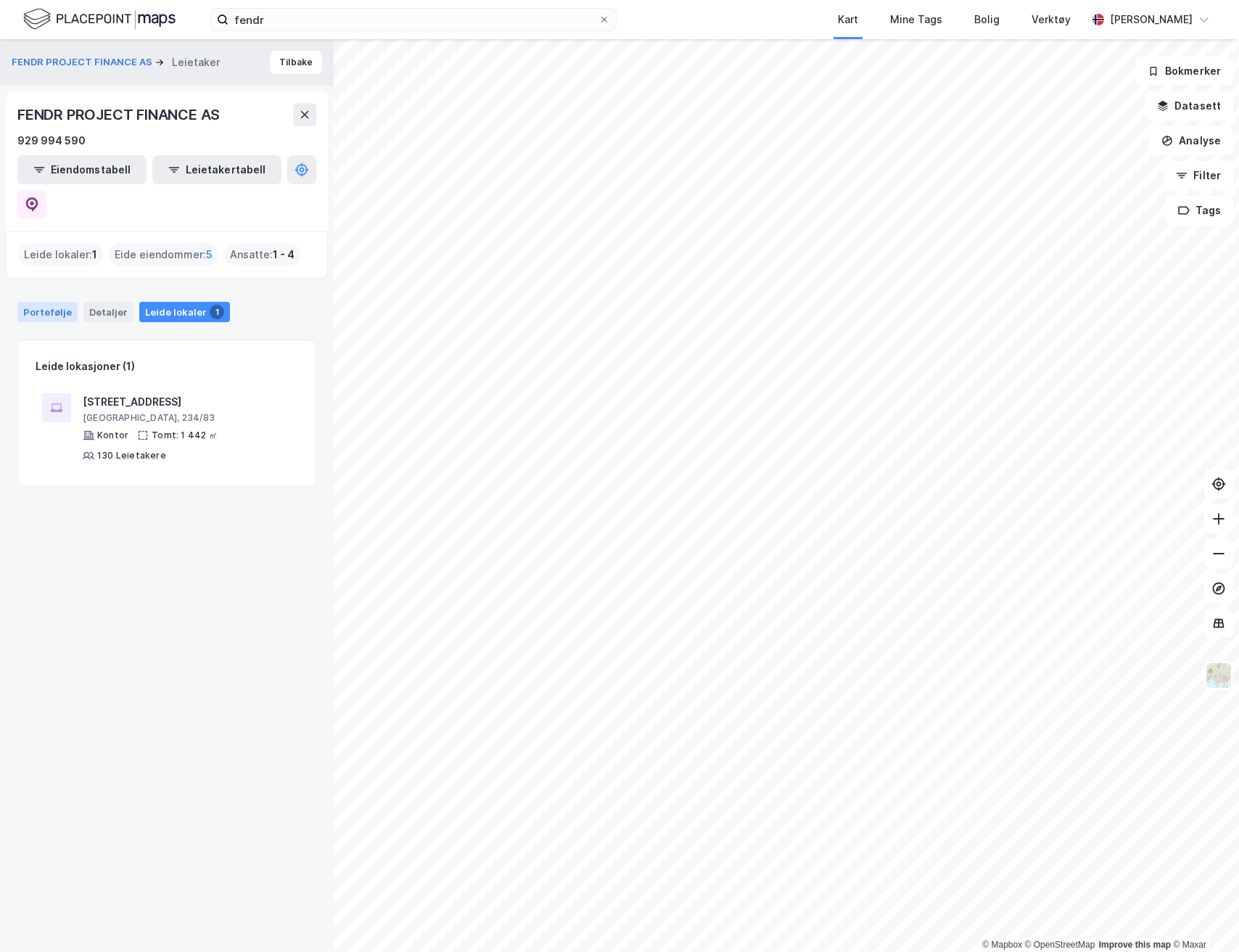
click at [46, 302] on div "Portefølje" at bounding box center [48, 312] width 60 height 20
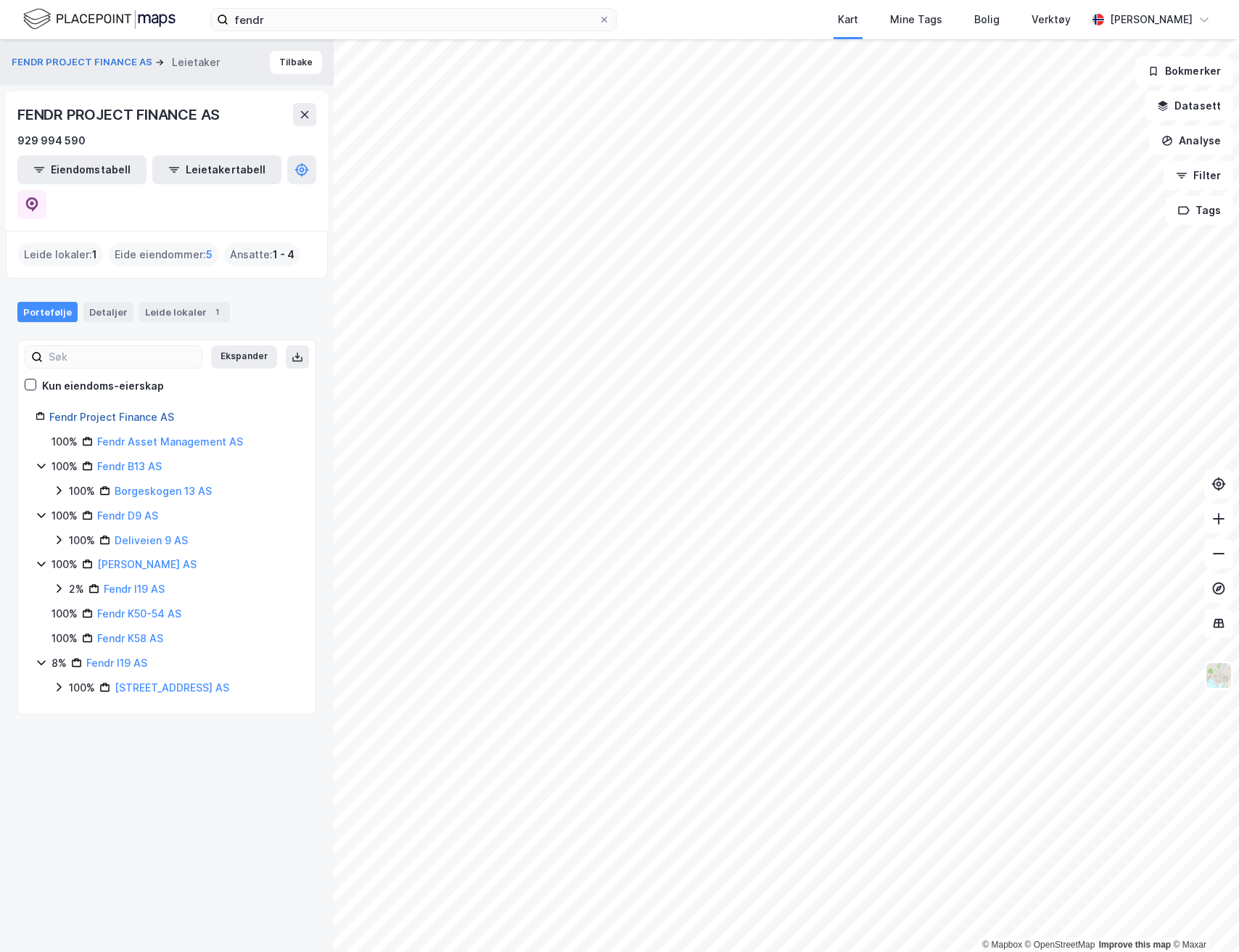
click at [113, 411] on link "Fendr Project Finance AS" at bounding box center [111, 417] width 125 height 13
click at [85, 66] on button "FENDR PROJECT FINANCE AS" at bounding box center [84, 62] width 144 height 14
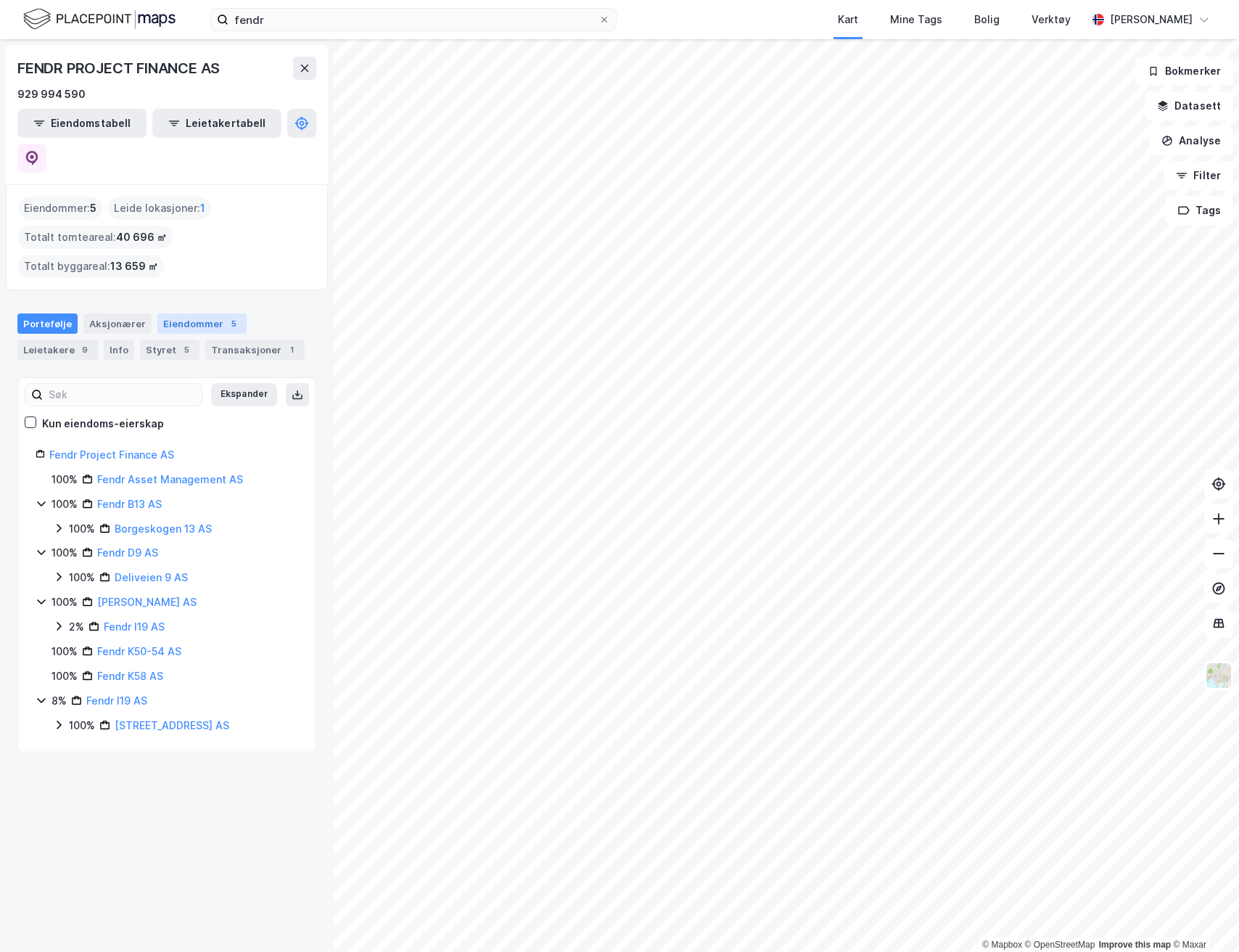
click at [227, 316] on div "5" at bounding box center [233, 323] width 14 height 14
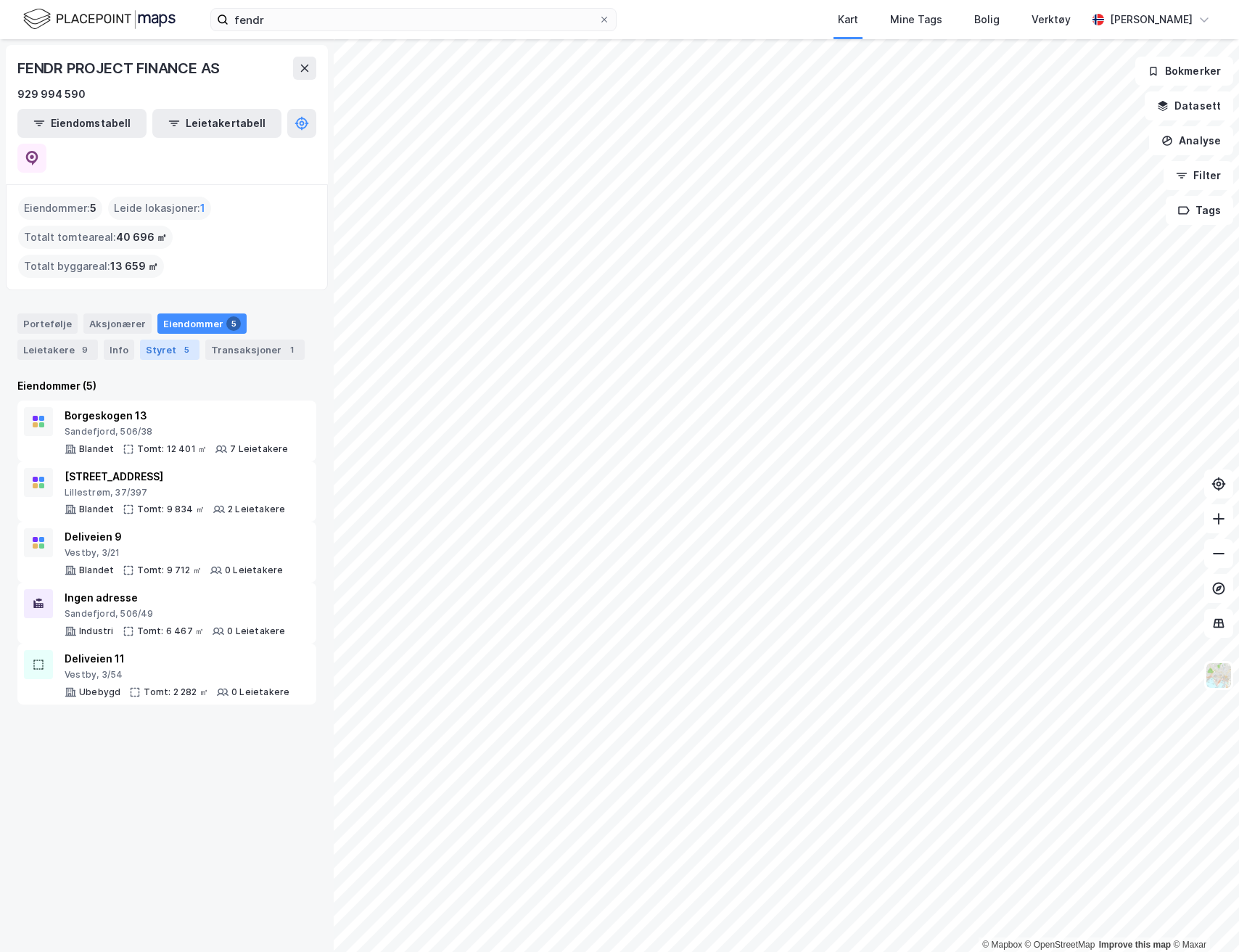
click at [140, 340] on div "Styret 5" at bounding box center [169, 350] width 59 height 20
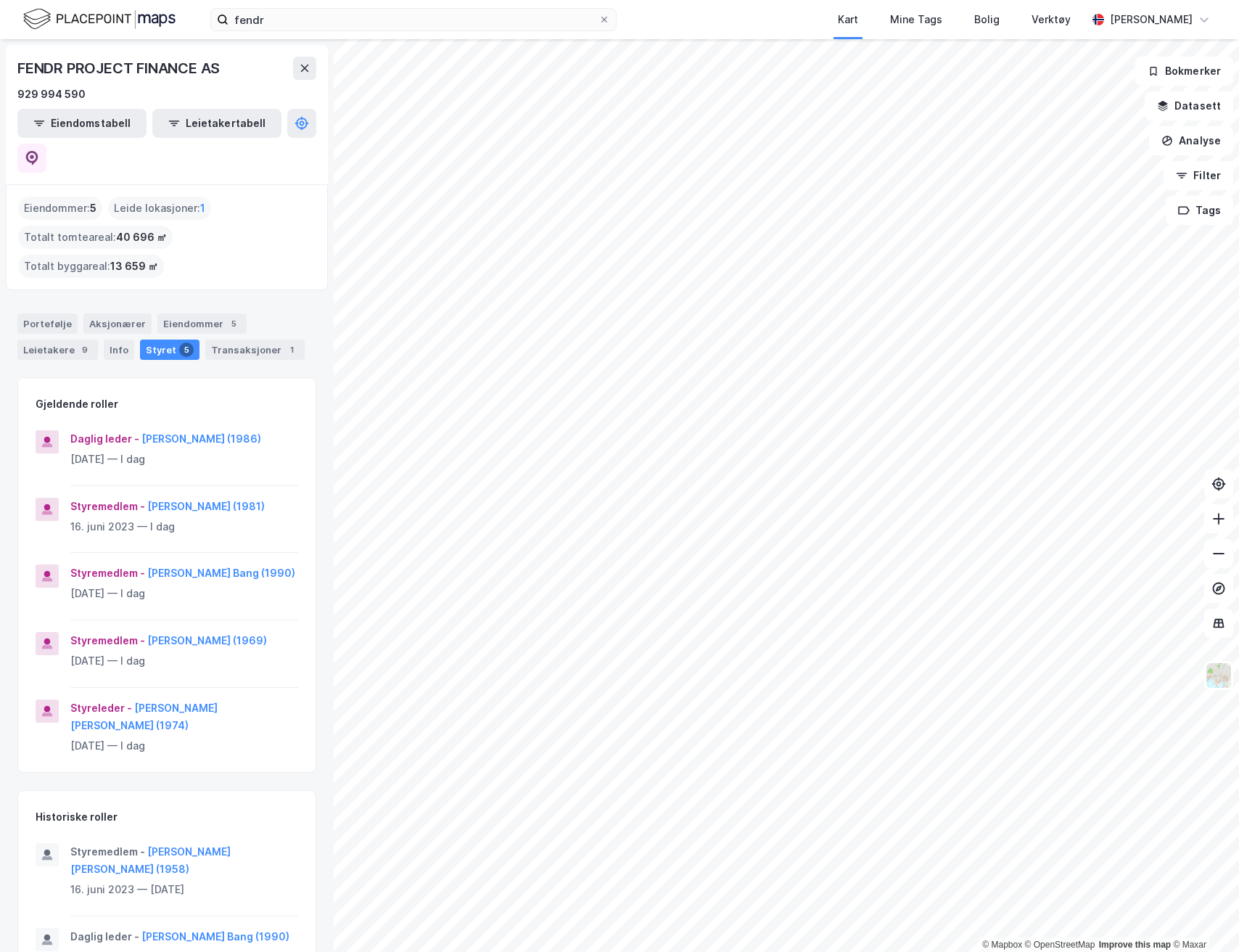
scroll to position [8, 0]
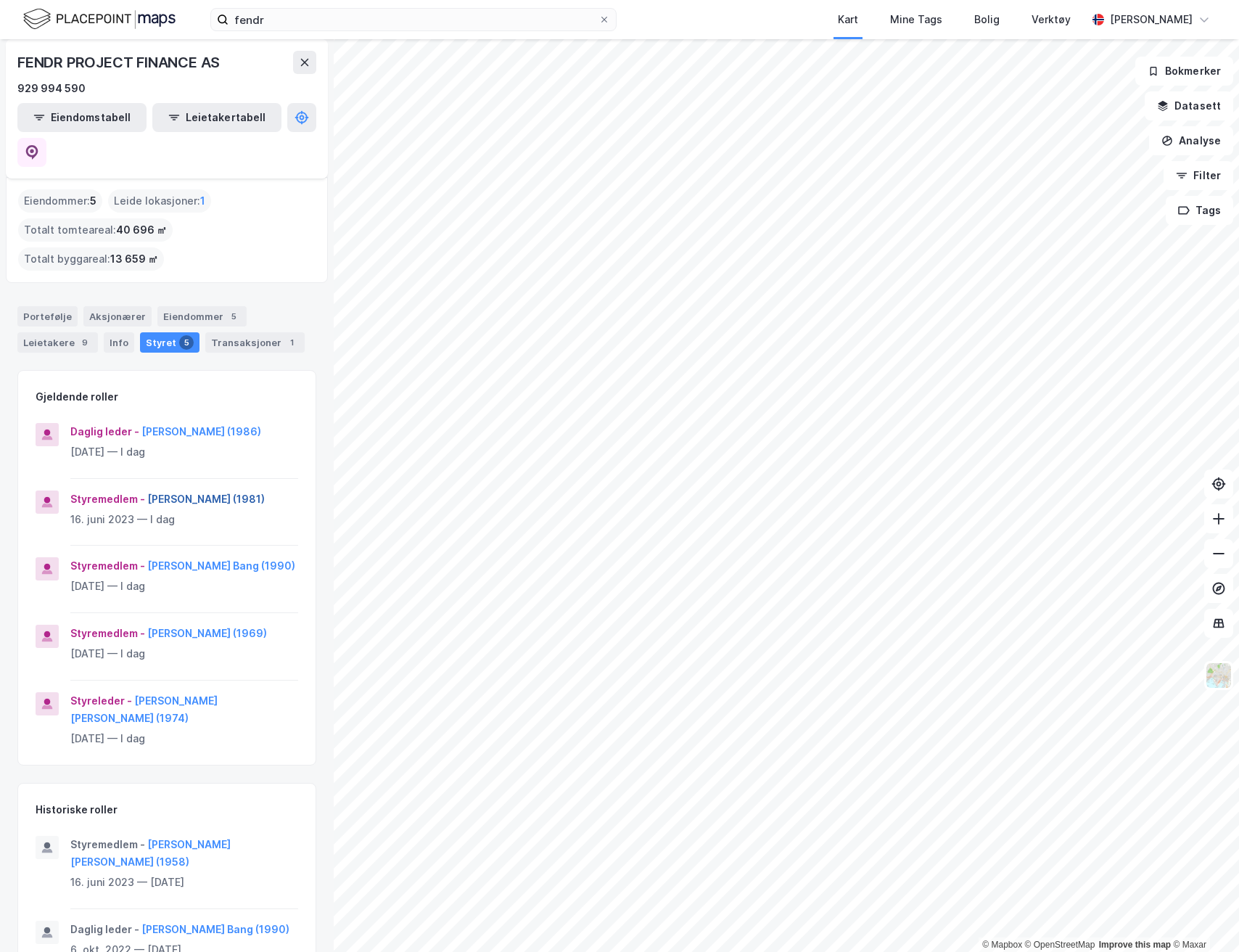
click at [0, 0] on button "[PERSON_NAME] (1981)" at bounding box center [0, 0] width 0 height 0
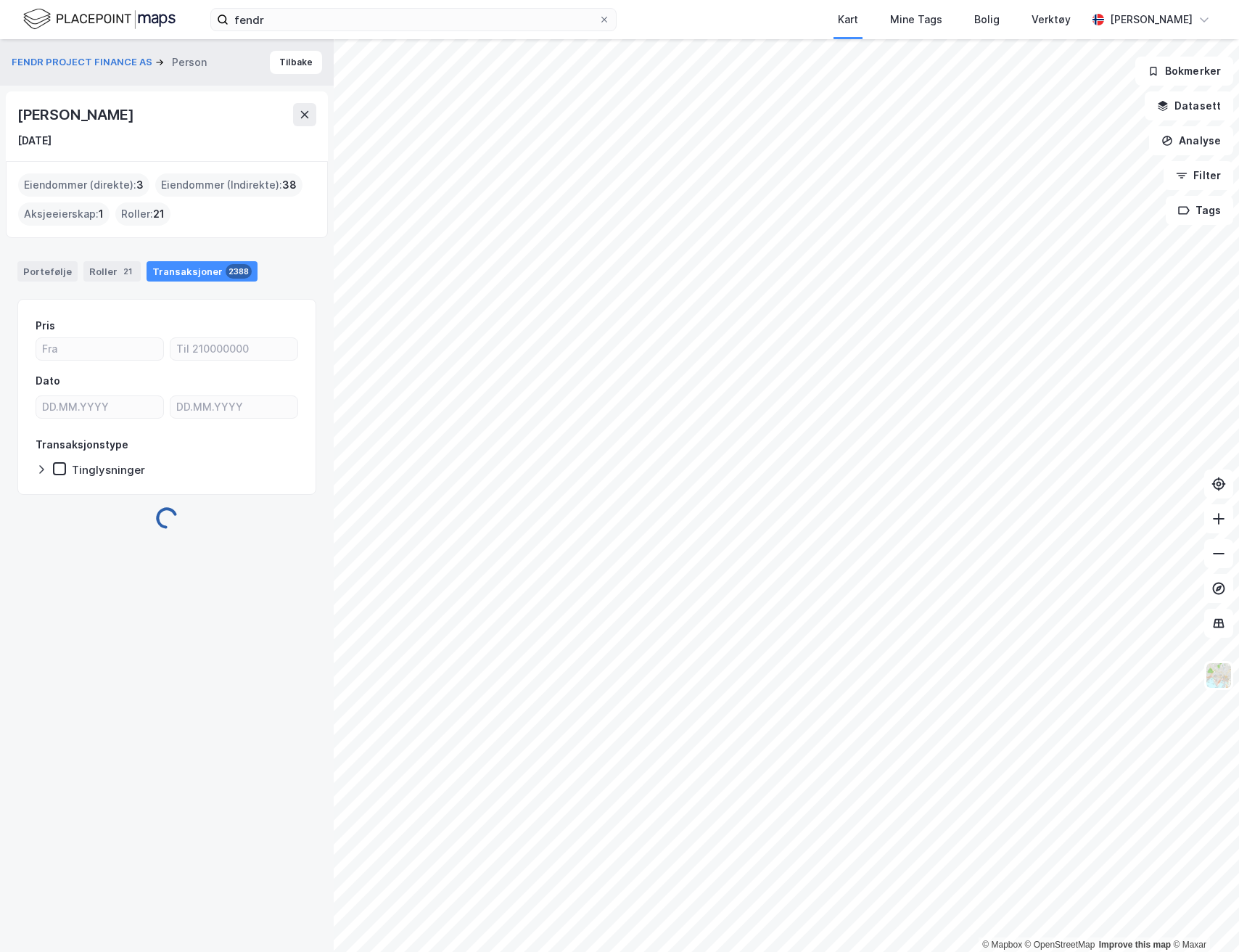
click at [102, 123] on div "[PERSON_NAME]" at bounding box center [77, 115] width 119 height 23
